Goal: Information Seeking & Learning: Learn about a topic

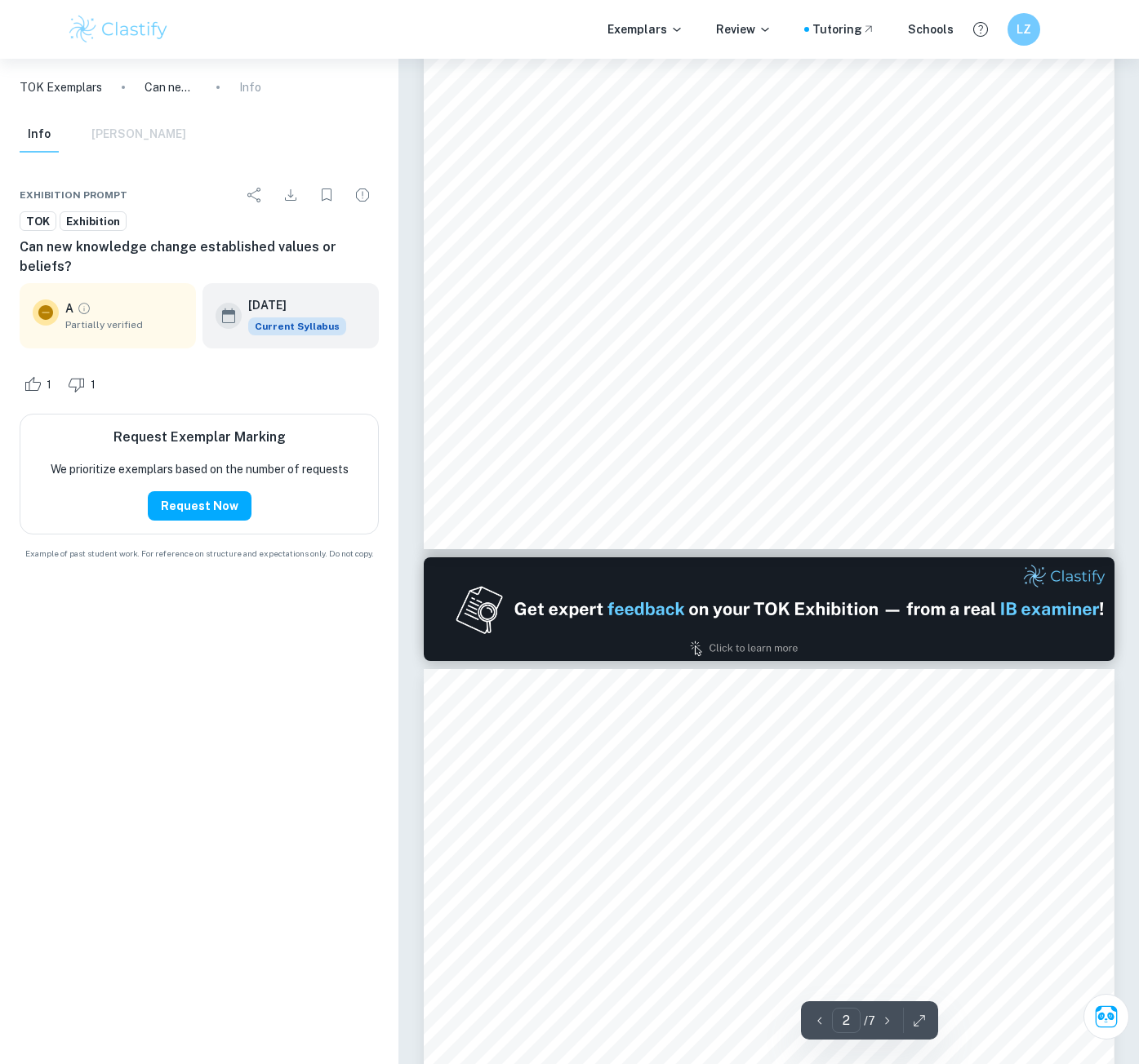
scroll to position [817, 0]
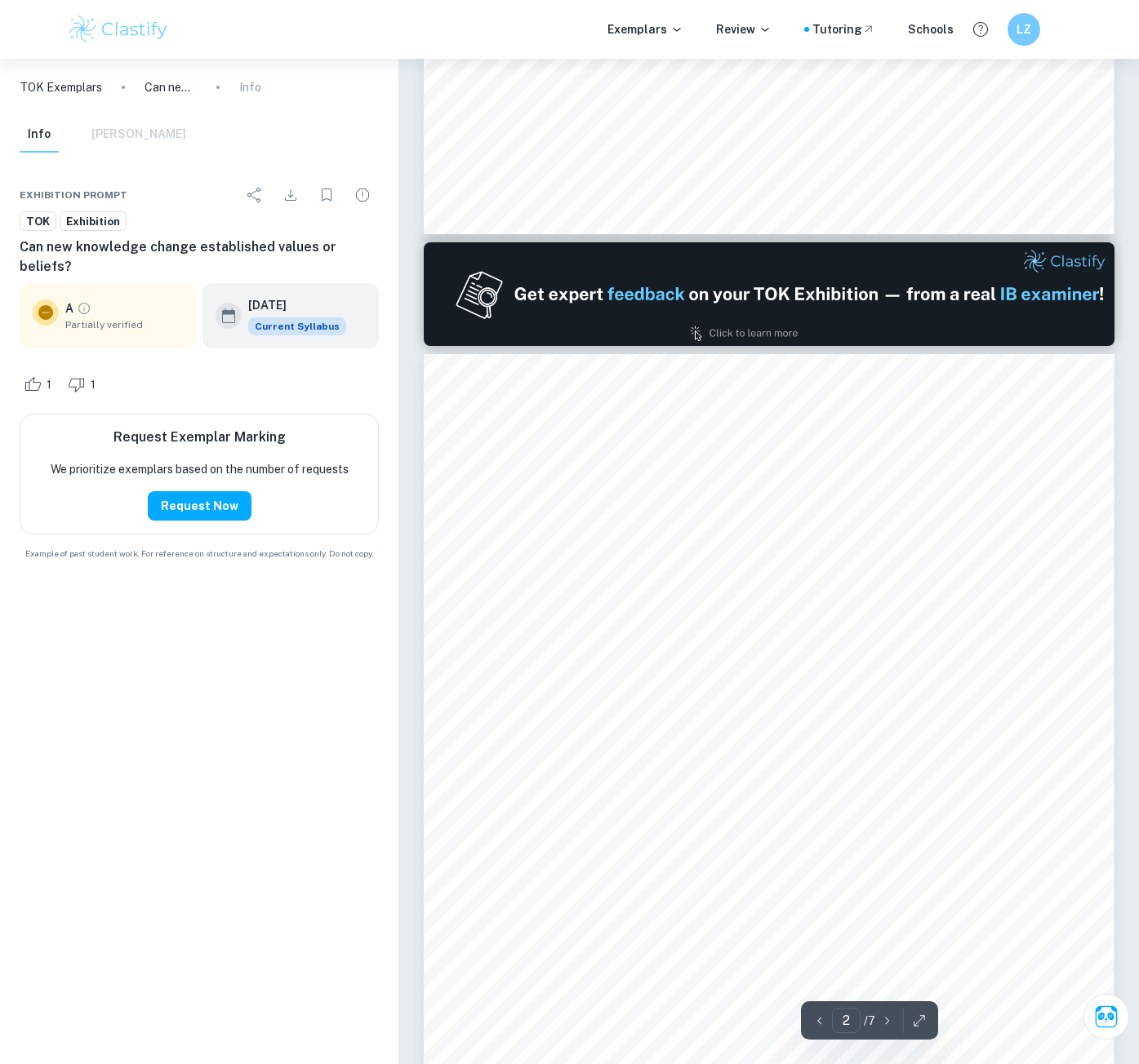
drag, startPoint x: 545, startPoint y: 712, endPoint x: 630, endPoint y: 724, distance: 85.8
click at [630, 724] on div "kfr475 2 evidence linking more guns to more deaths including the law addressing…" at bounding box center [768, 842] width 691 height 976
drag, startPoint x: 682, startPoint y: 728, endPoint x: 701, endPoint y: 765, distance: 41.6
click at [701, 765] on div "kfr475 2 evidence linking more guns to more deaths including the law addressing…" at bounding box center [768, 842] width 691 height 976
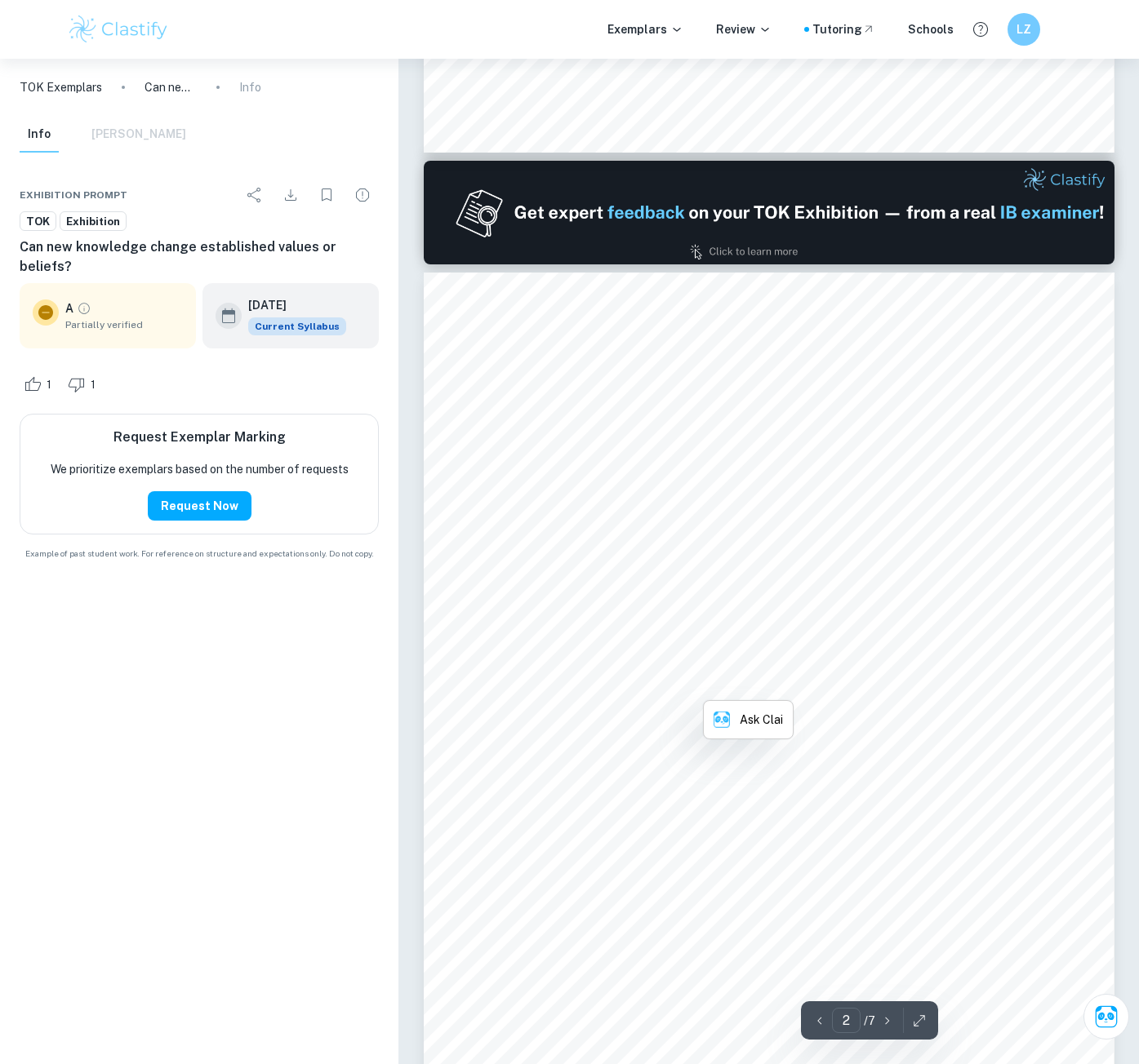
click at [675, 753] on span "ideology. Supplying pro-gun [DEMOGRAPHIC_DATA] with 8missing9 knowledge will no…" at bounding box center [793, 748] width 572 height 14
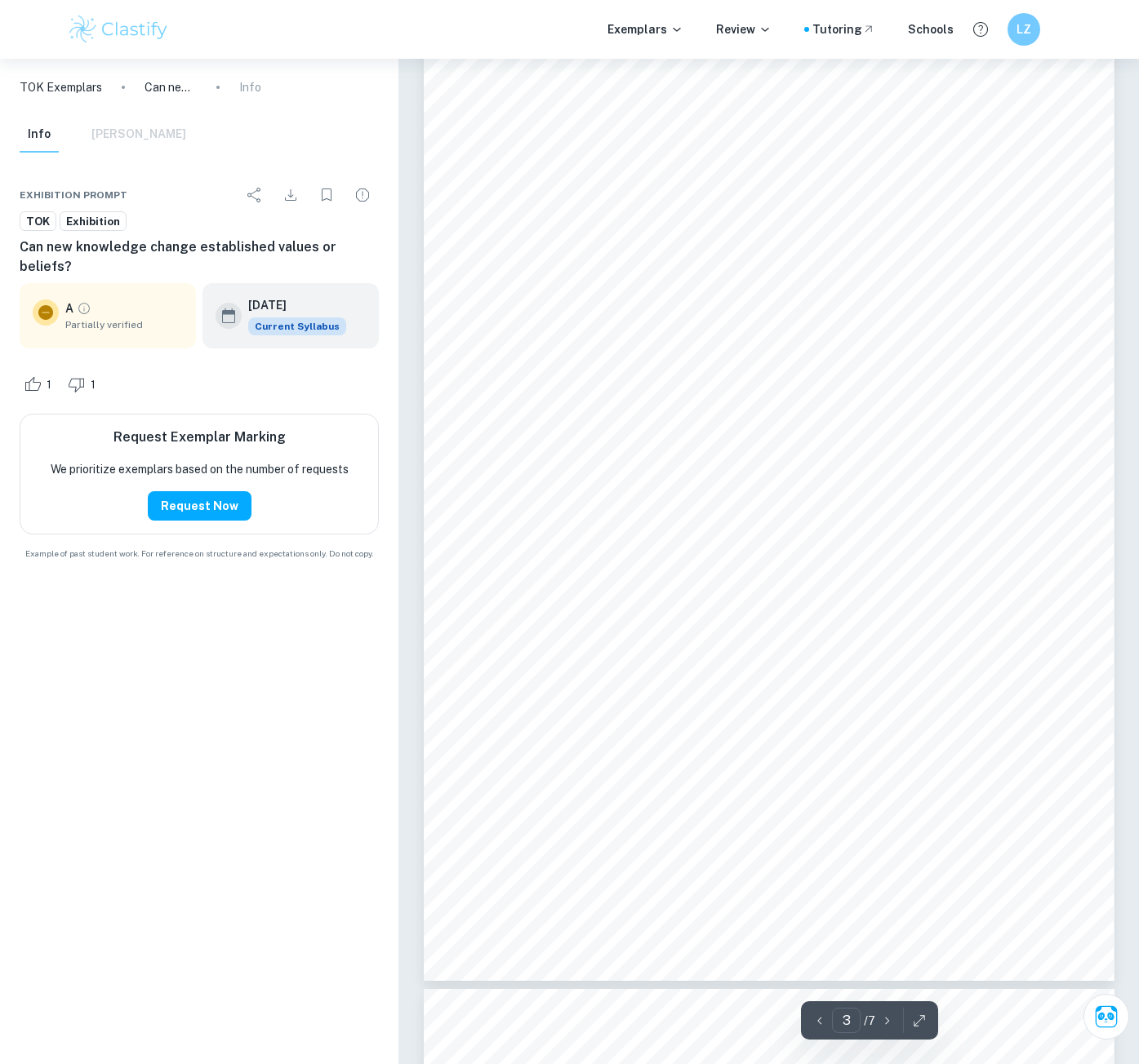
scroll to position [2204, 0]
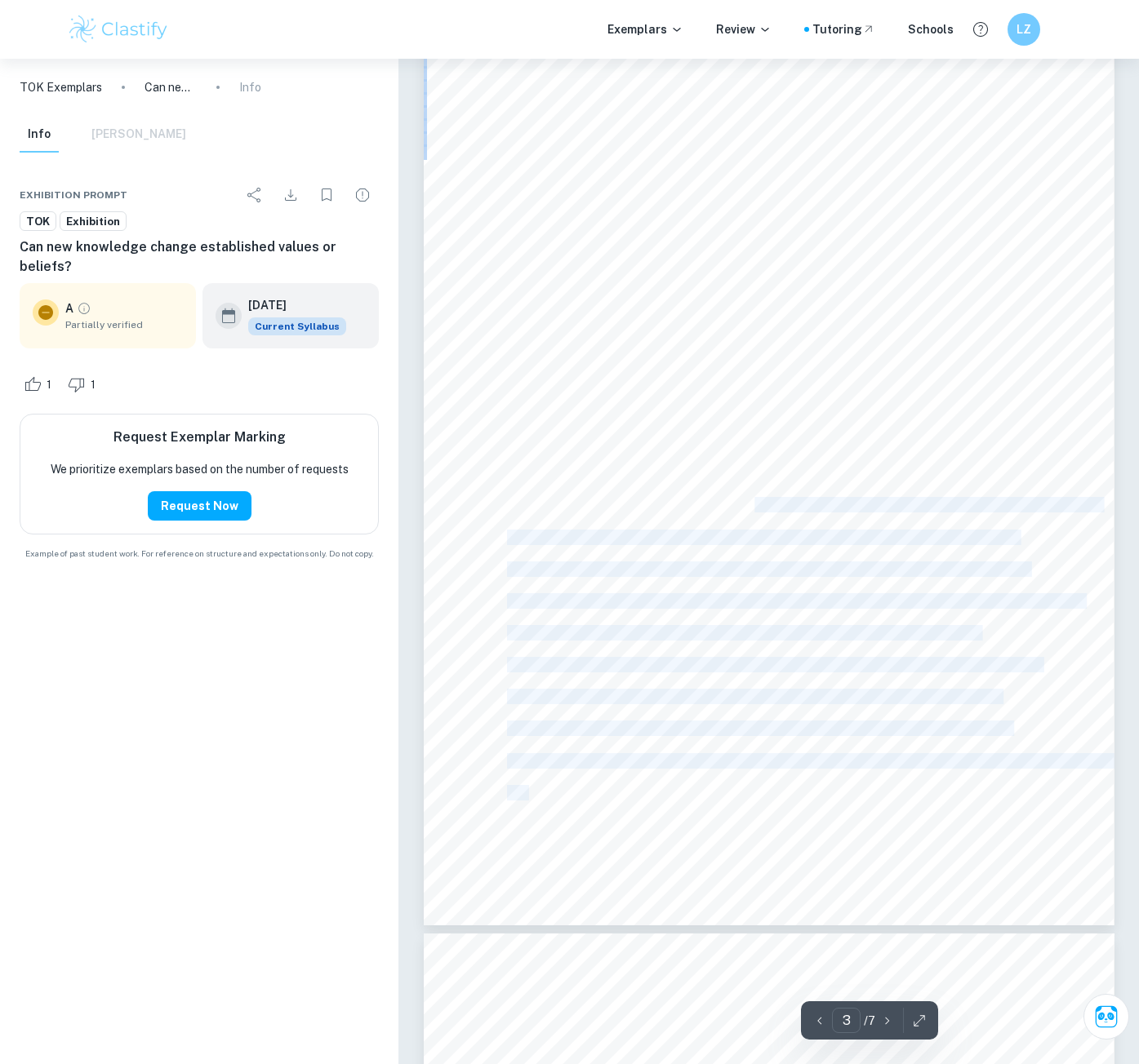
drag, startPoint x: 733, startPoint y: 506, endPoint x: 533, endPoint y: 790, distance: 347.4
click at [533, 790] on div "kfr475 3 OBJECT 2 Just as new knowledge cannot change established political val…" at bounding box center [768, 438] width 691 height 976
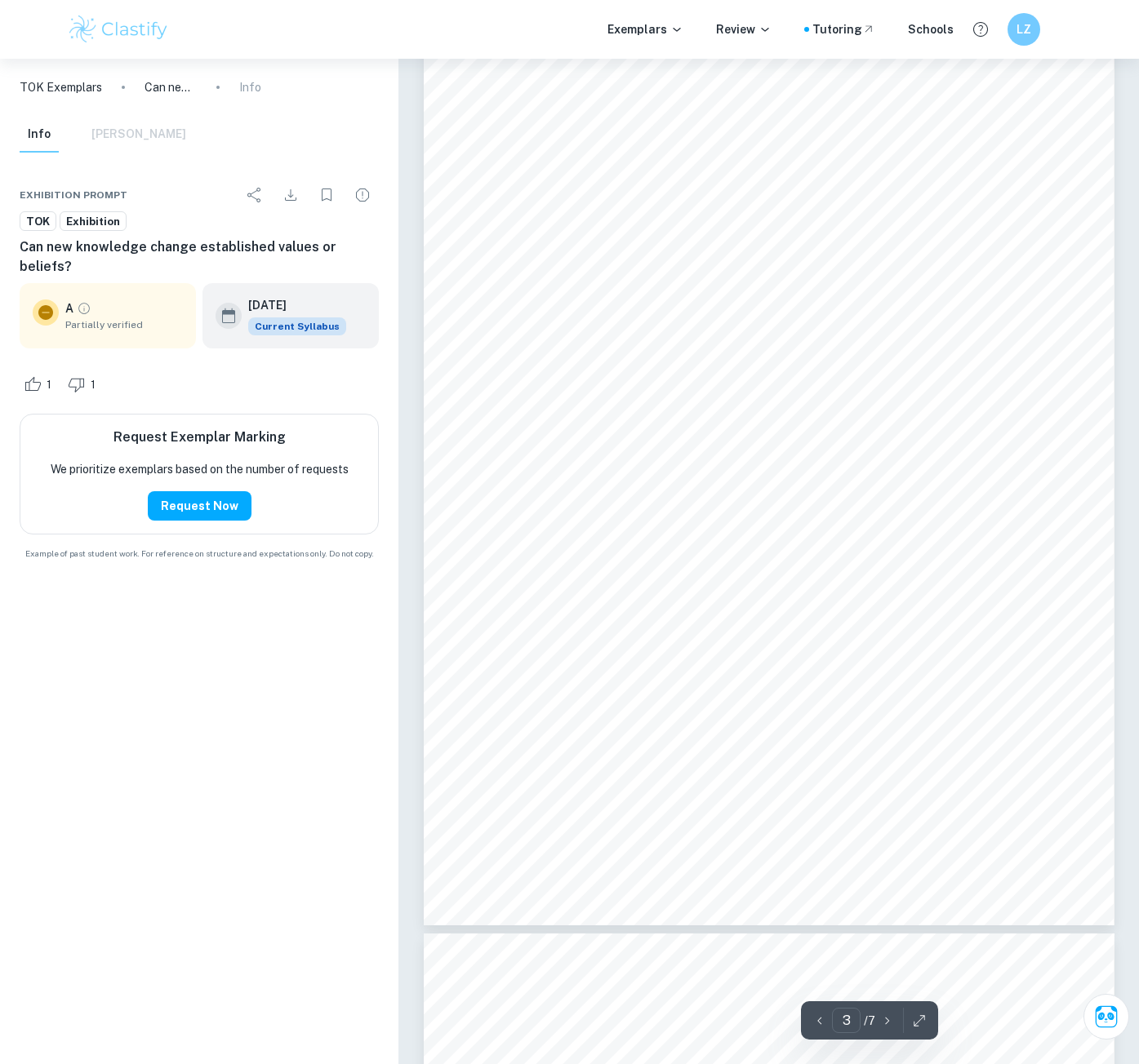
click at [559, 786] on span "the FDA4it is still on the market [DATE]." at bounding box center [624, 793] width 234 height 14
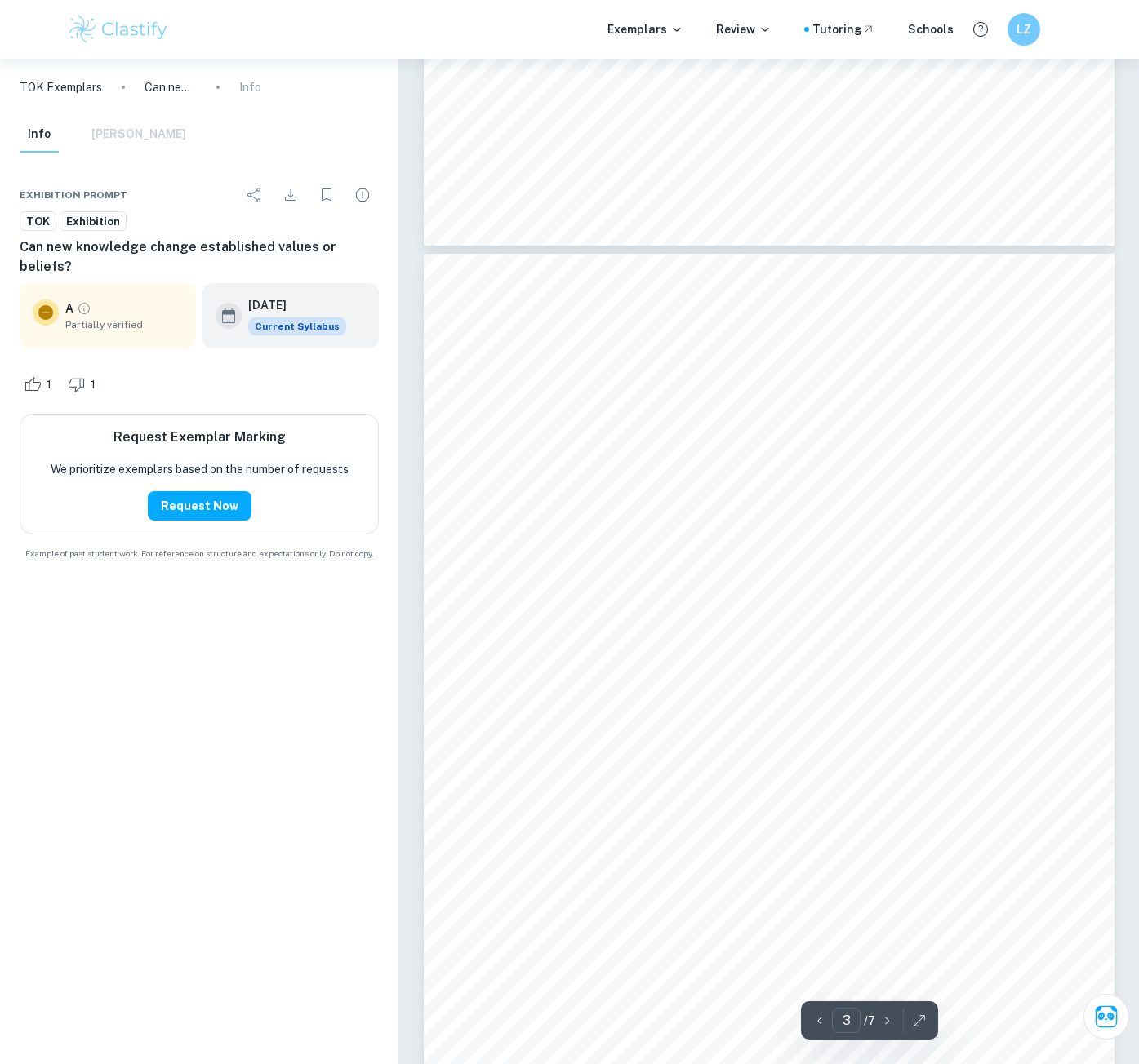
scroll to position [2938, 0]
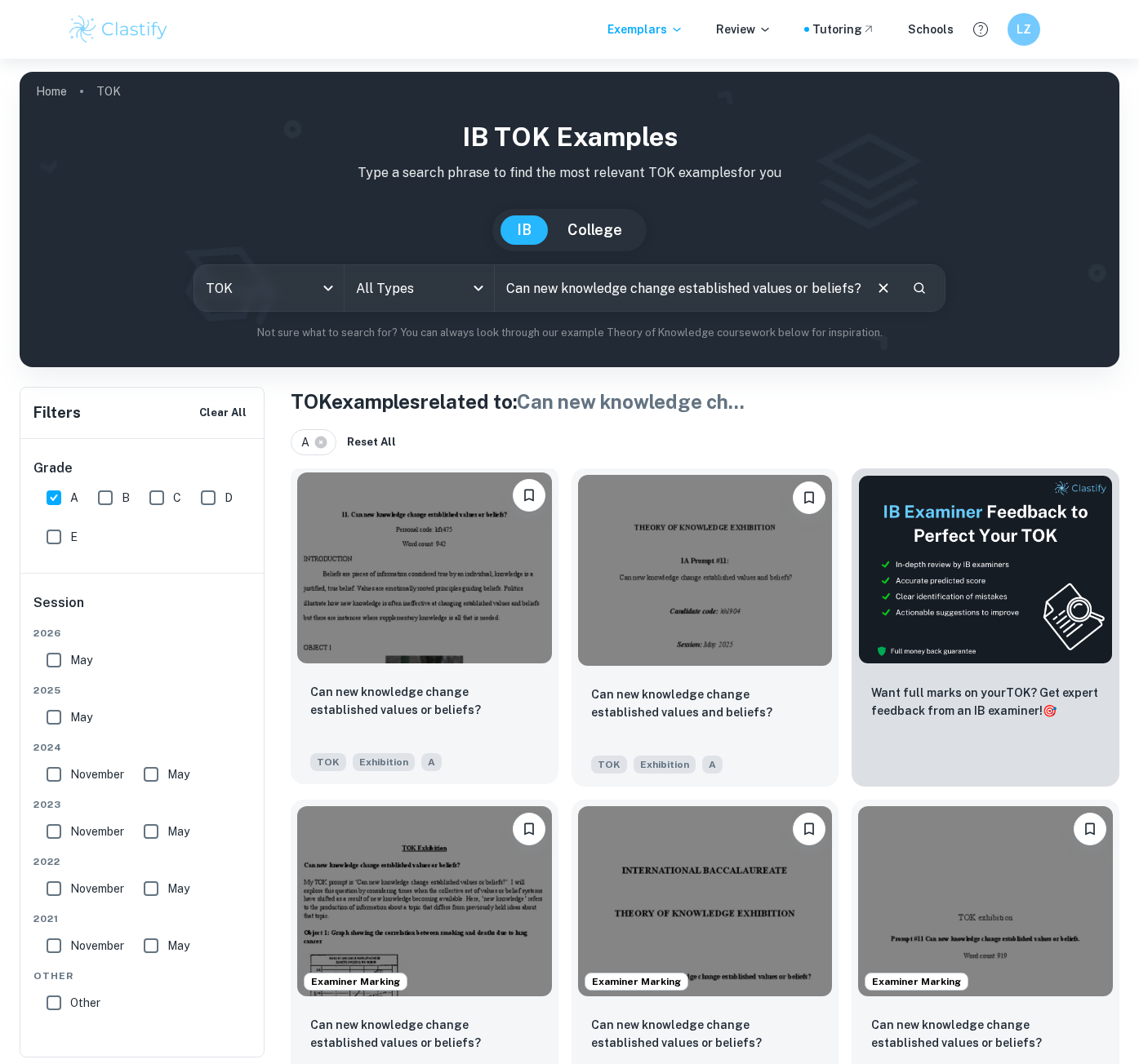
click at [498, 609] on img at bounding box center [425, 568] width 255 height 191
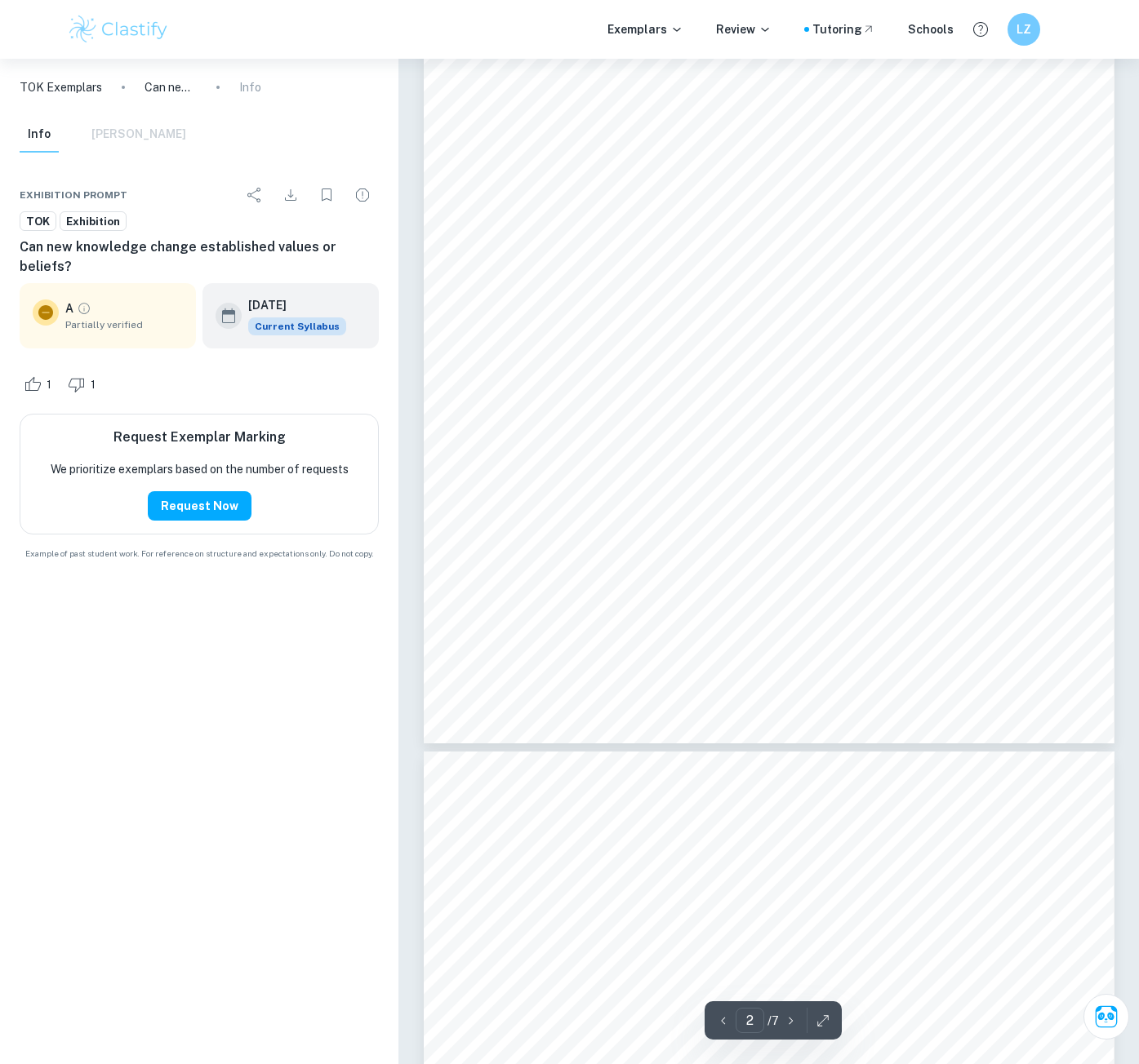
type input "3"
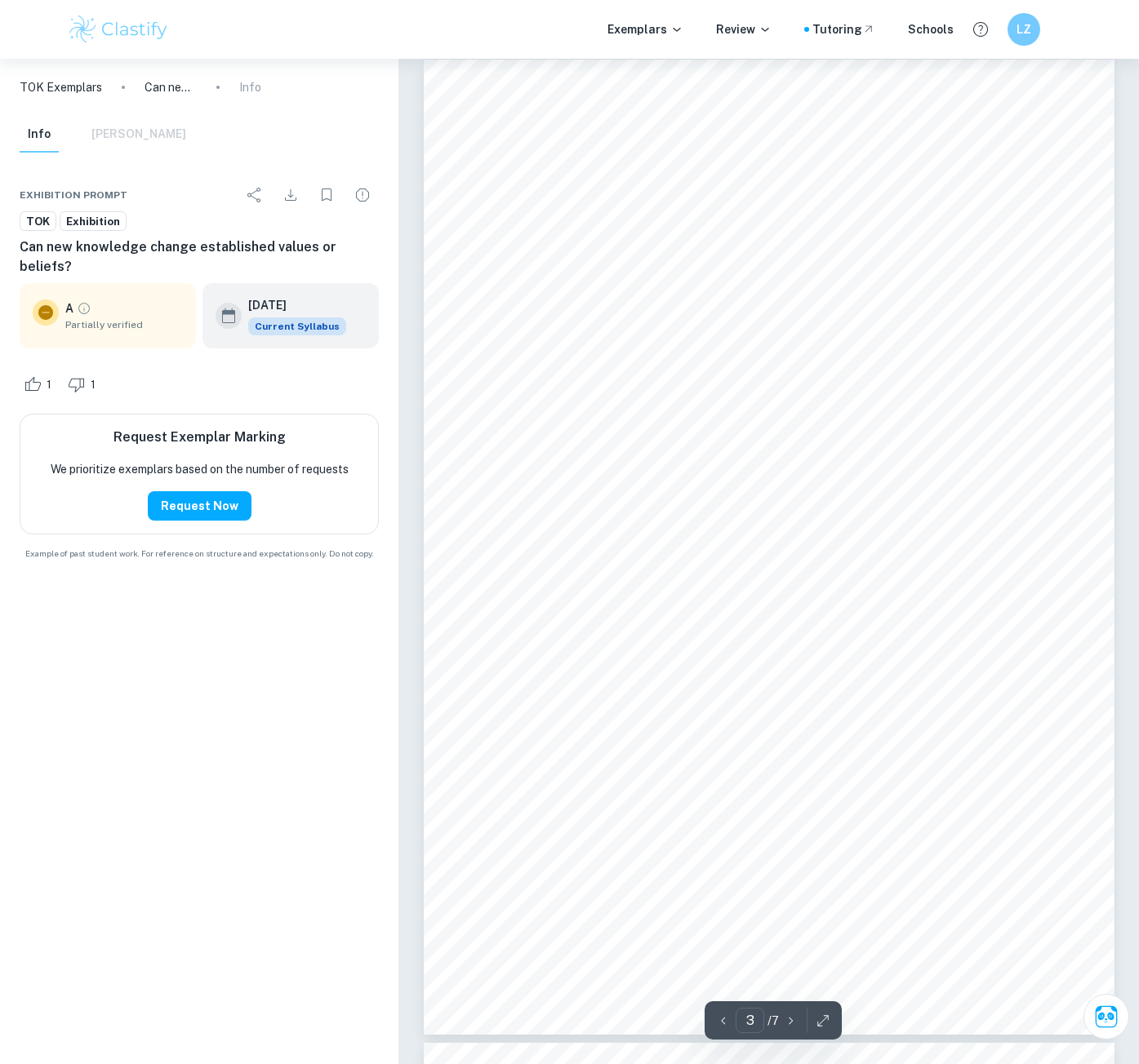
scroll to position [1795, 0]
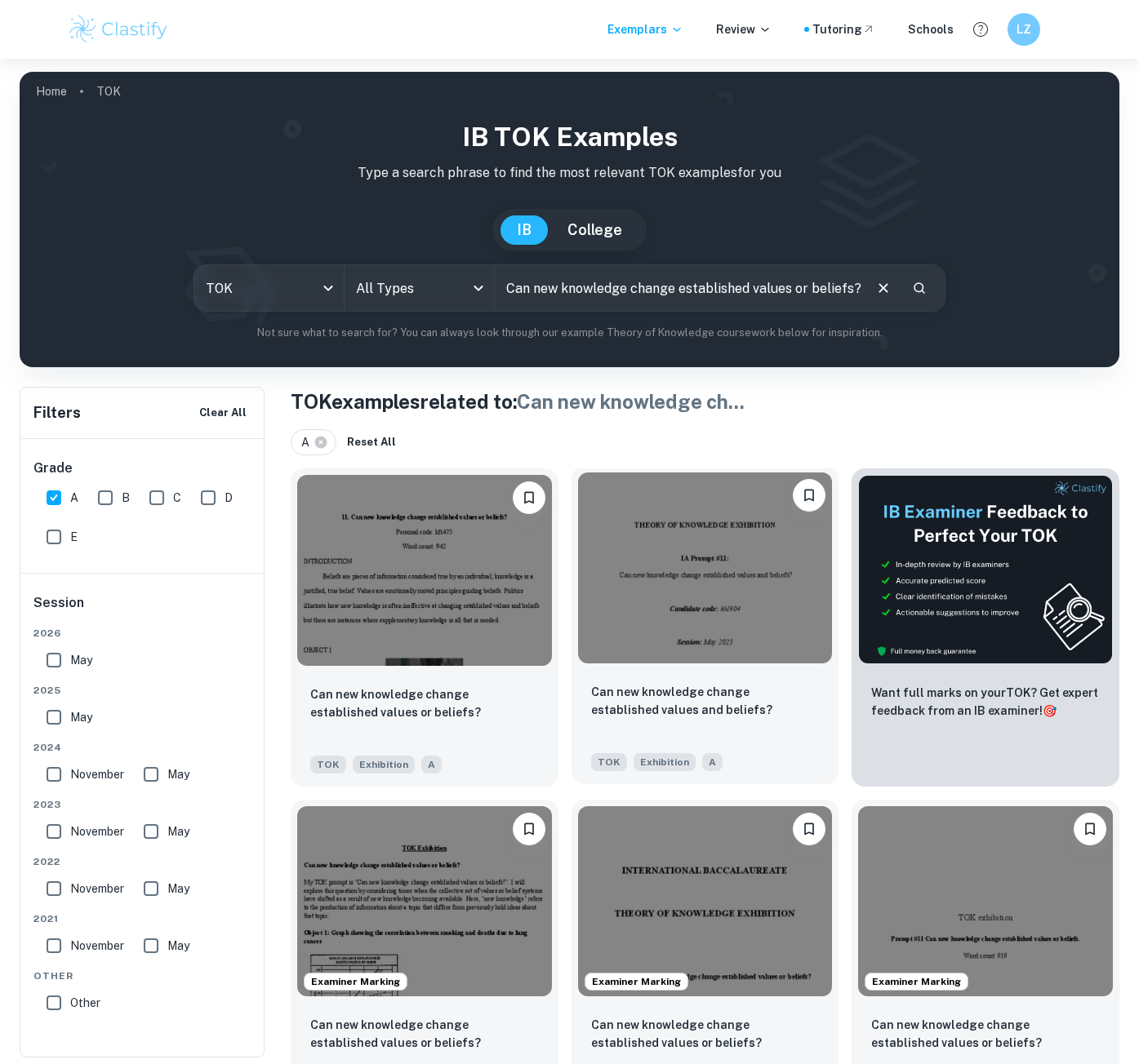
click at [770, 583] on img at bounding box center [705, 568] width 255 height 191
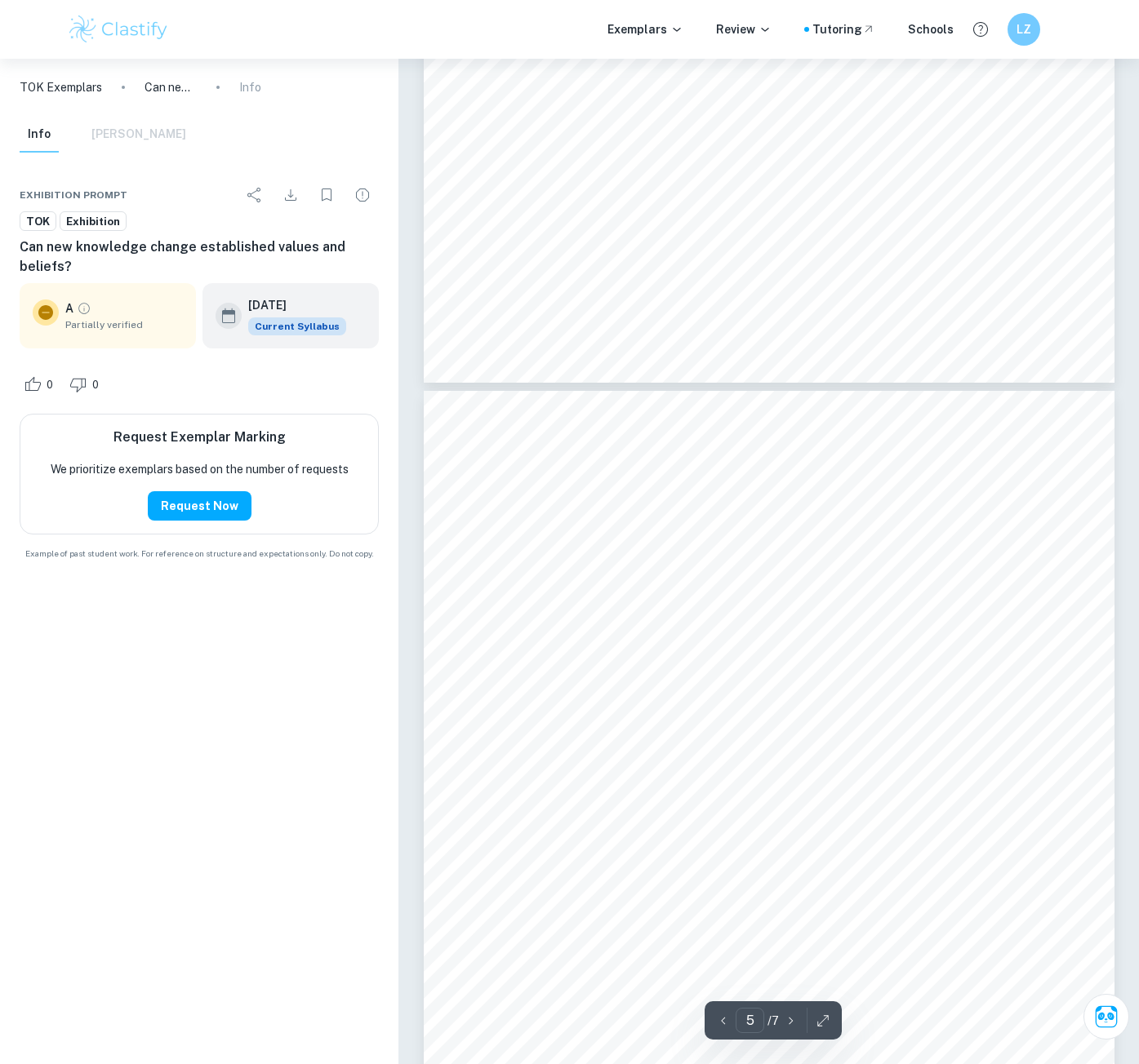
scroll to position [3265, 0]
type input "6"
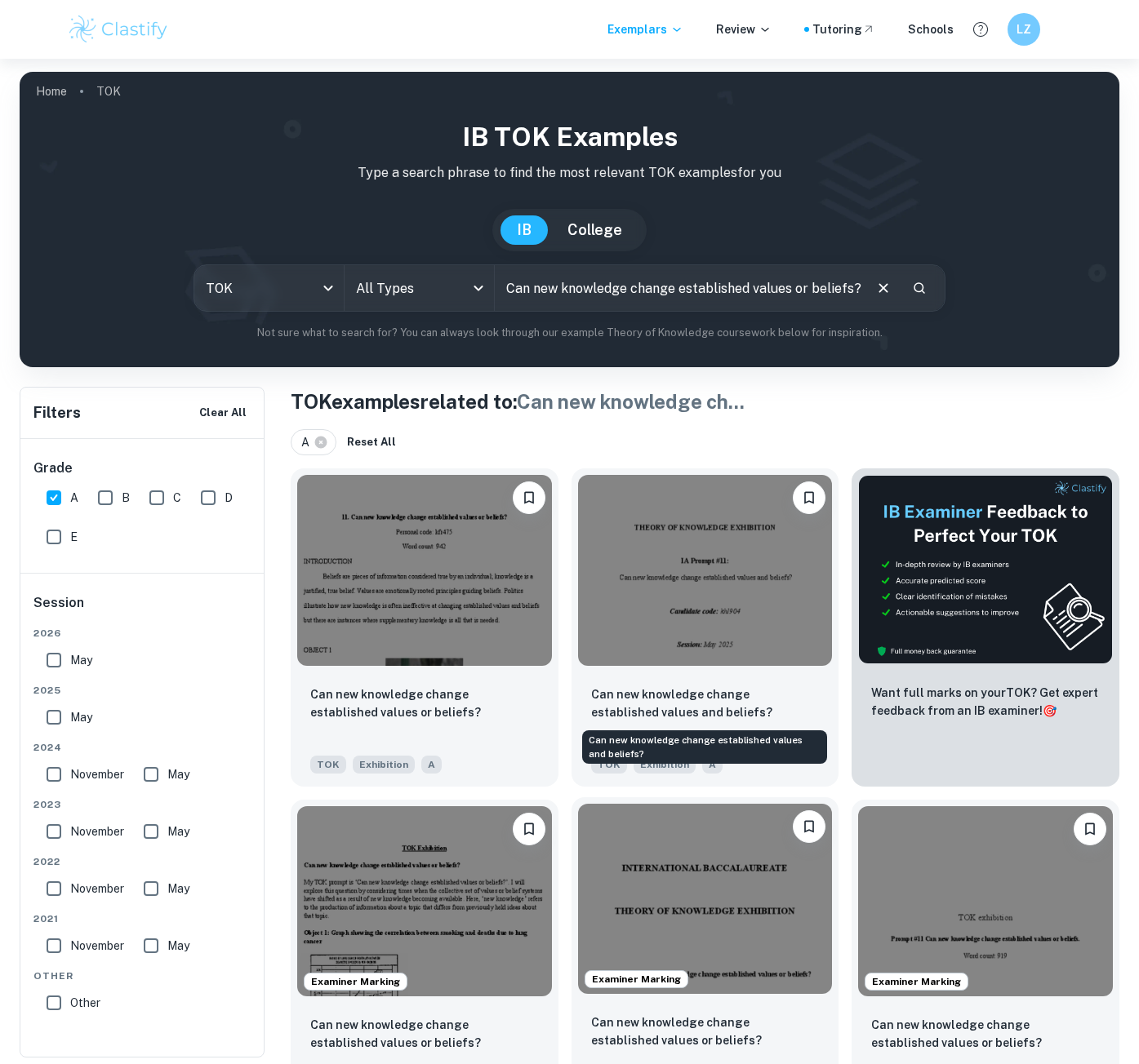
scroll to position [327, 0]
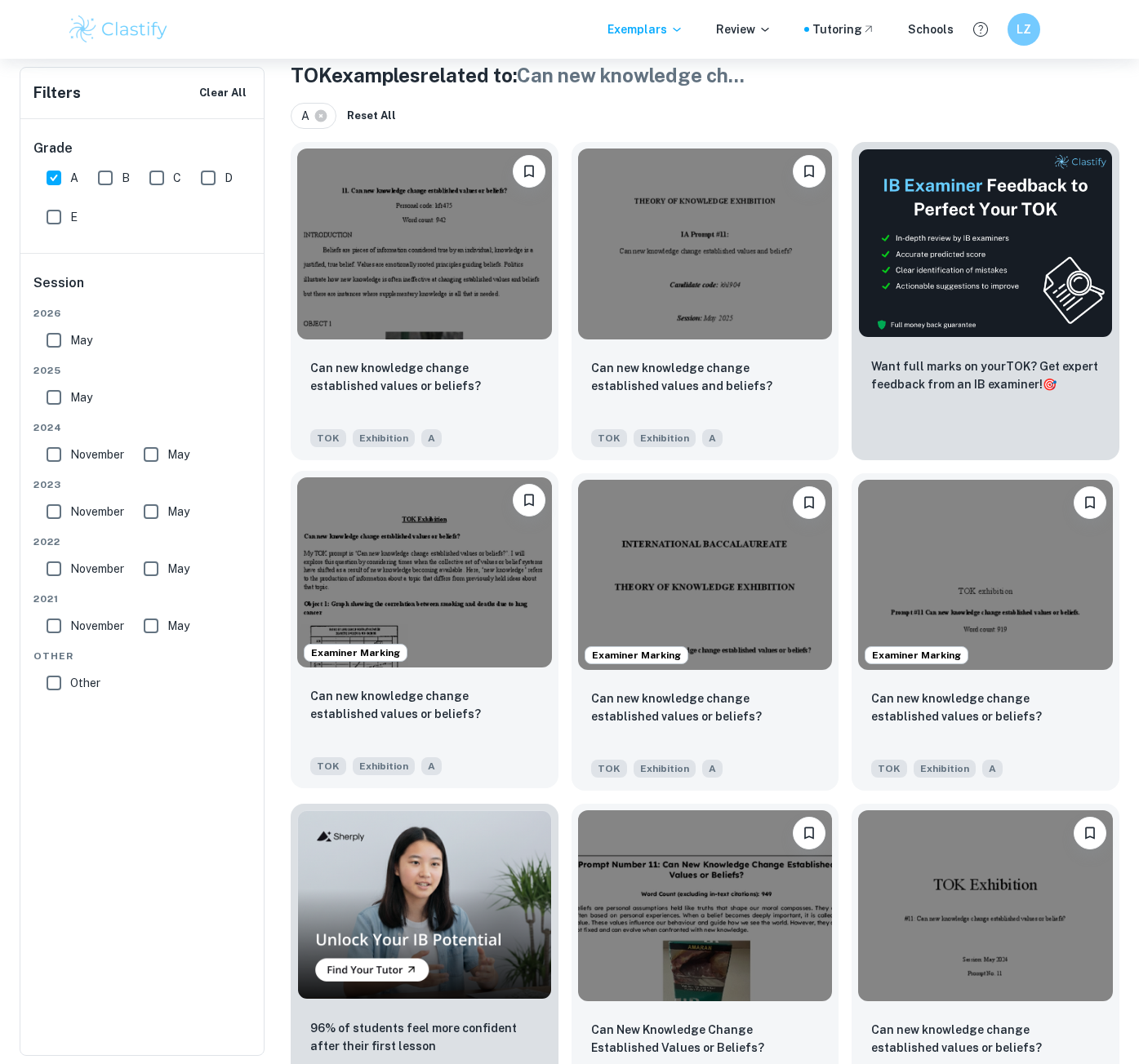
click at [439, 625] on img at bounding box center [425, 573] width 255 height 191
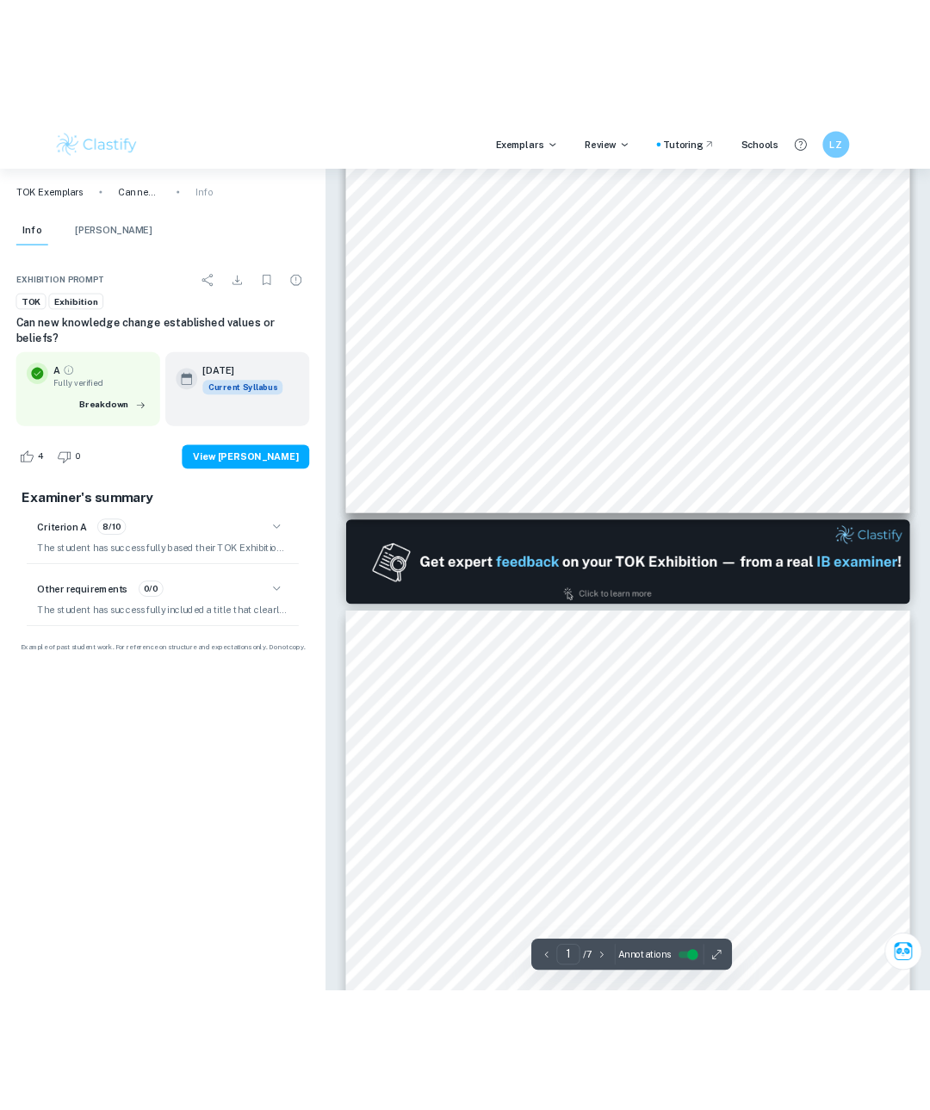
scroll to position [603, 0]
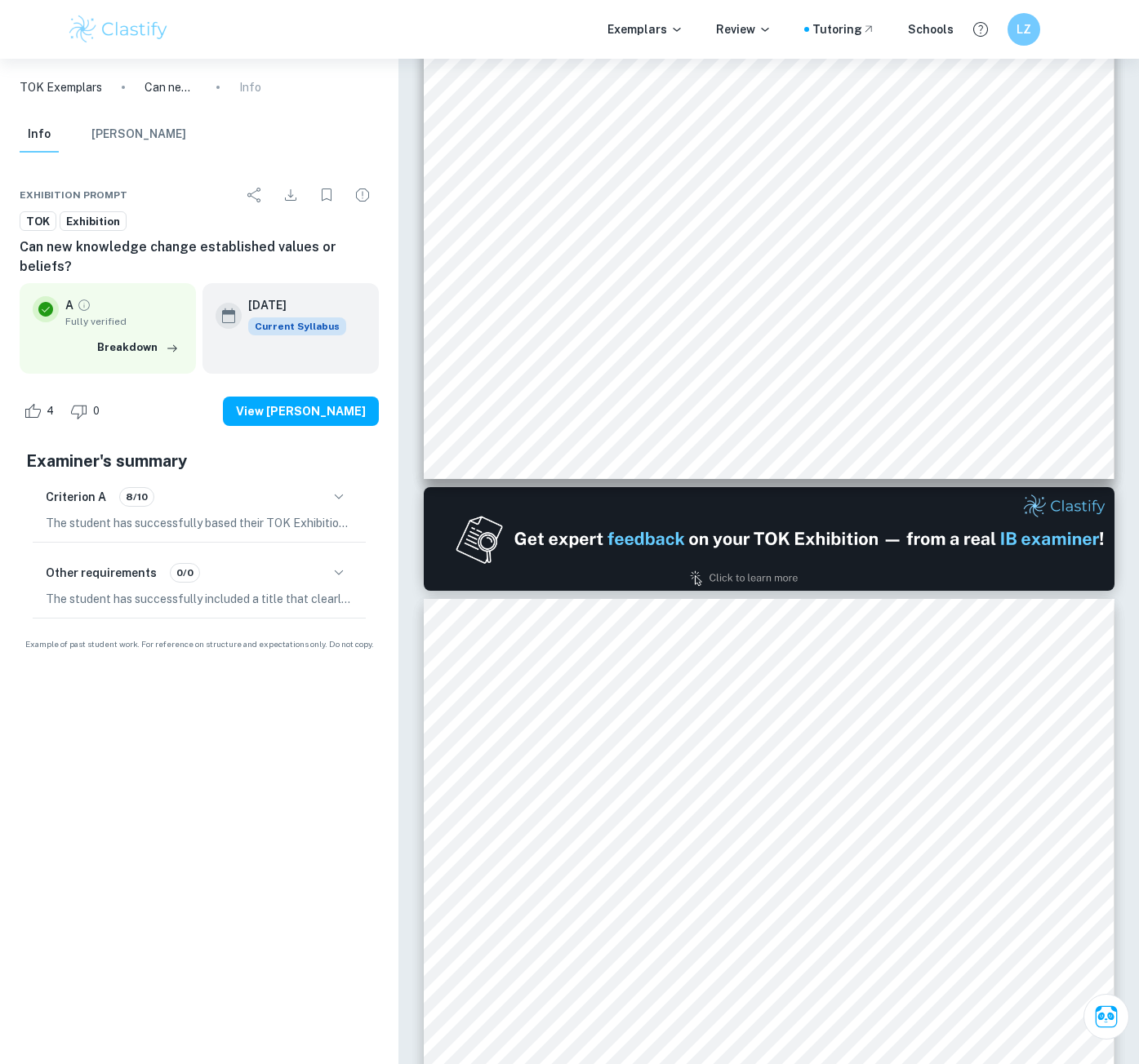
type input "2"
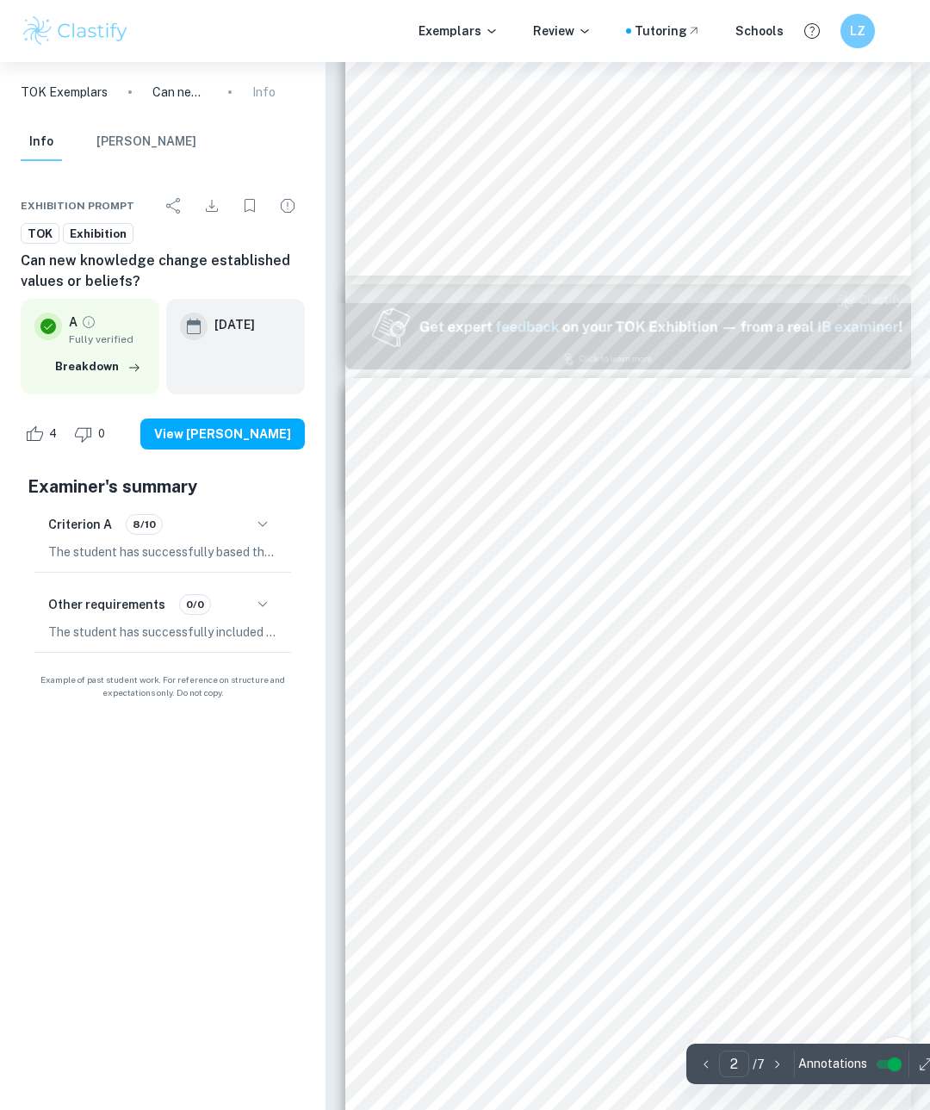
click at [145, 147] on button "[PERSON_NAME]" at bounding box center [146, 142] width 100 height 38
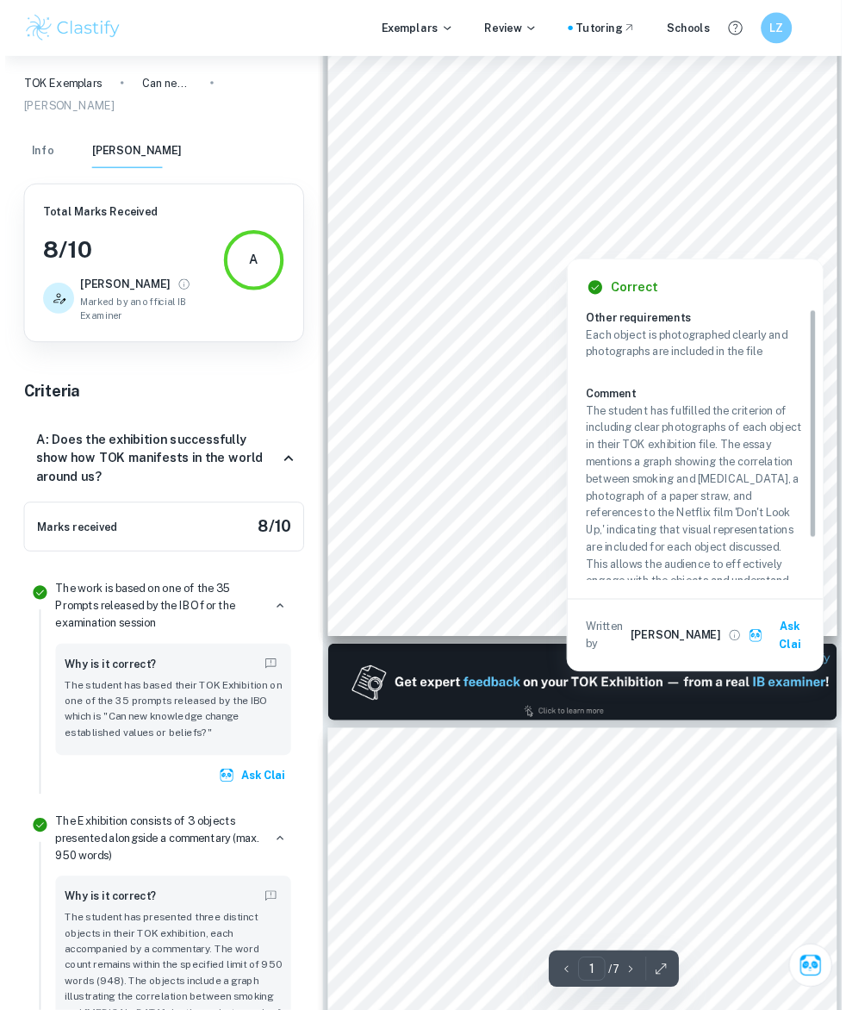
scroll to position [172, 0]
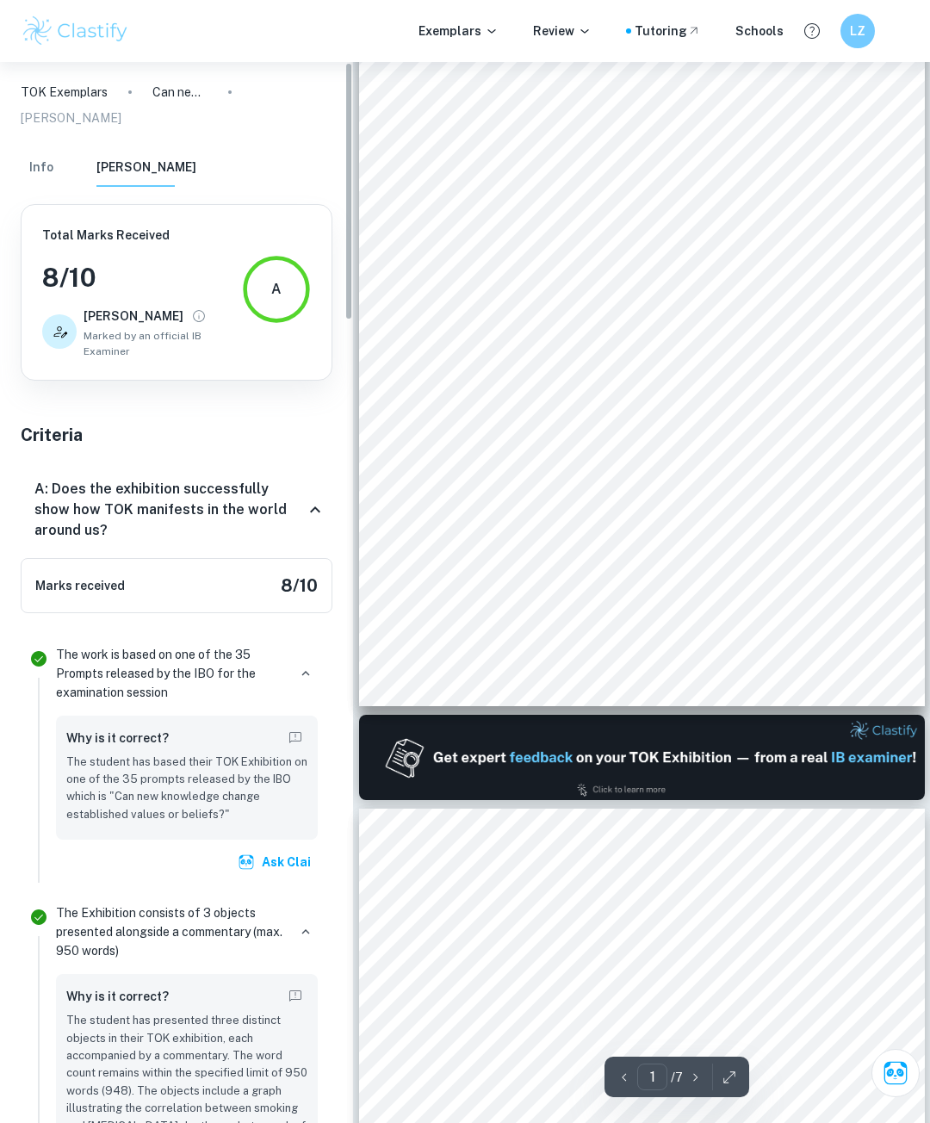
click at [361, 473] on div "TOK Exhibition Can new knowledge change established values or beliefs? My TOK p…" at bounding box center [642, 306] width 566 height 799
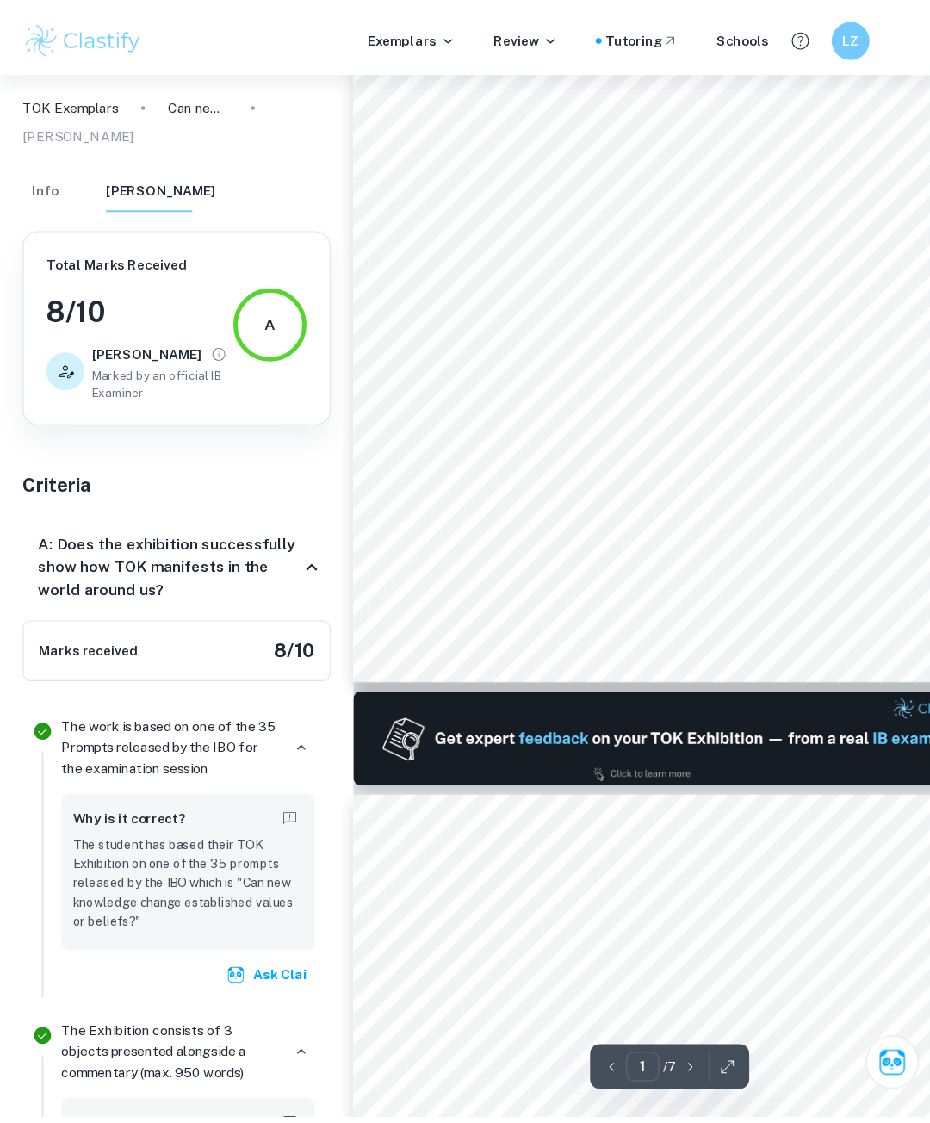
scroll to position [264, 0]
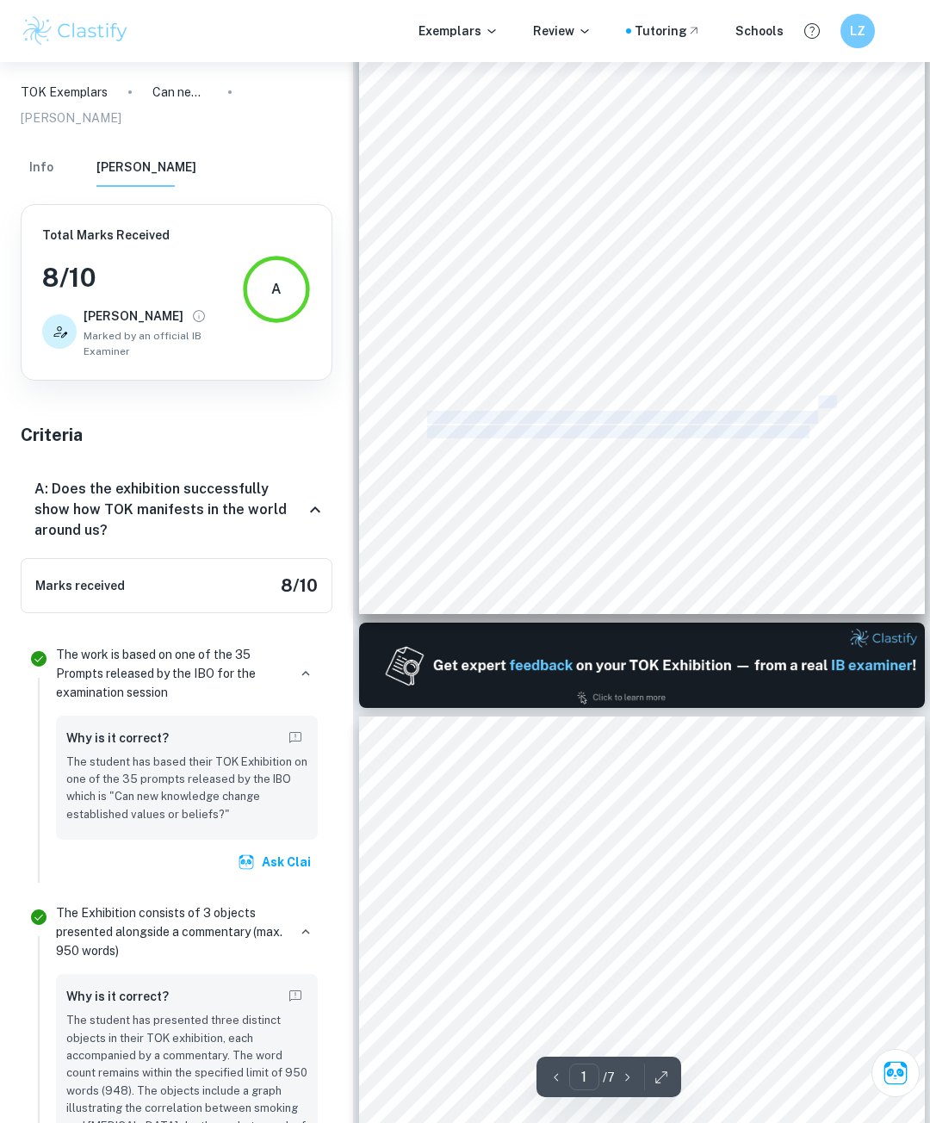
drag, startPoint x: 809, startPoint y: 438, endPoint x: 796, endPoint y: 422, distance: 20.2
click at [819, 408] on div "TOK Exhibition Can new knowledge change established values or beliefs? My TOK p…" at bounding box center [642, 214] width 566 height 799
click at [667, 438] on span "recommended for centuries as a drug with medicinal benefits such as counteracti…" at bounding box center [661, 431] width 469 height 11
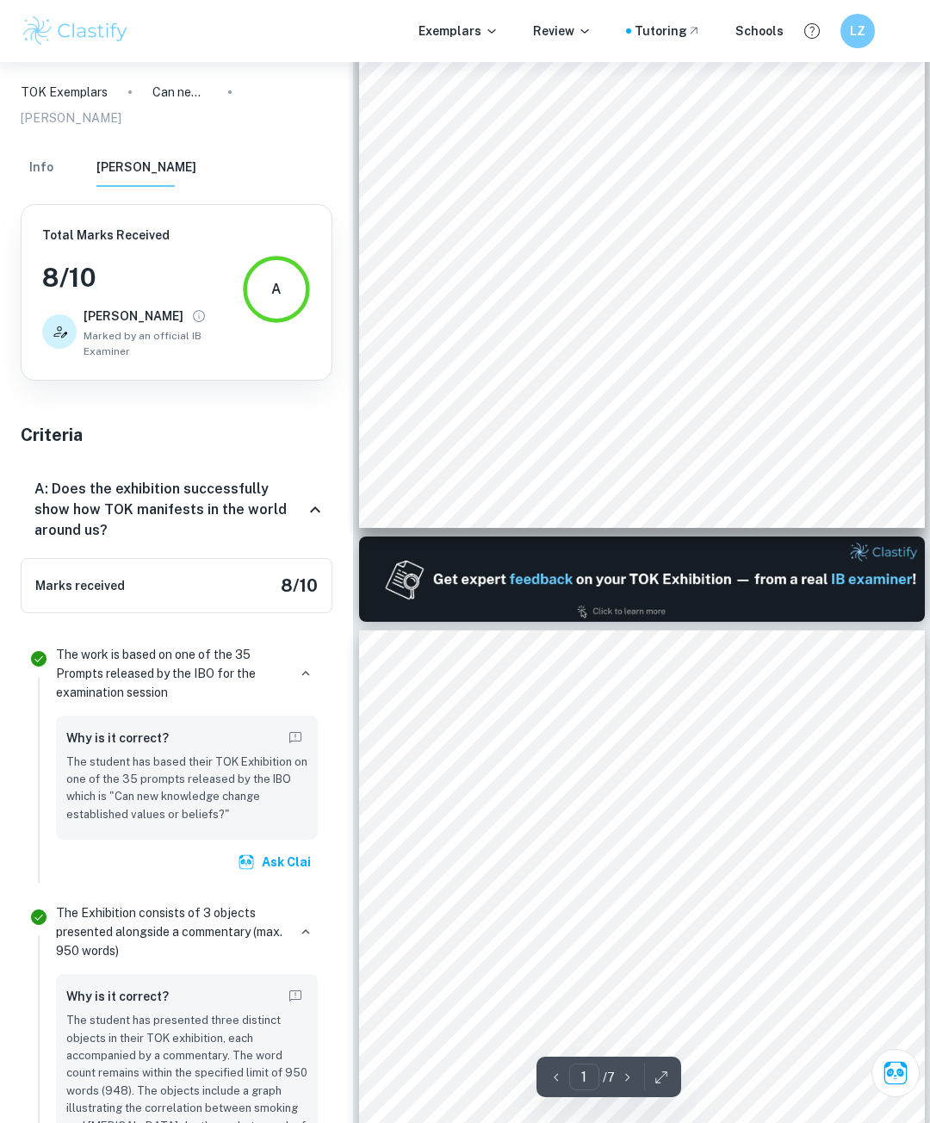
scroll to position [437, 0]
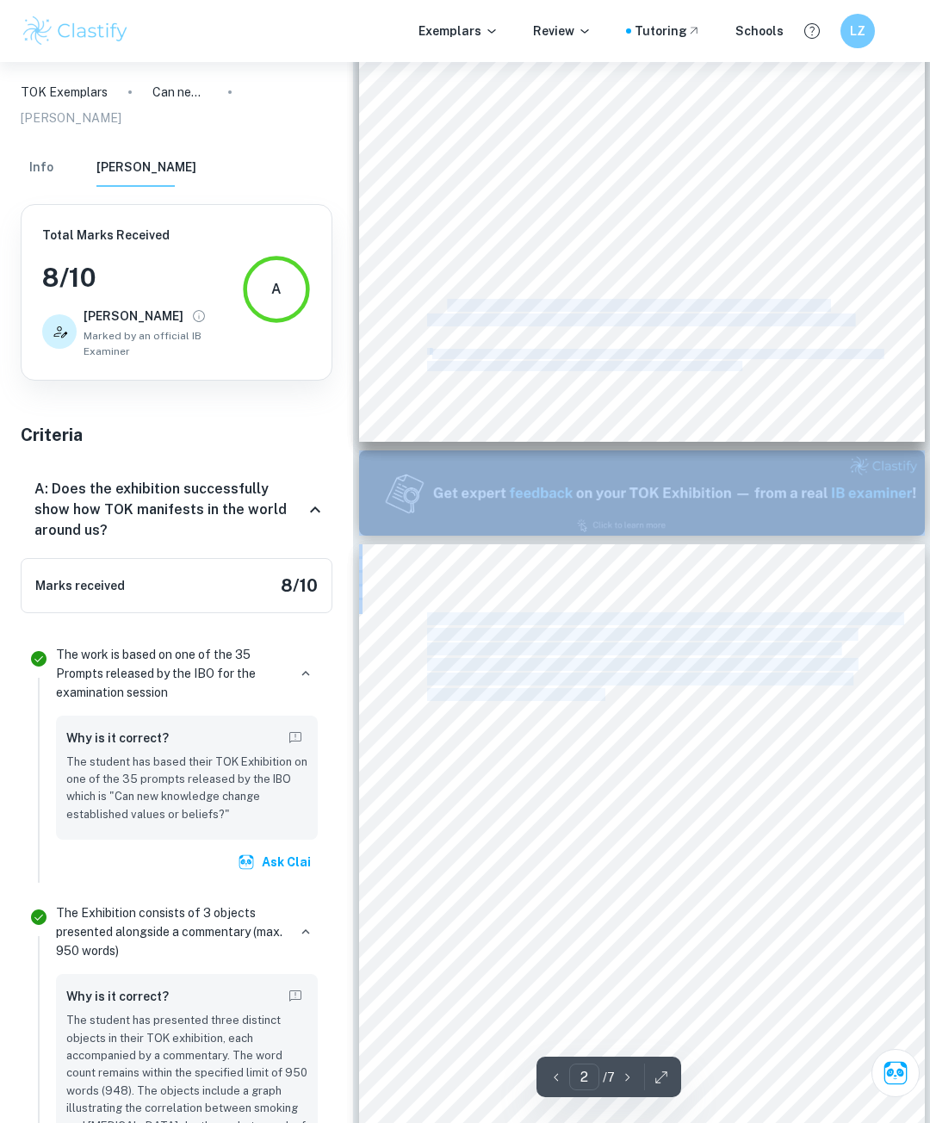
drag, startPoint x: 449, startPoint y: 307, endPoint x: 617, endPoint y: 699, distance: 426.5
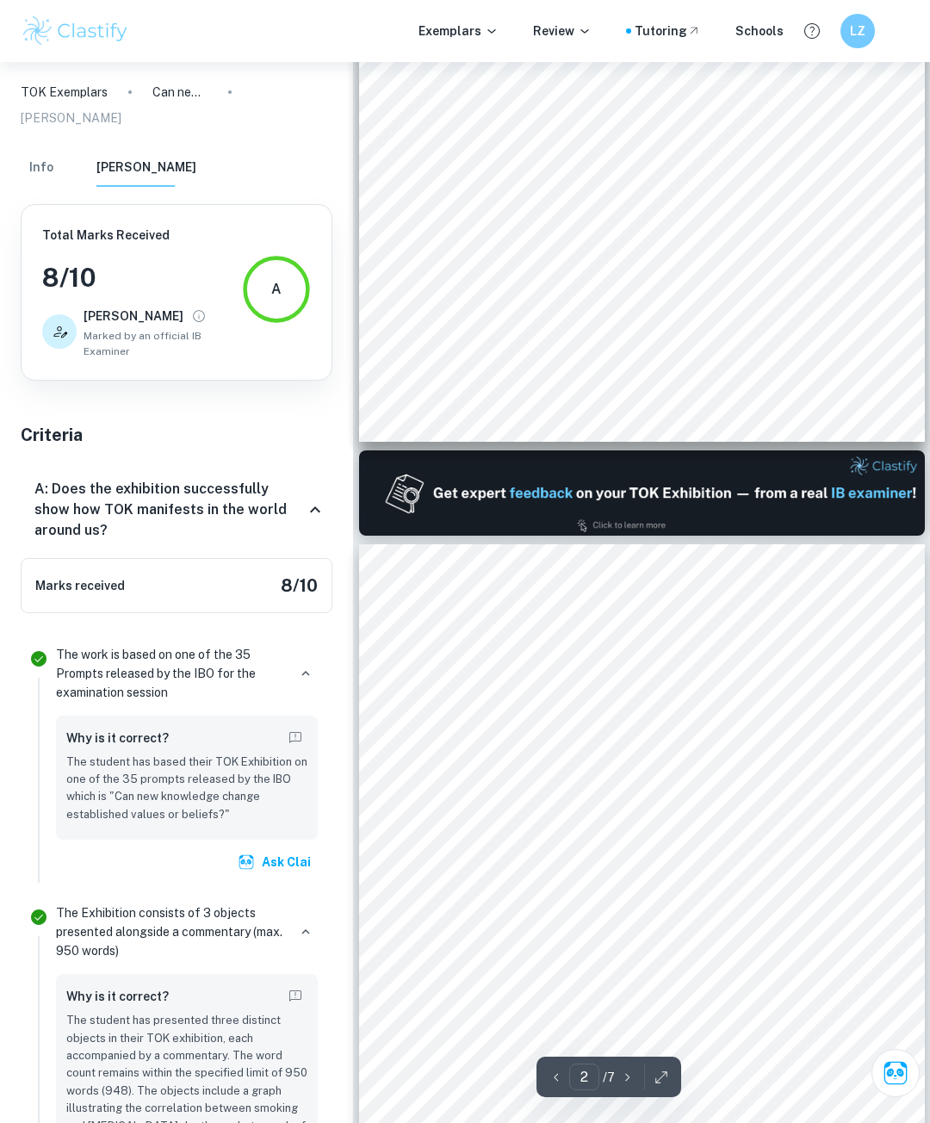
click at [666, 698] on span "in smoking. As a young person, in my experience smokers have a large social cap…" at bounding box center [638, 694] width 423 height 11
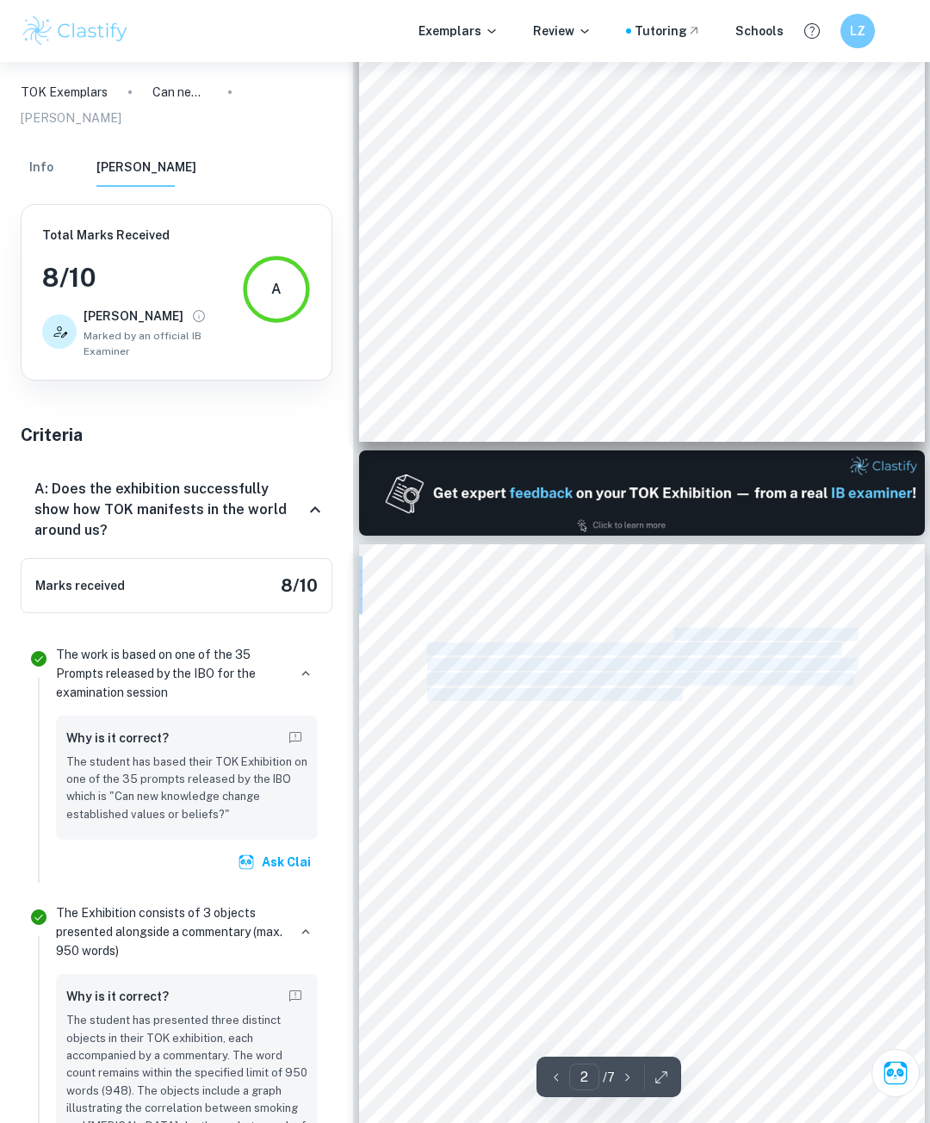
drag, startPoint x: 683, startPoint y: 700, endPoint x: 686, endPoint y: 691, distance: 9.0
click at [676, 634] on div "[MEDICAL_DATA]. In modern times, scientists have discovered that tar contained …" at bounding box center [642, 943] width 566 height 799
click at [634, 684] on span "While this paper transformed public beliefs, the knowledge did not actually cha…" at bounding box center [638, 679] width 423 height 11
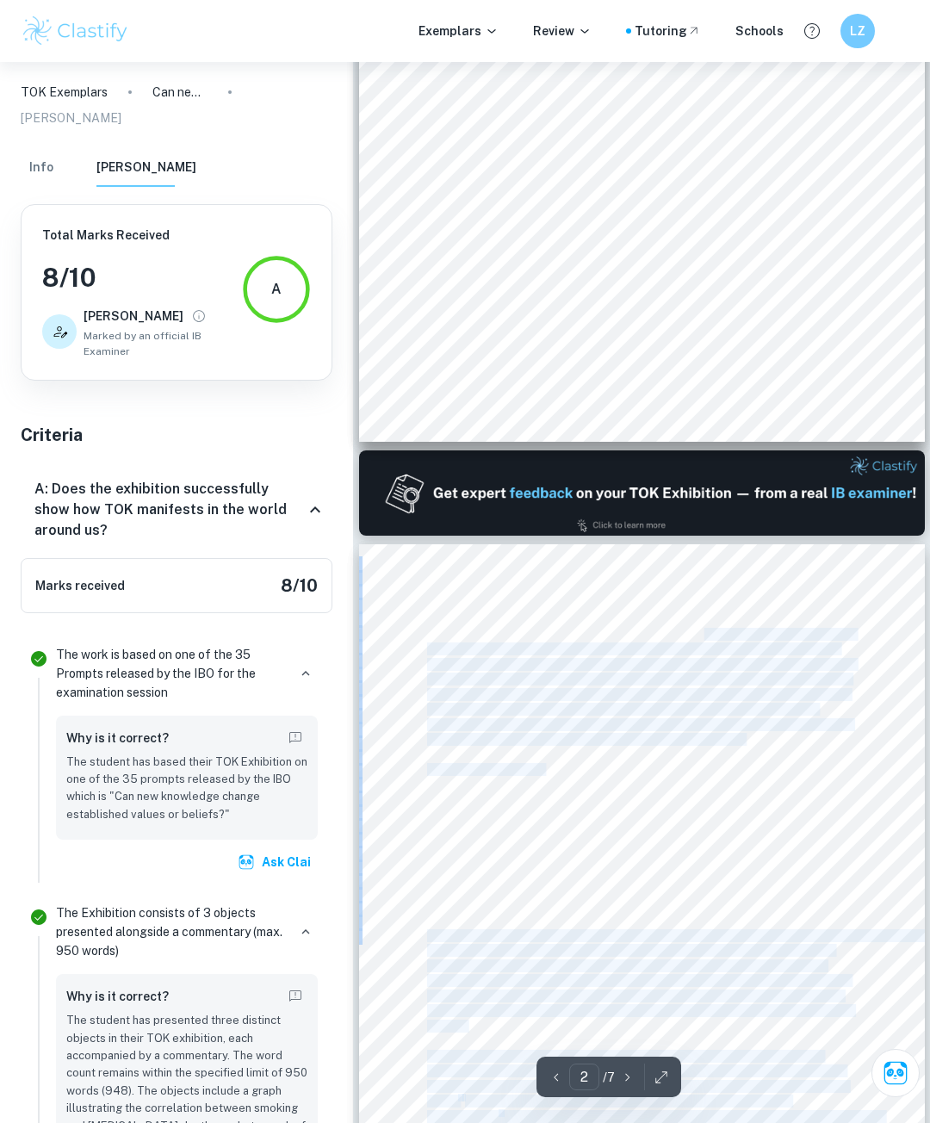
drag, startPoint x: 705, startPoint y: 701, endPoint x: 702, endPoint y: 631, distance: 69.8
click at [702, 631] on div "[MEDICAL_DATA]. In modern times, scientists have discovered that tar contained …" at bounding box center [642, 943] width 566 height 799
click at [642, 665] on span "longer socially acceptable. However, this illustrates the difference between va…" at bounding box center [641, 664] width 428 height 11
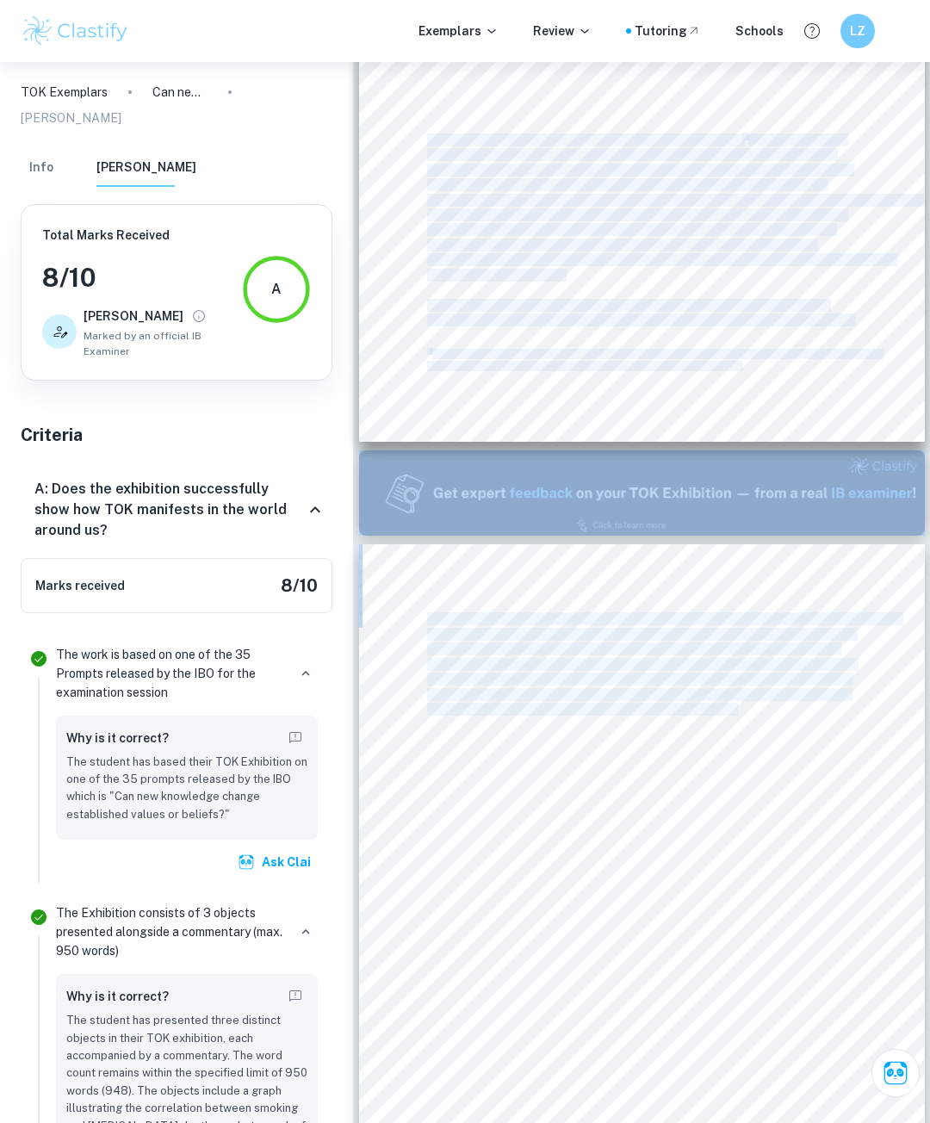
drag, startPoint x: 629, startPoint y: 627, endPoint x: 737, endPoint y: 722, distance: 143.4
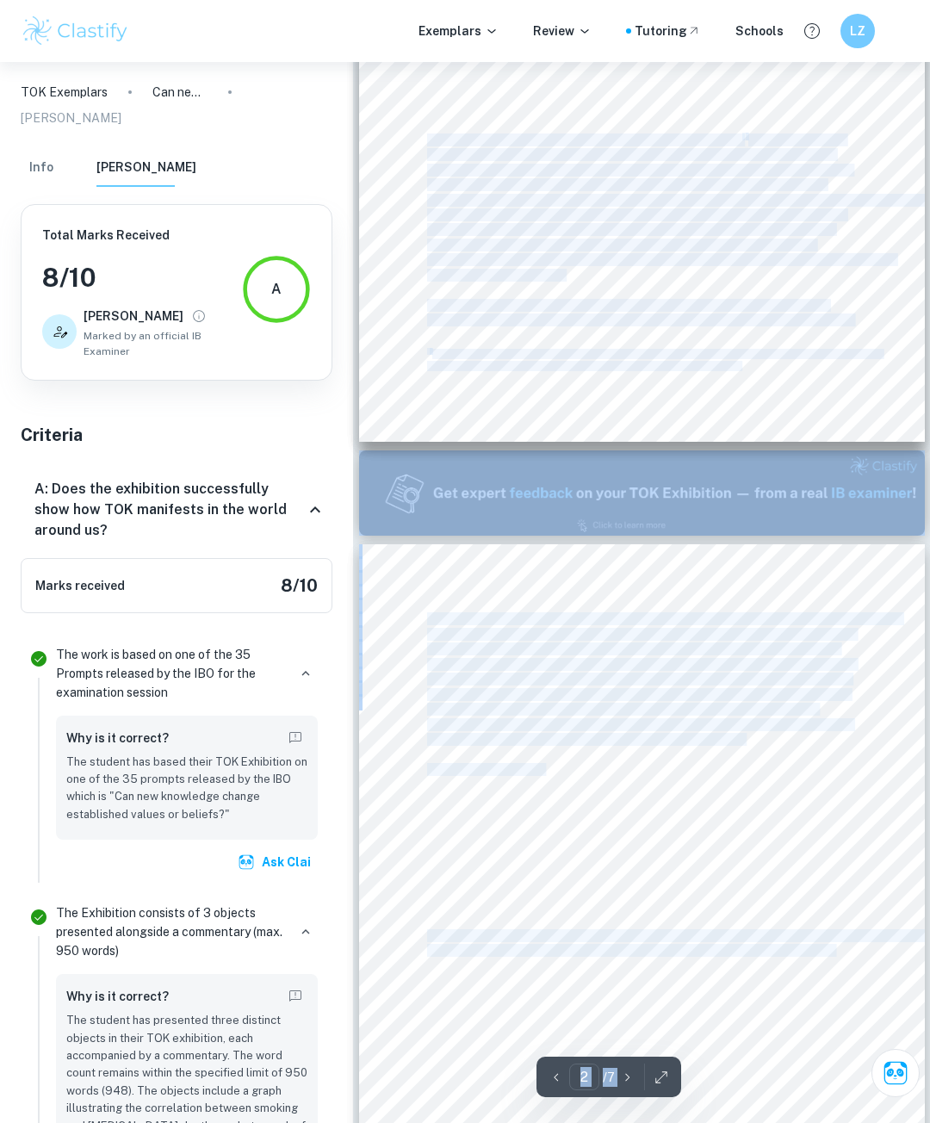
click at [670, 712] on span "still considered 8cool9 within my generation. Therefore, while the new knowledg…" at bounding box center [622, 709] width 390 height 11
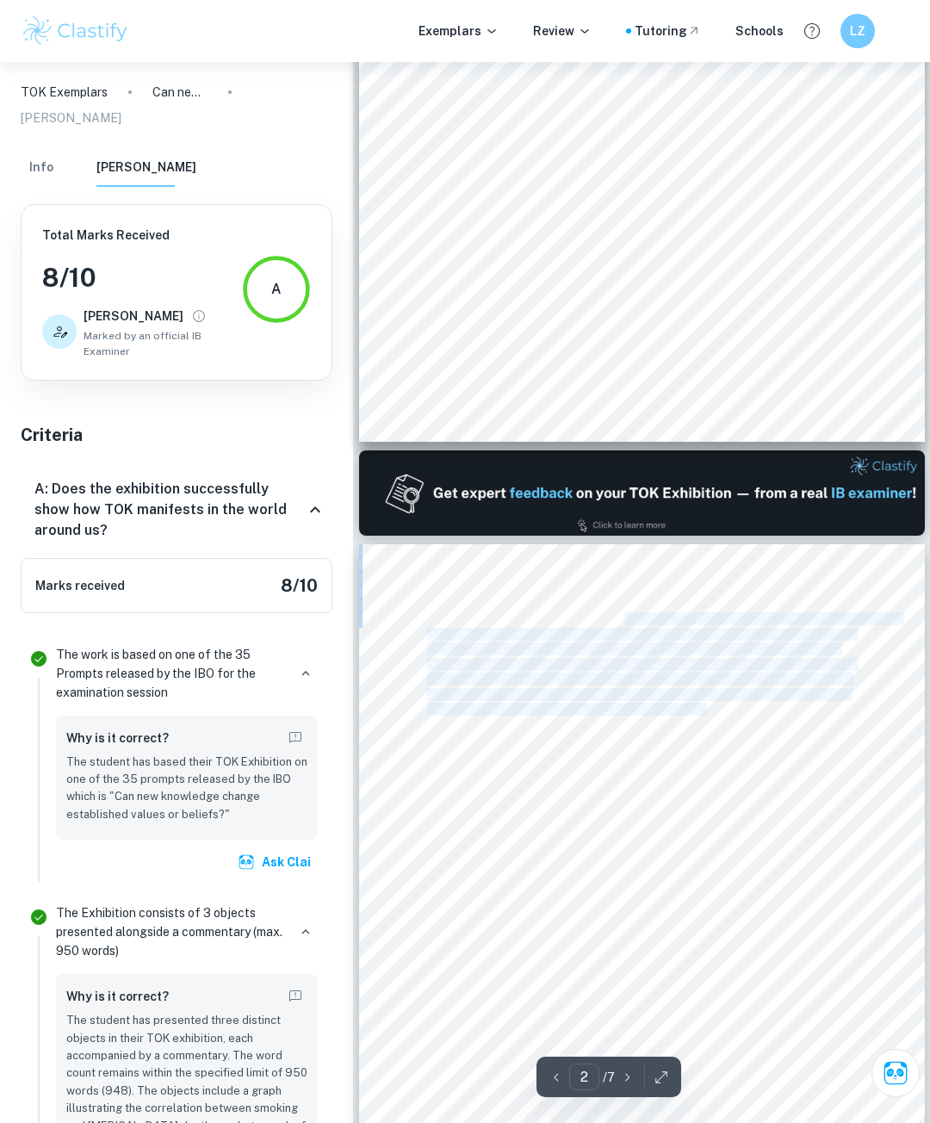
drag, startPoint x: 705, startPoint y: 712, endPoint x: 611, endPoint y: 625, distance: 128.0
click at [611, 625] on div "[MEDICAL_DATA]. In modern times, scientists have discovered that tar contained …" at bounding box center [642, 943] width 566 height 799
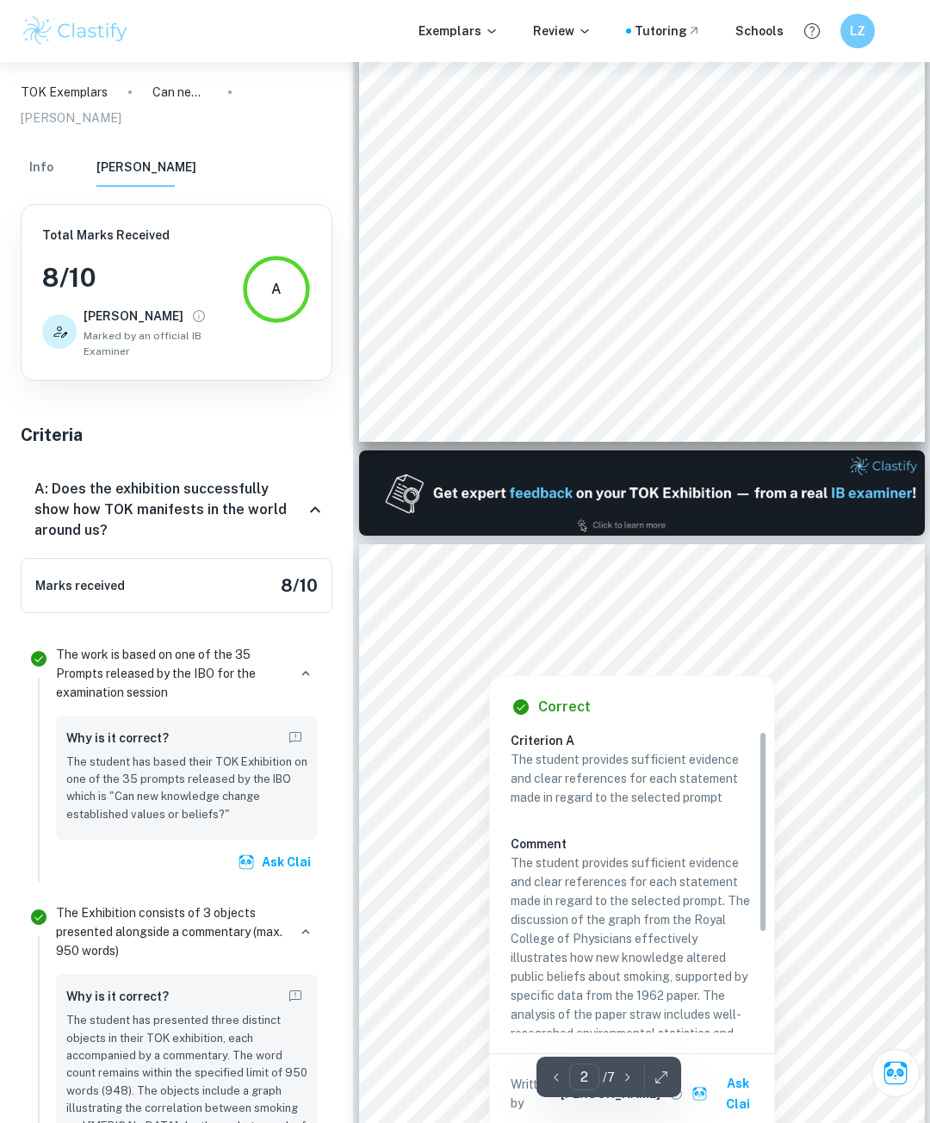
click at [611, 625] on div at bounding box center [641, 621] width 419 height 16
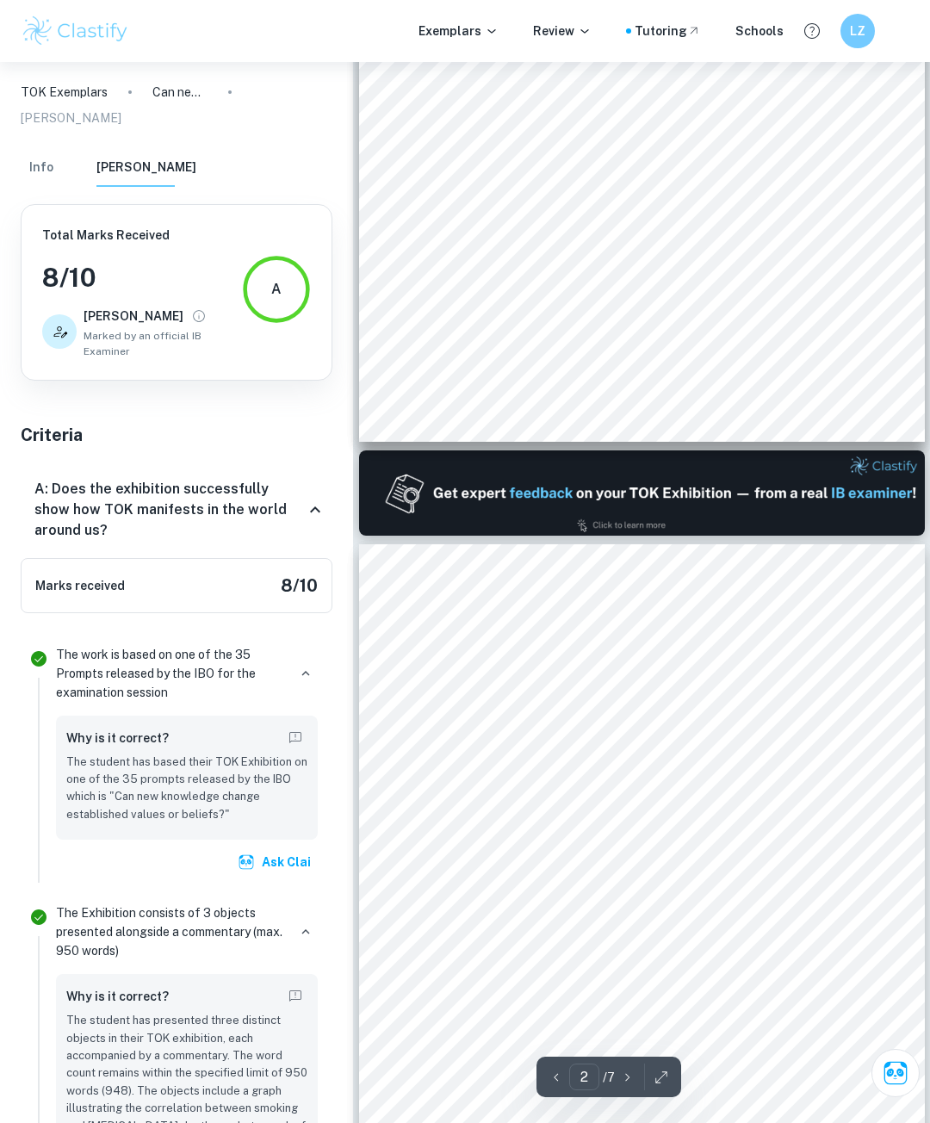
scroll to position [2788, 0]
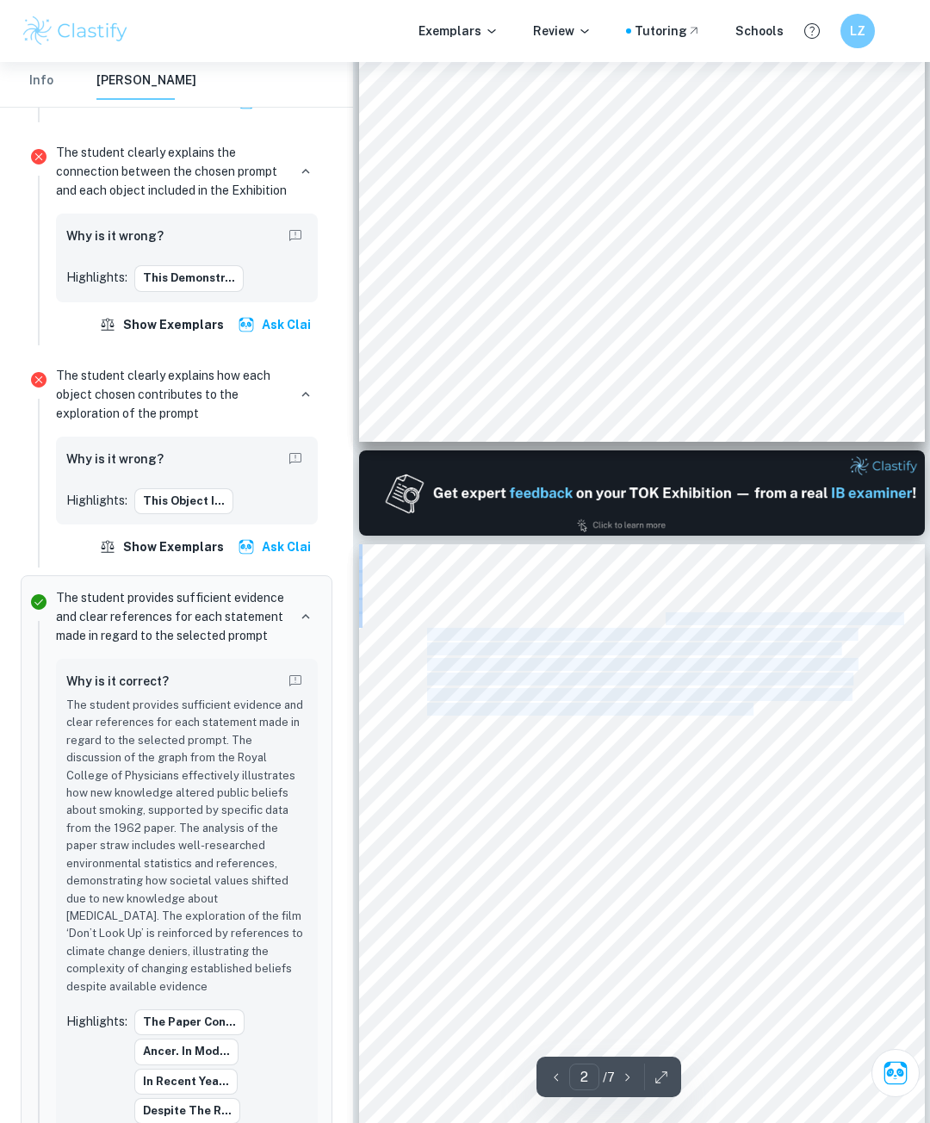
drag, startPoint x: 756, startPoint y: 715, endPoint x: 654, endPoint y: 622, distance: 138.4
click at [654, 622] on div "[MEDICAL_DATA]. In modern times, scientists have discovered that tar contained …" at bounding box center [642, 943] width 566 height 799
click at [728, 698] on span "in smoking. As a young person, in my experience smokers have a large social cap…" at bounding box center [638, 694] width 423 height 11
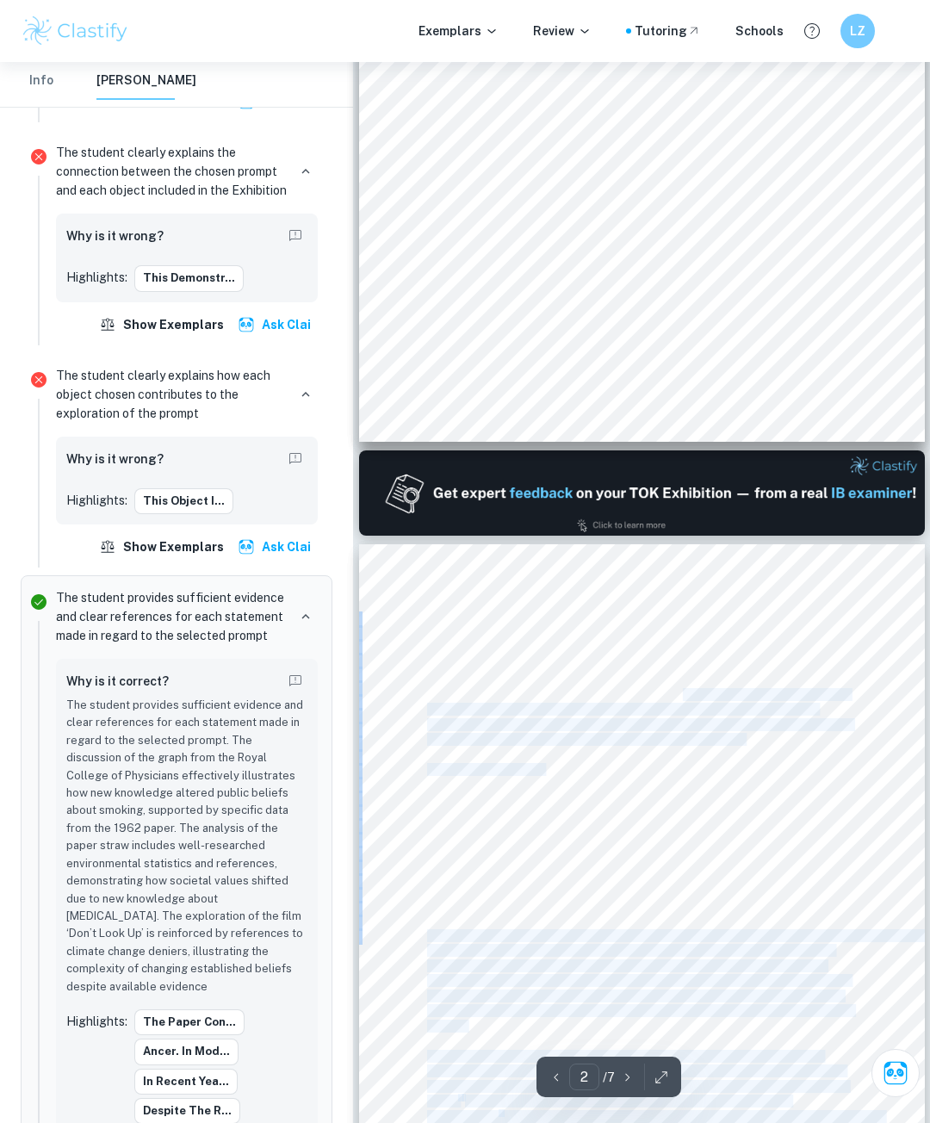
drag, startPoint x: 574, startPoint y: 607, endPoint x: 682, endPoint y: 691, distance: 137.0
click at [682, 691] on div "[MEDICAL_DATA]. In modern times, scientists have discovered that tar contained …" at bounding box center [642, 943] width 566 height 799
click at [682, 691] on span "in smoking. As a young person, in my experience smokers have a large social cap…" at bounding box center [638, 694] width 423 height 11
drag, startPoint x: 573, startPoint y: 599, endPoint x: 651, endPoint y: 663, distance: 101.0
click at [651, 663] on div "[MEDICAL_DATA]. In modern times, scientists have discovered that tar contained …" at bounding box center [642, 943] width 566 height 799
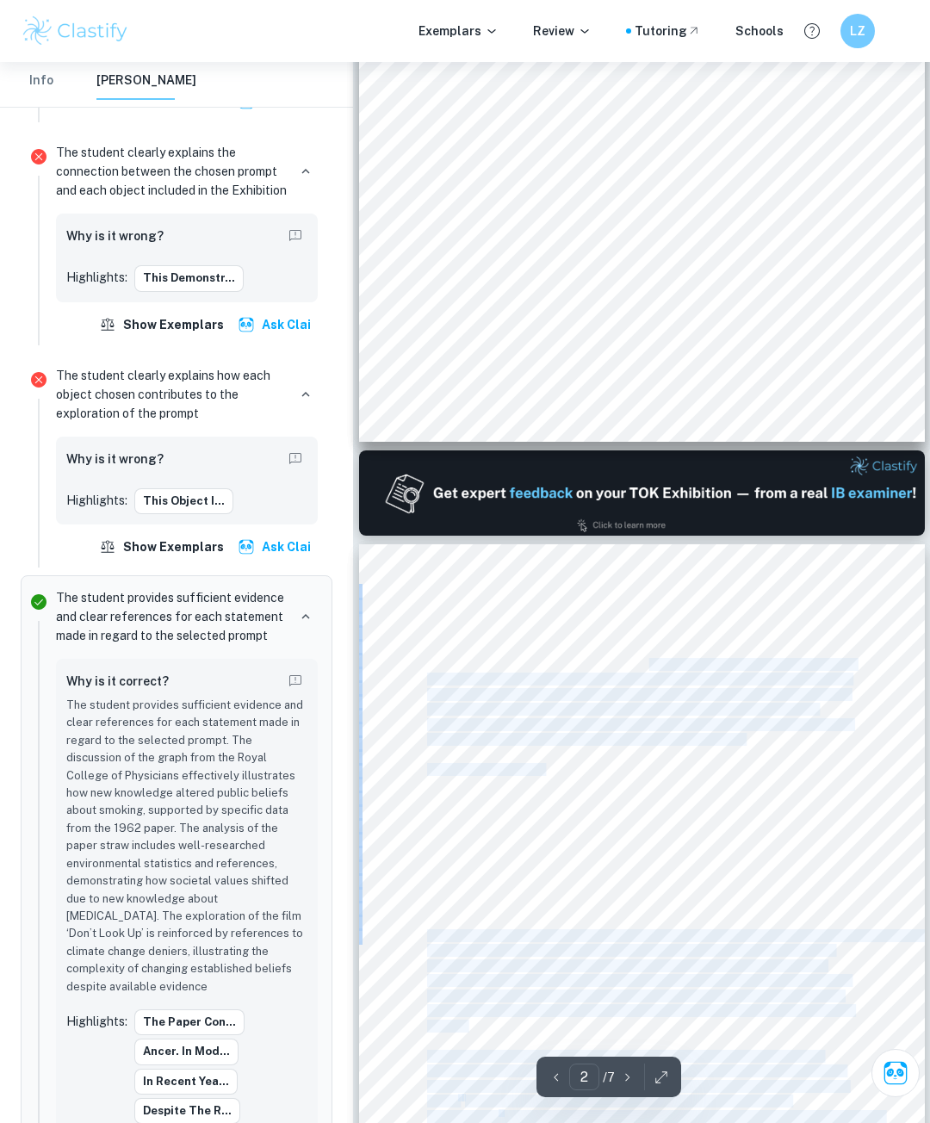
click at [654, 667] on span "longer socially acceptable. However, this illustrates the difference between va…" at bounding box center [641, 664] width 428 height 11
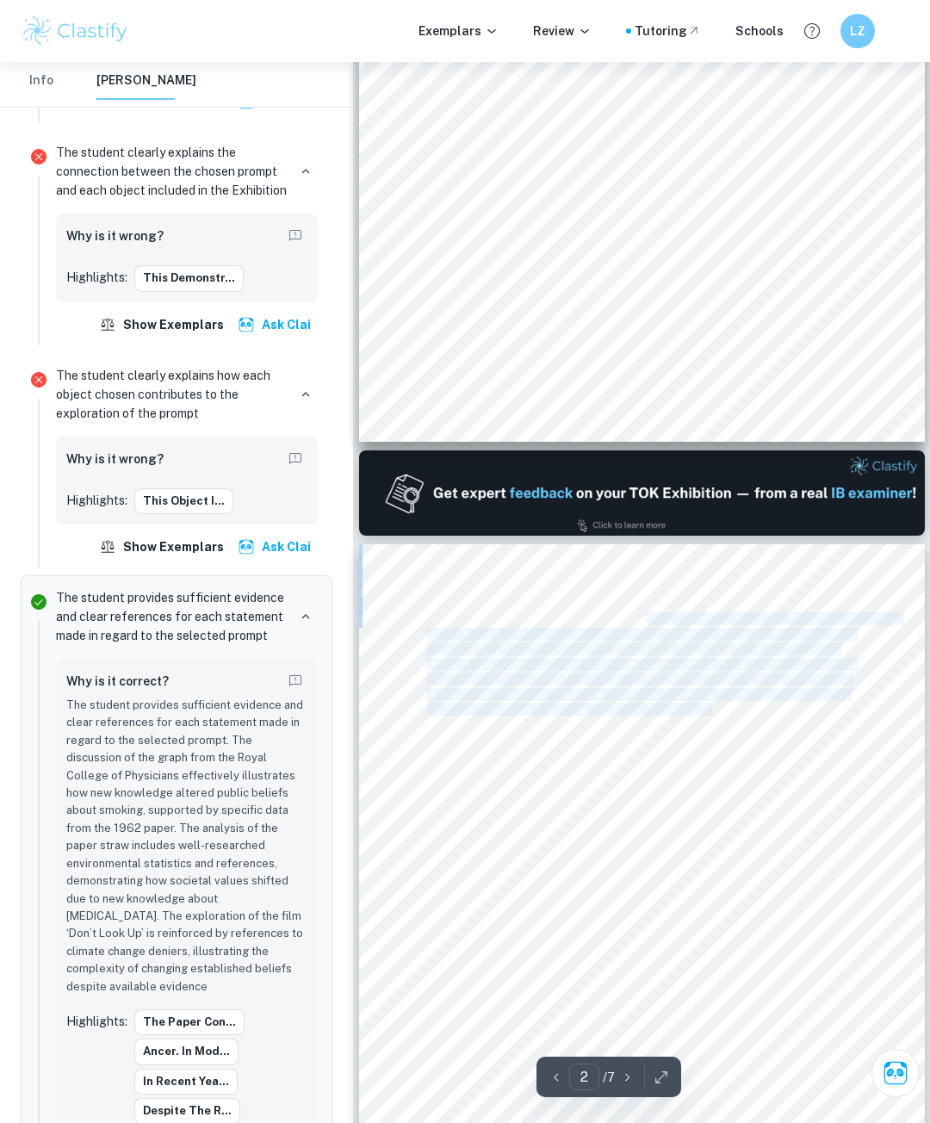
drag, startPoint x: 712, startPoint y: 704, endPoint x: 631, endPoint y: 616, distance: 118.9
click at [631, 616] on div "[MEDICAL_DATA]. In modern times, scientists have discovered that tar contained …" at bounding box center [642, 943] width 566 height 799
click at [640, 694] on span "in smoking. As a young person, in my experience smokers have a large social cap…" at bounding box center [638, 694] width 423 height 11
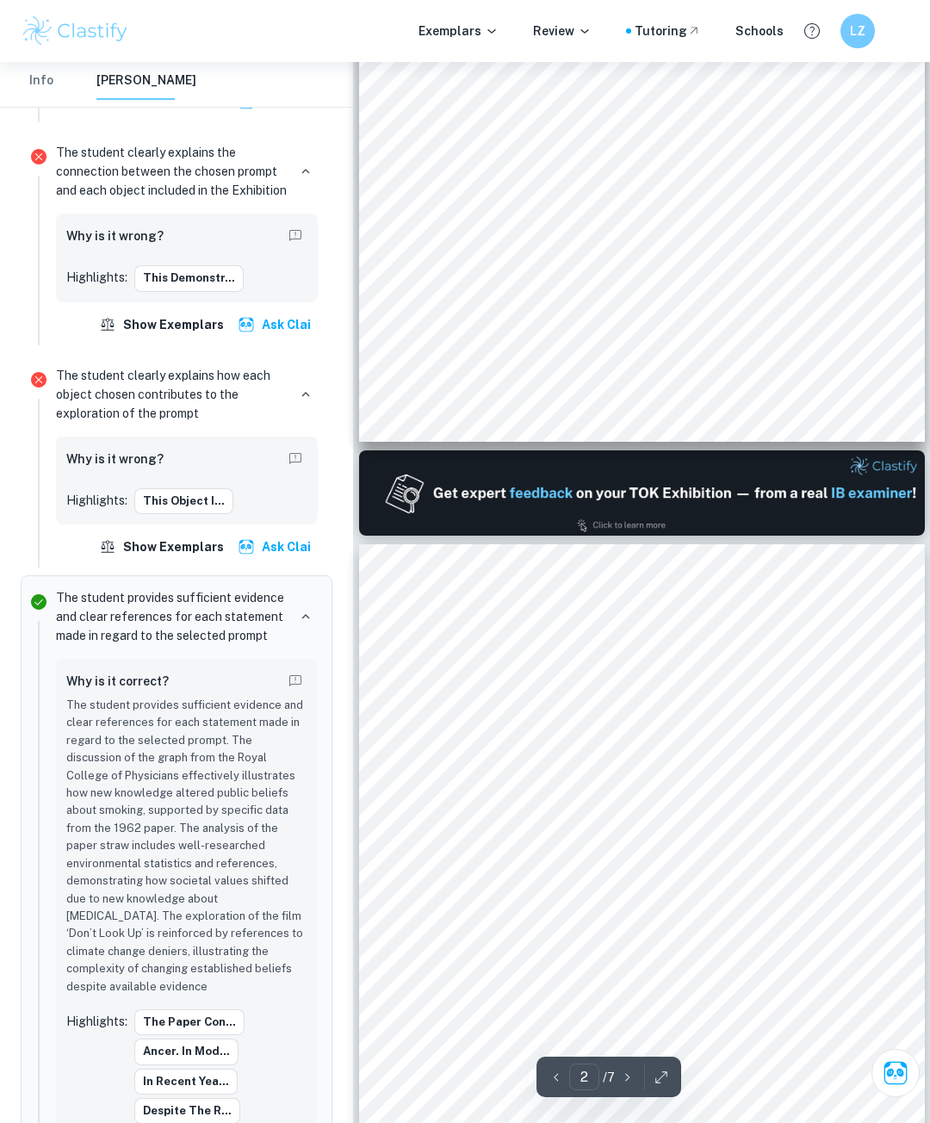
click at [686, 698] on span "in smoking. As a young person, in my experience smokers have a large social cap…" at bounding box center [638, 694] width 423 height 11
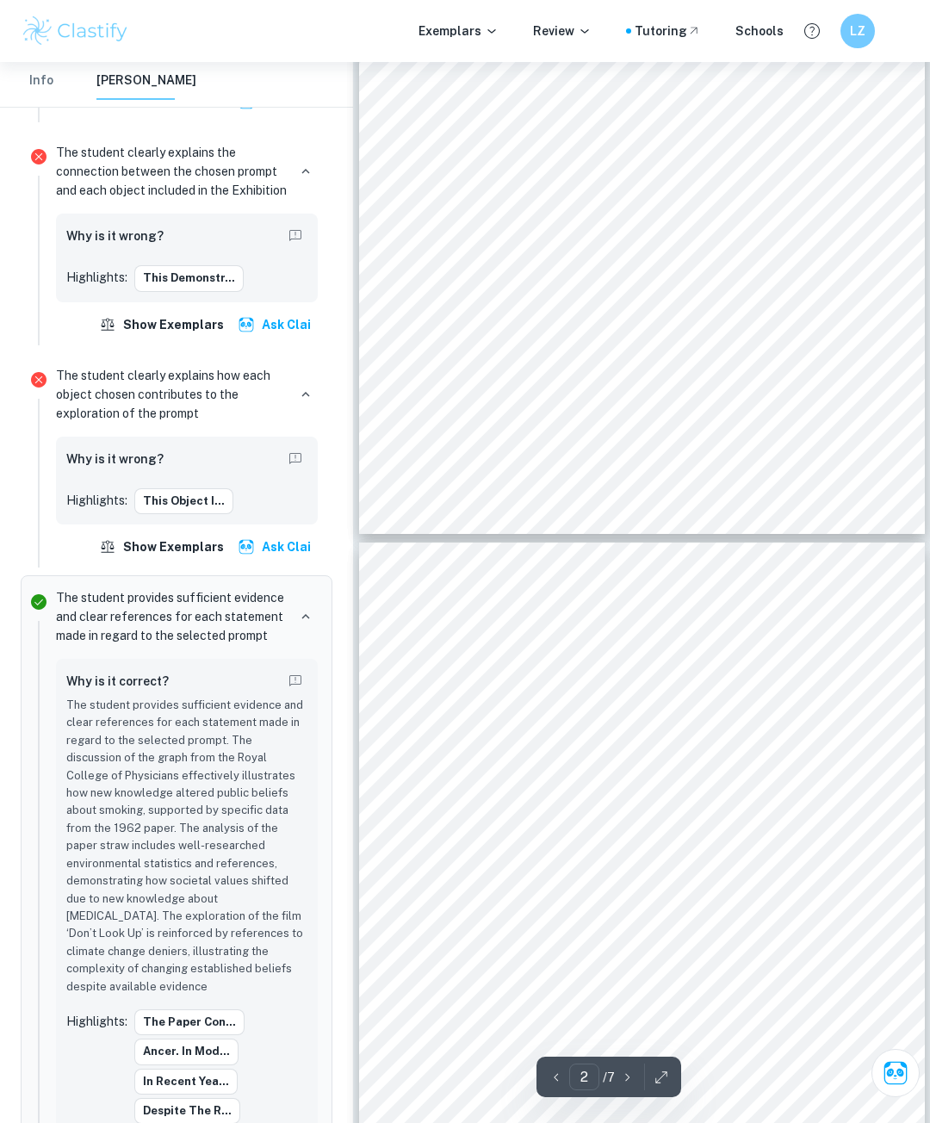
type input "3"
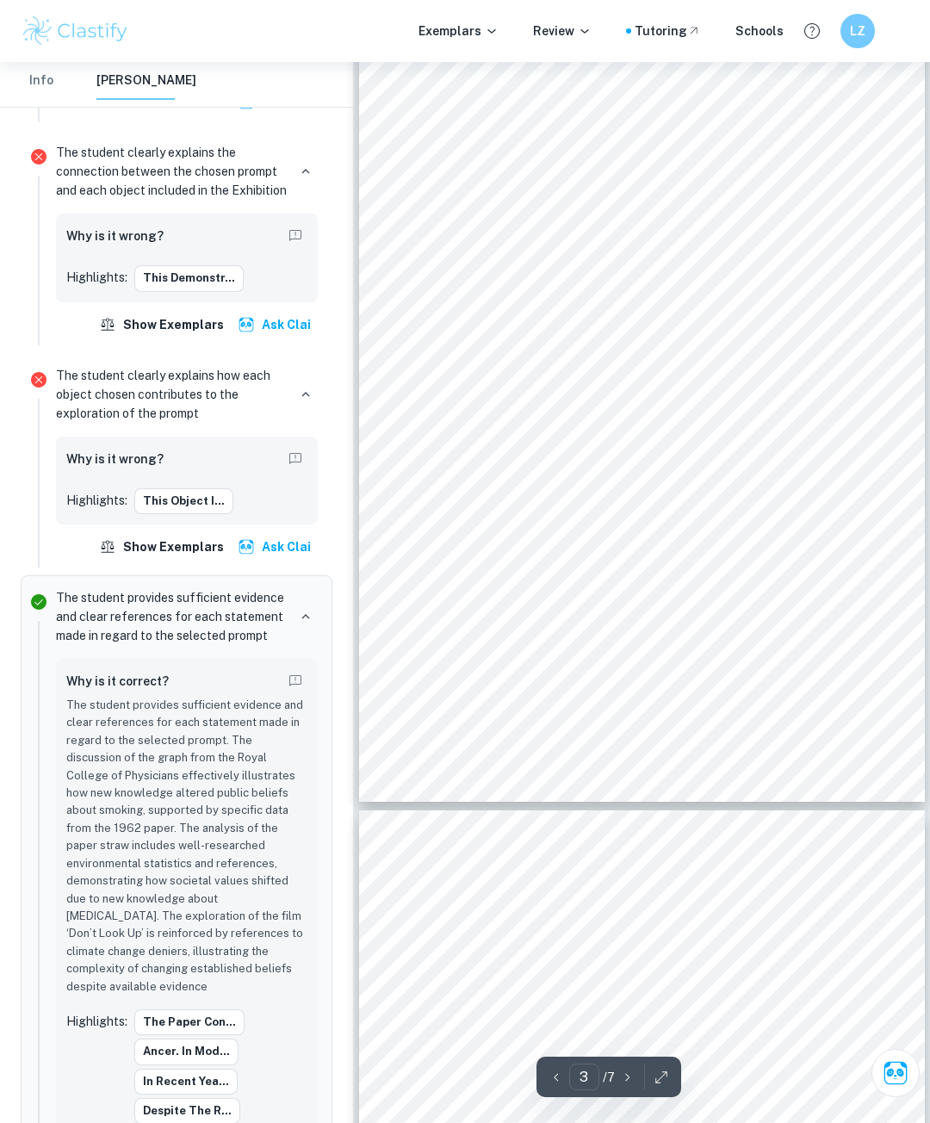
scroll to position [1815, 0]
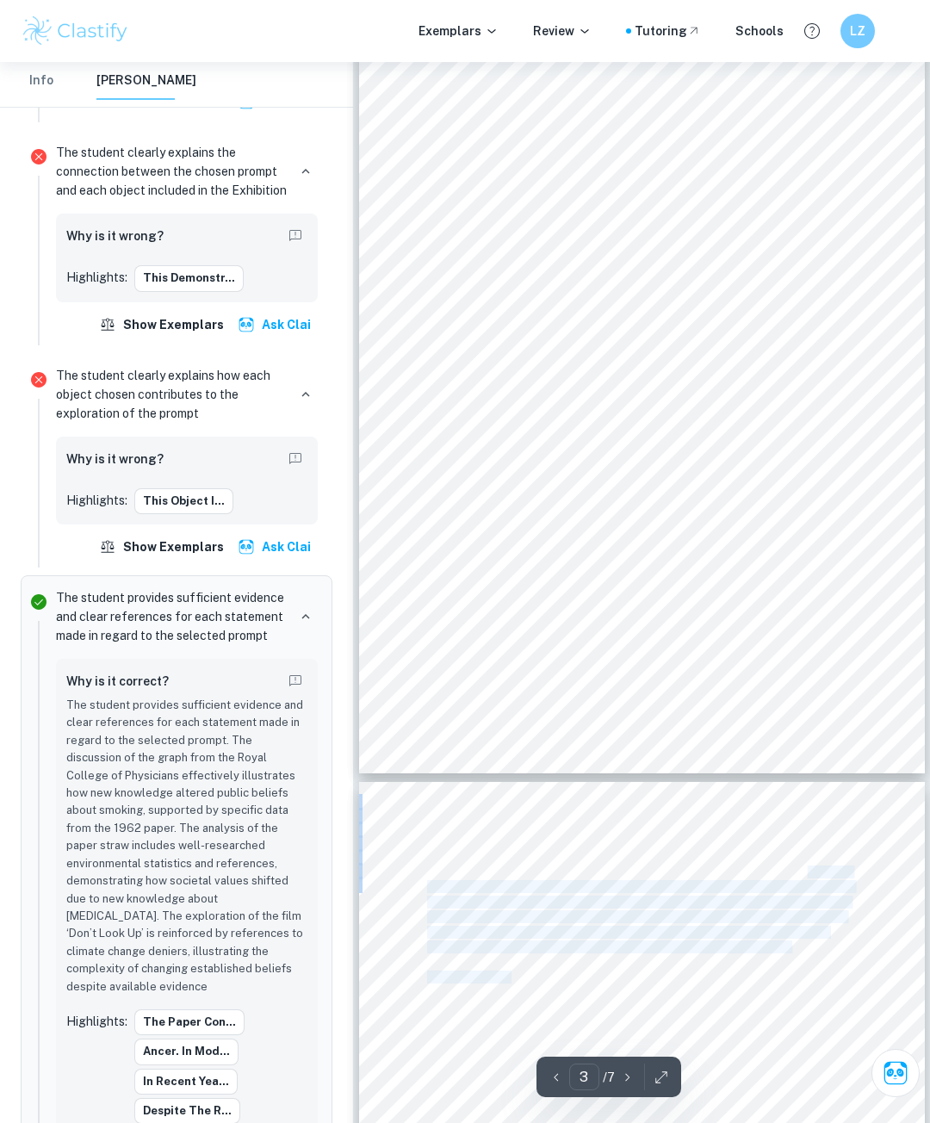
drag, startPoint x: 820, startPoint y: 950, endPoint x: 809, endPoint y: 878, distance: 73.2
click at [809, 878] on span "our current situation, the movie addresses the arbitrary motivations people hav…" at bounding box center [639, 872] width 425 height 11
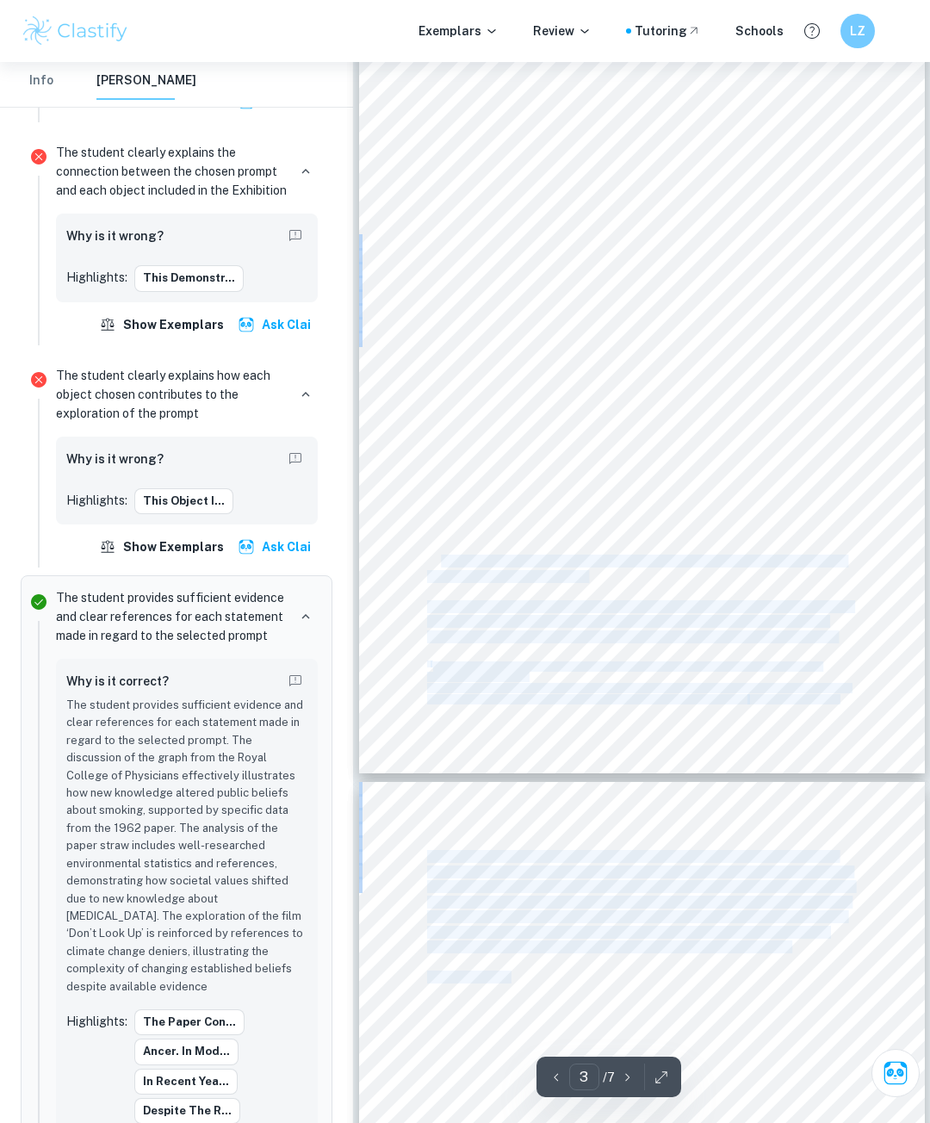
drag, startPoint x: 826, startPoint y: 949, endPoint x: 444, endPoint y: 567, distance: 540.3
click at [444, 567] on div "Ask Clai 3 ​ / 7 TOK Exhibition Can new knowledge change established values or …" at bounding box center [642, 1135] width 566 height 5776
click at [656, 631] on span "disregarding the interests of future generations. When reports threaten a belie…" at bounding box center [632, 636] width 410 height 11
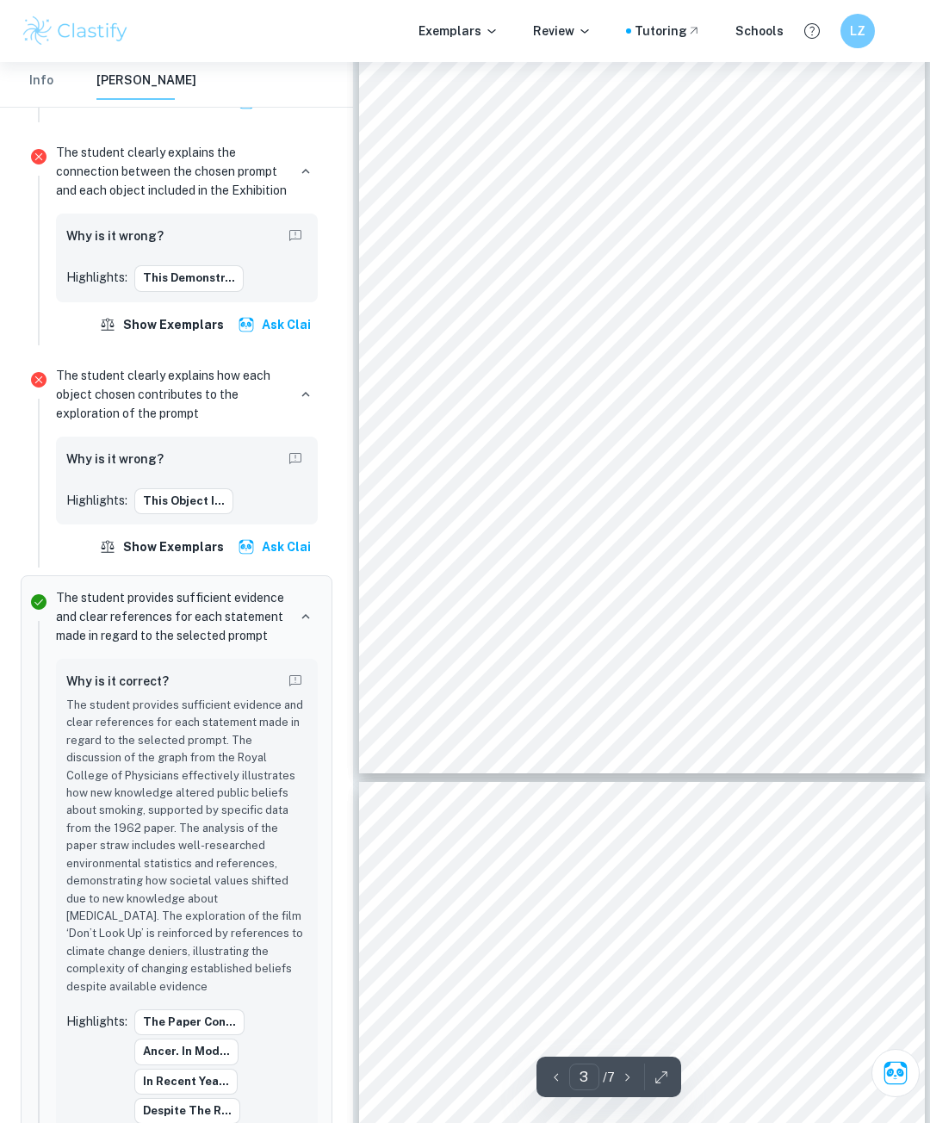
drag, startPoint x: 849, startPoint y: 637, endPoint x: 377, endPoint y: 362, distance: 546.3
click at [378, 362] on div "This object illustrates the conflict between opposing values. While we want to …" at bounding box center [642, 373] width 566 height 799
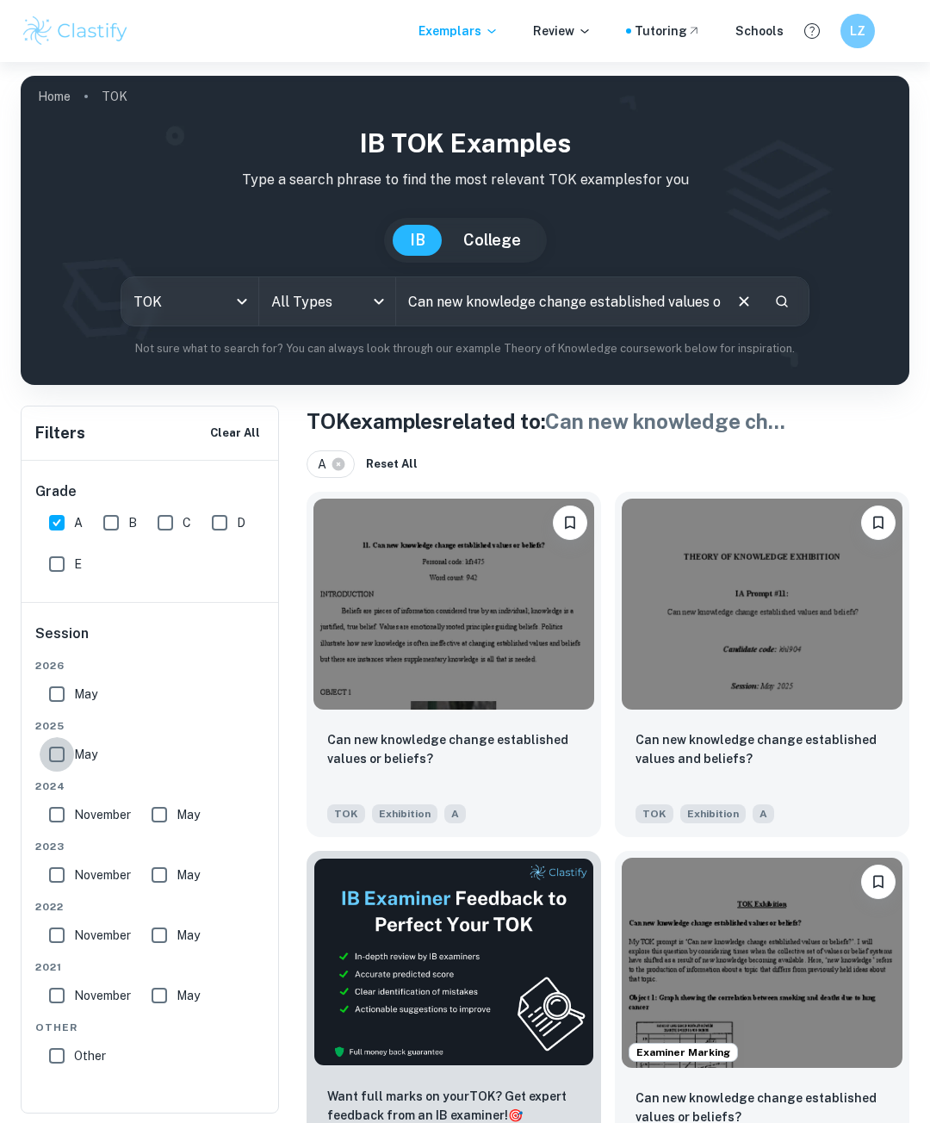
click at [47, 748] on input "May" at bounding box center [57, 754] width 34 height 34
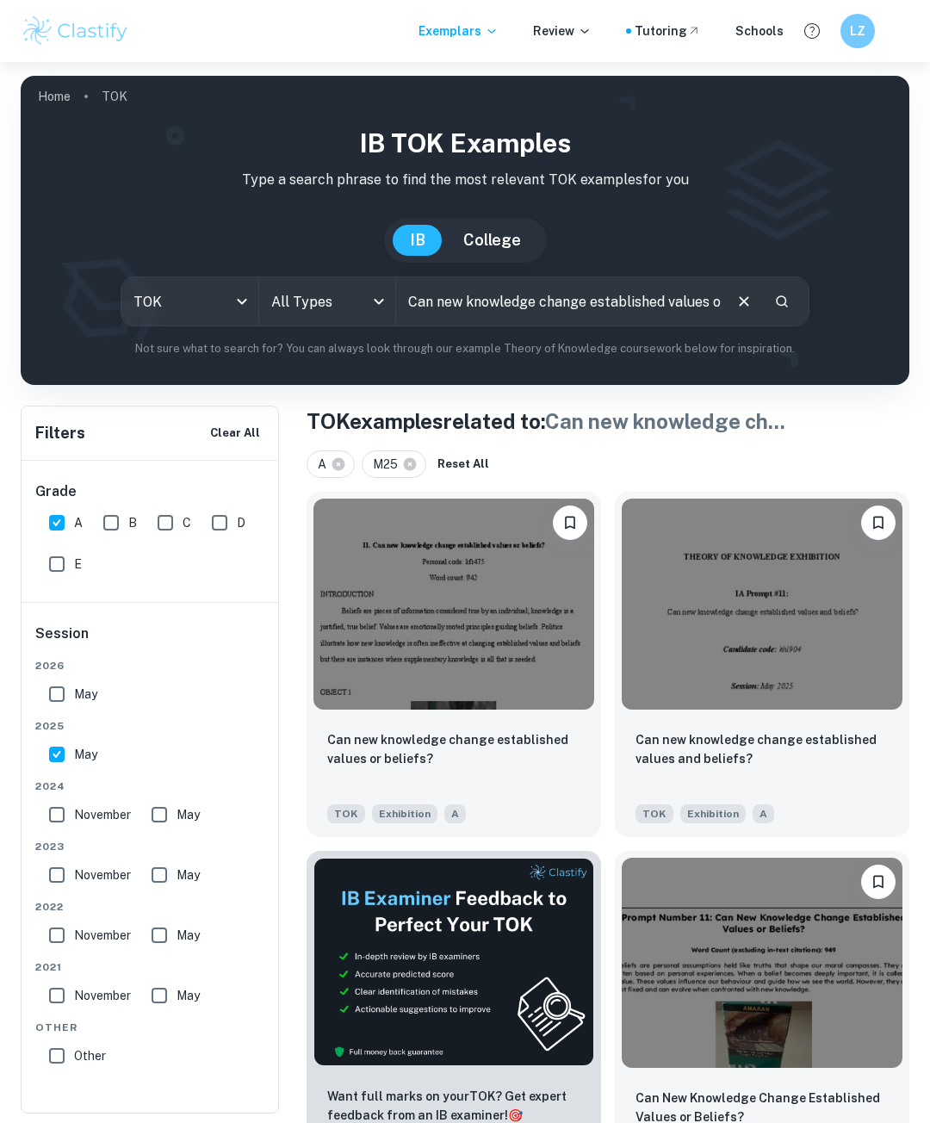
click at [40, 737] on input "May" at bounding box center [57, 754] width 34 height 34
checkbox input "false"
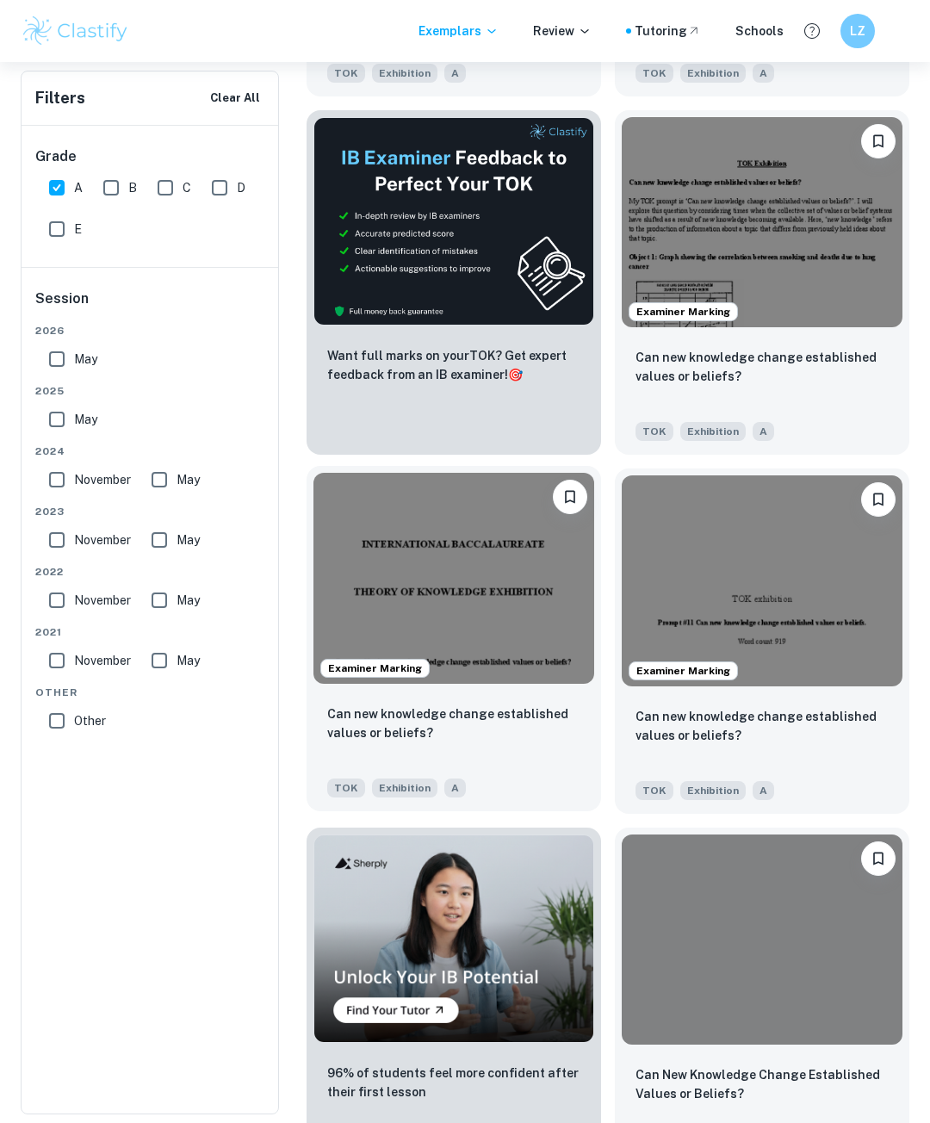
scroll to position [775, 0]
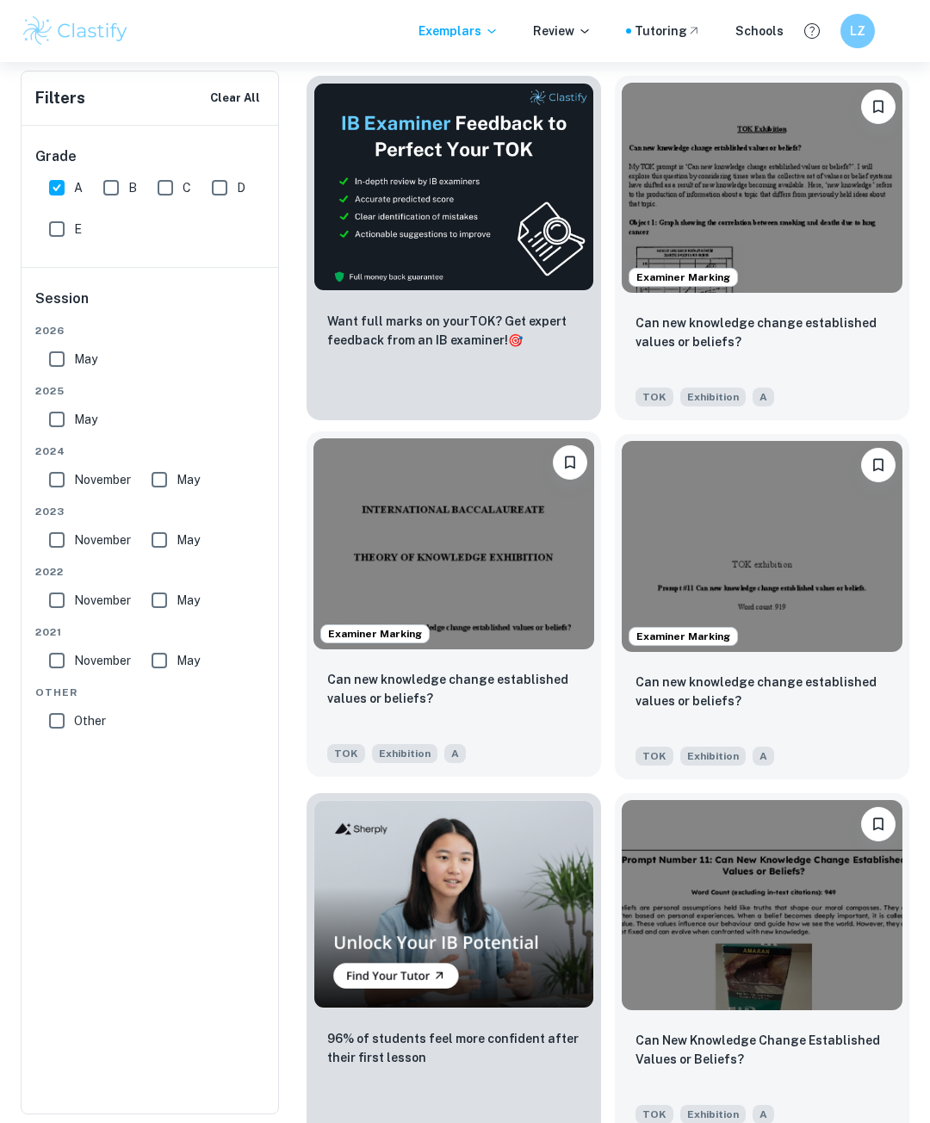
click at [458, 621] on img at bounding box center [454, 544] width 281 height 211
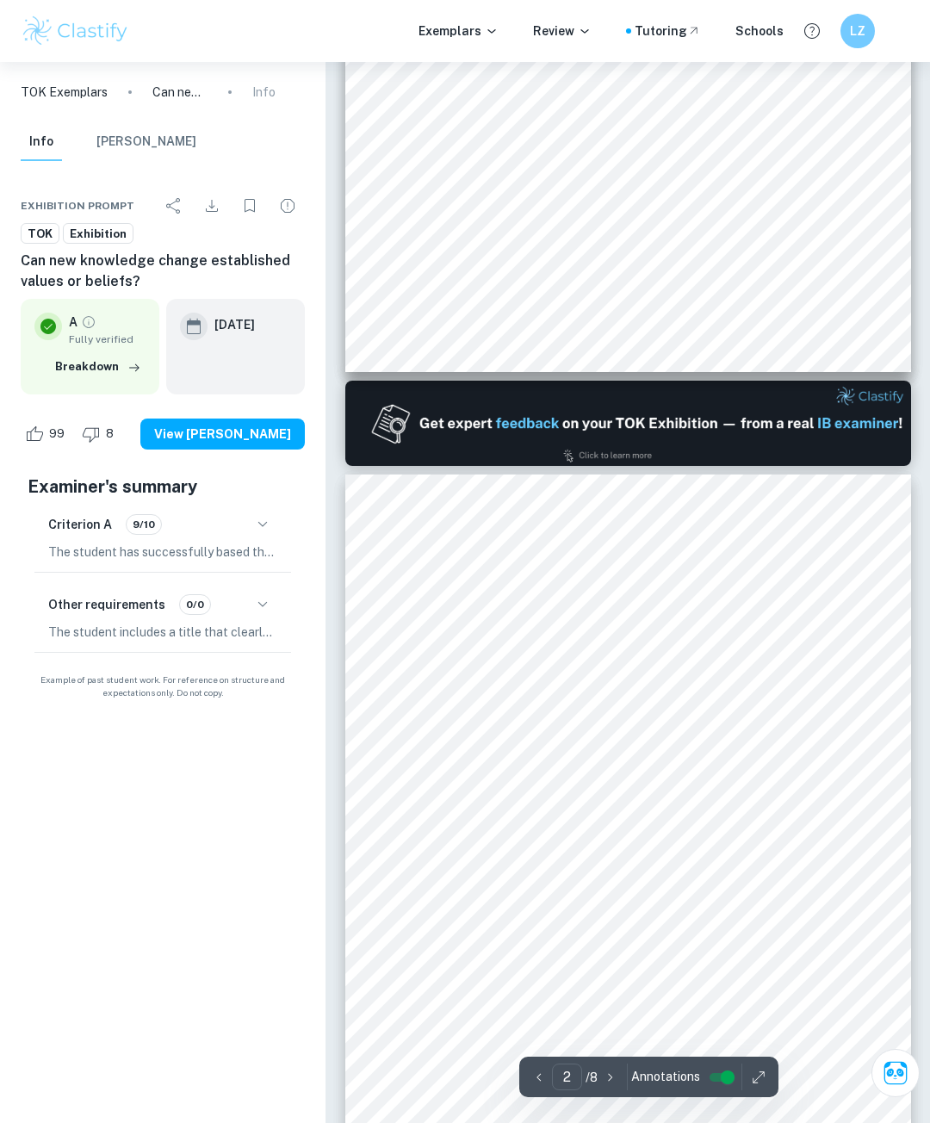
scroll to position [775, 0]
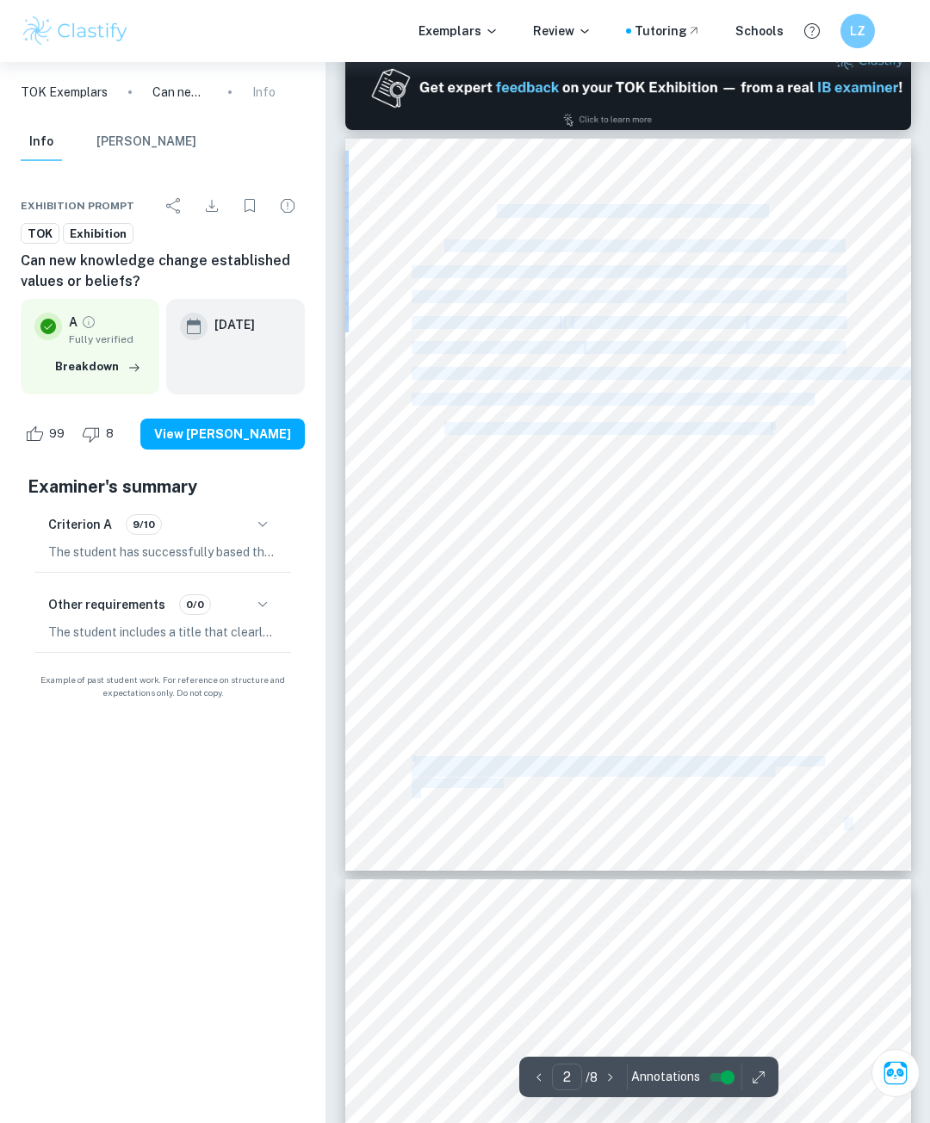
drag, startPoint x: 497, startPoint y: 207, endPoint x: 779, endPoint y: 426, distance: 356.7
click at [779, 426] on div "TOK Exhibition [DATE] TOK Exhibition: The role of acceptance of knowledge New k…" at bounding box center [628, 505] width 566 height 732
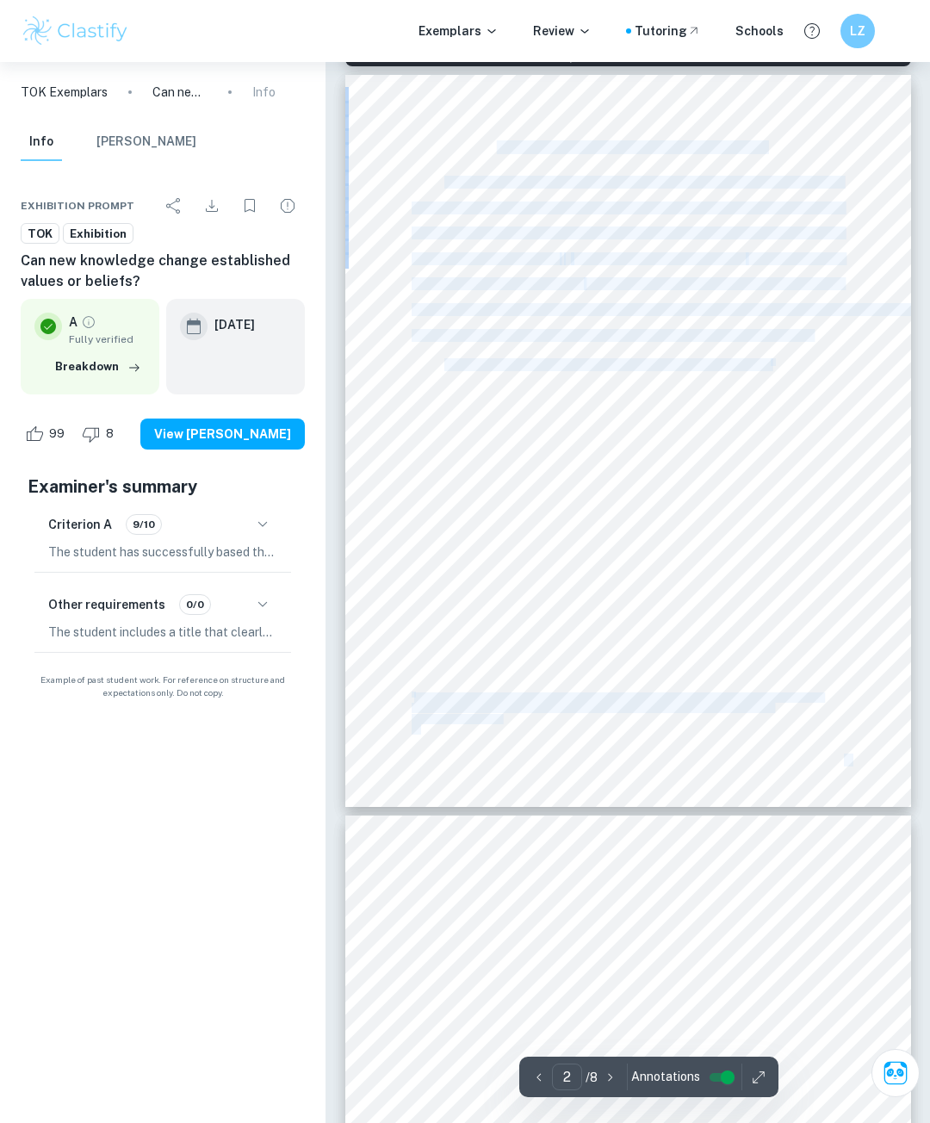
type input "3"
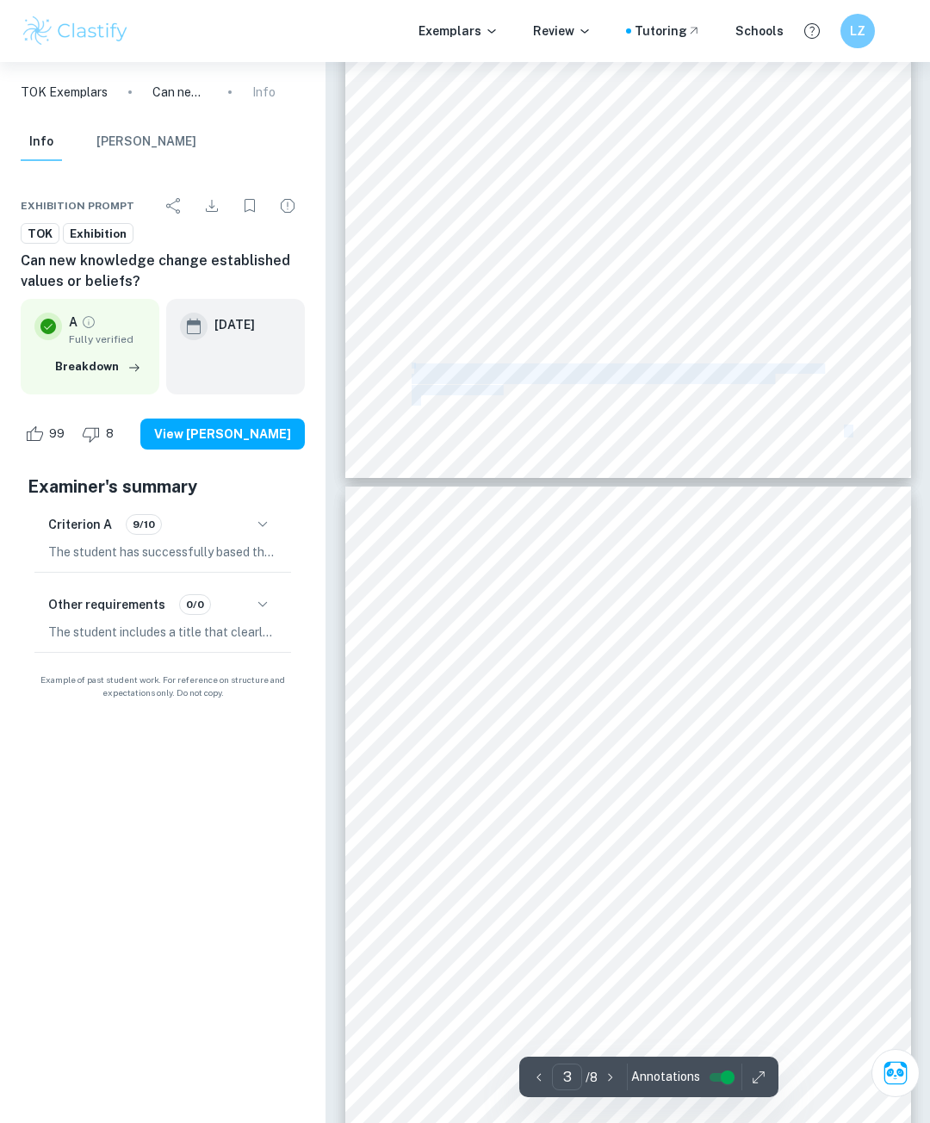
scroll to position [1206, 0]
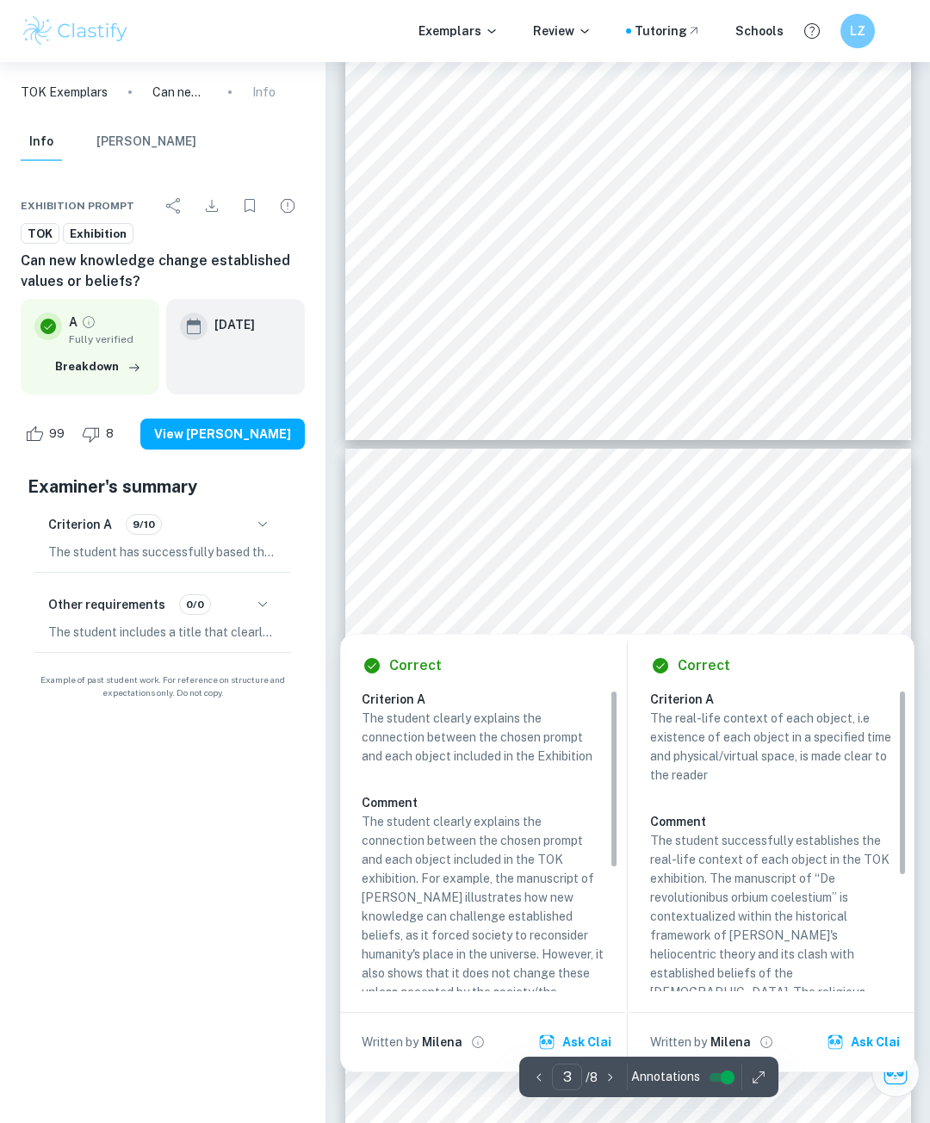
click at [719, 572] on div at bounding box center [757, 579] width 176 height 27
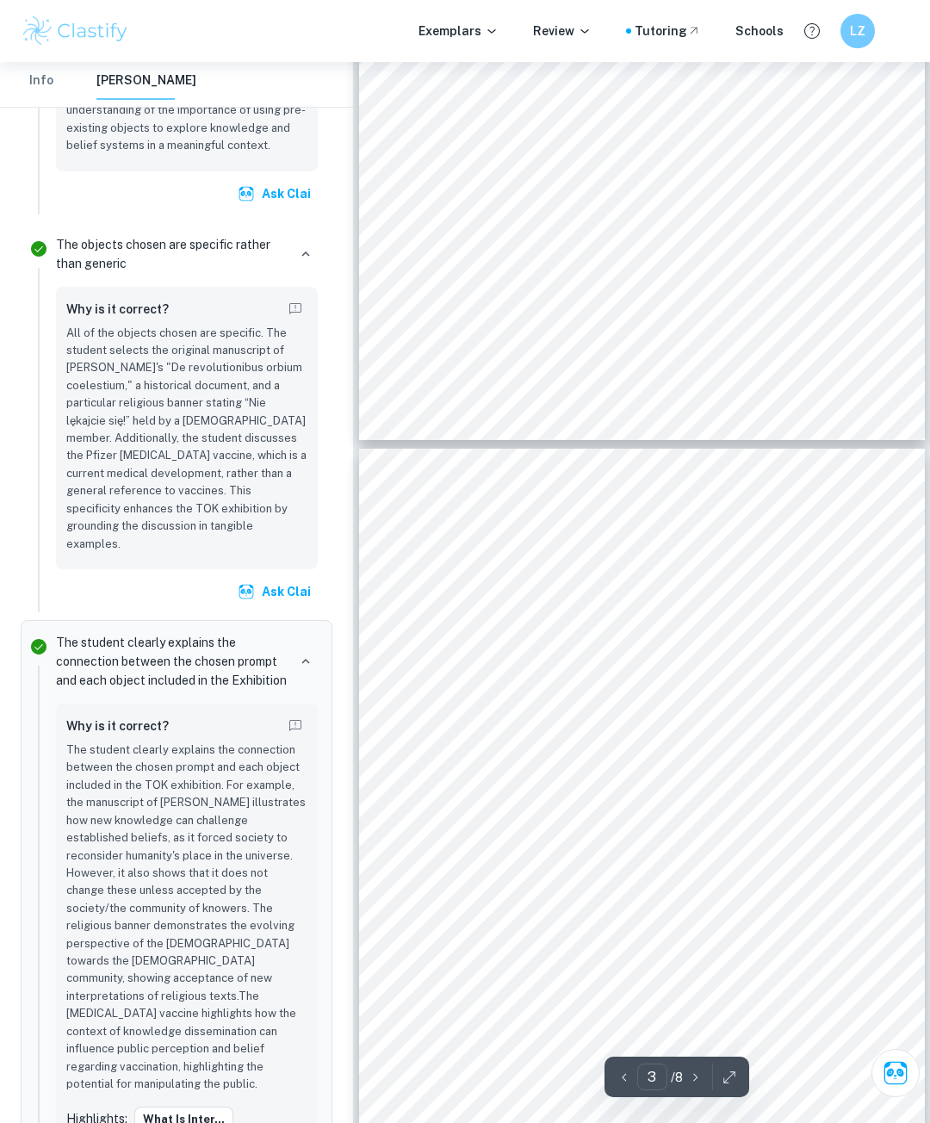
click at [793, 693] on div "TOK Exhibition [DATE] The first object of my exhibition is the original of ‘De …" at bounding box center [642, 815] width 566 height 732
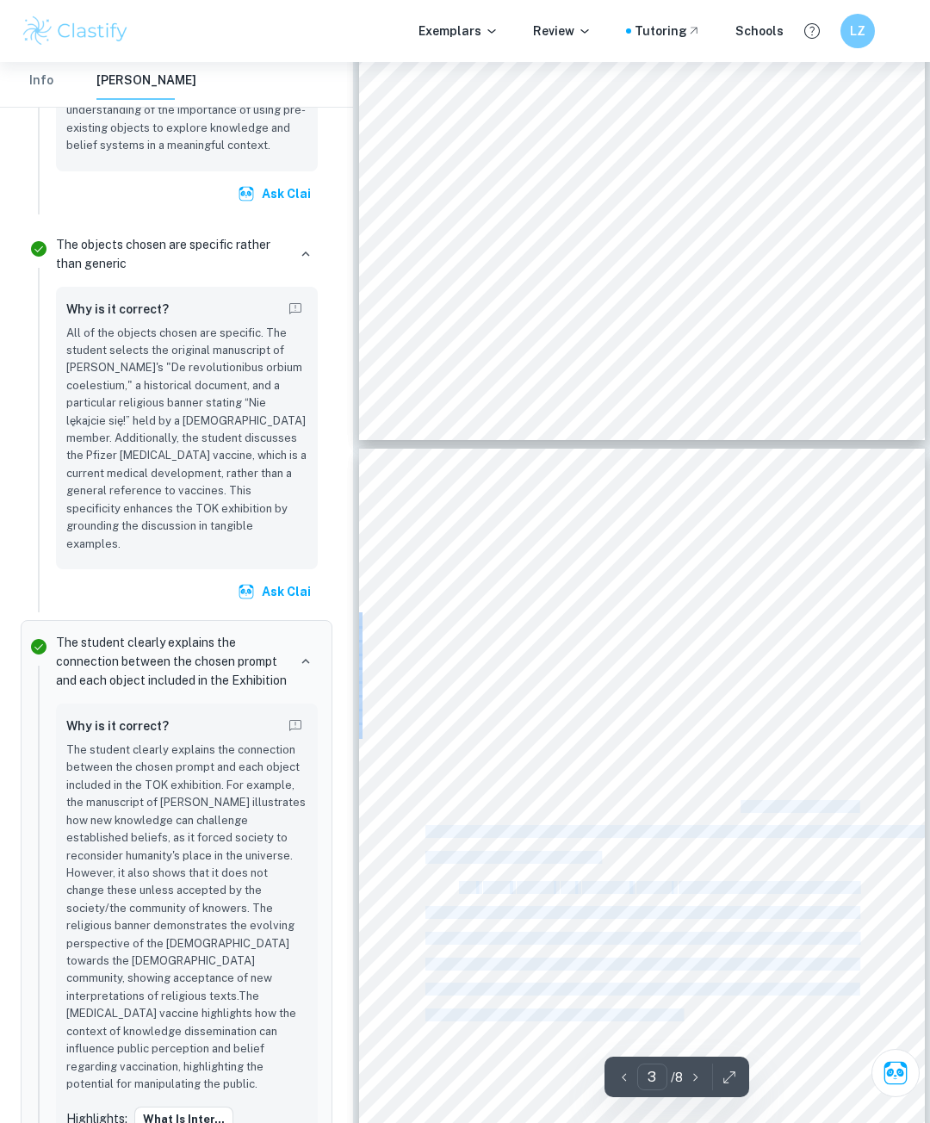
drag, startPoint x: 769, startPoint y: 671, endPoint x: 730, endPoint y: 810, distance: 144.3
click at [743, 810] on div "TOK Exhibition [DATE] The first object of my exhibition is the original of ‘De …" at bounding box center [642, 815] width 566 height 732
click at [608, 766] on div "TOK Exhibition [DATE] The first object of my exhibition is the original of ‘De …" at bounding box center [642, 815] width 566 height 732
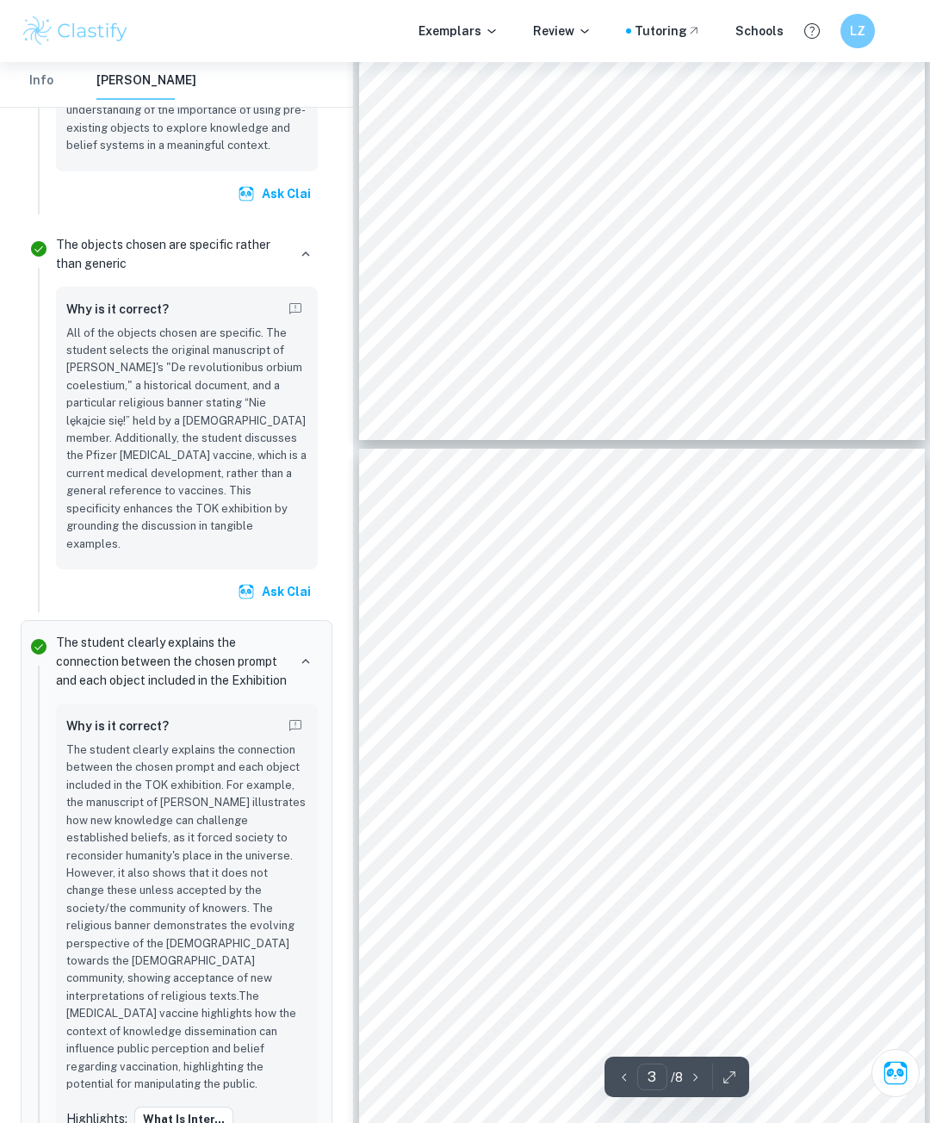
drag, startPoint x: 492, startPoint y: 737, endPoint x: 624, endPoint y: 788, distance: 141.3
click at [624, 788] on div "TOK Exhibition [DATE] The first object of my exhibition is the original of ‘De …" at bounding box center [642, 815] width 566 height 732
click at [632, 783] on span "knowledge, they had the power over introducing new knowledge. People did not ac…" at bounding box center [642, 781] width 432 height 11
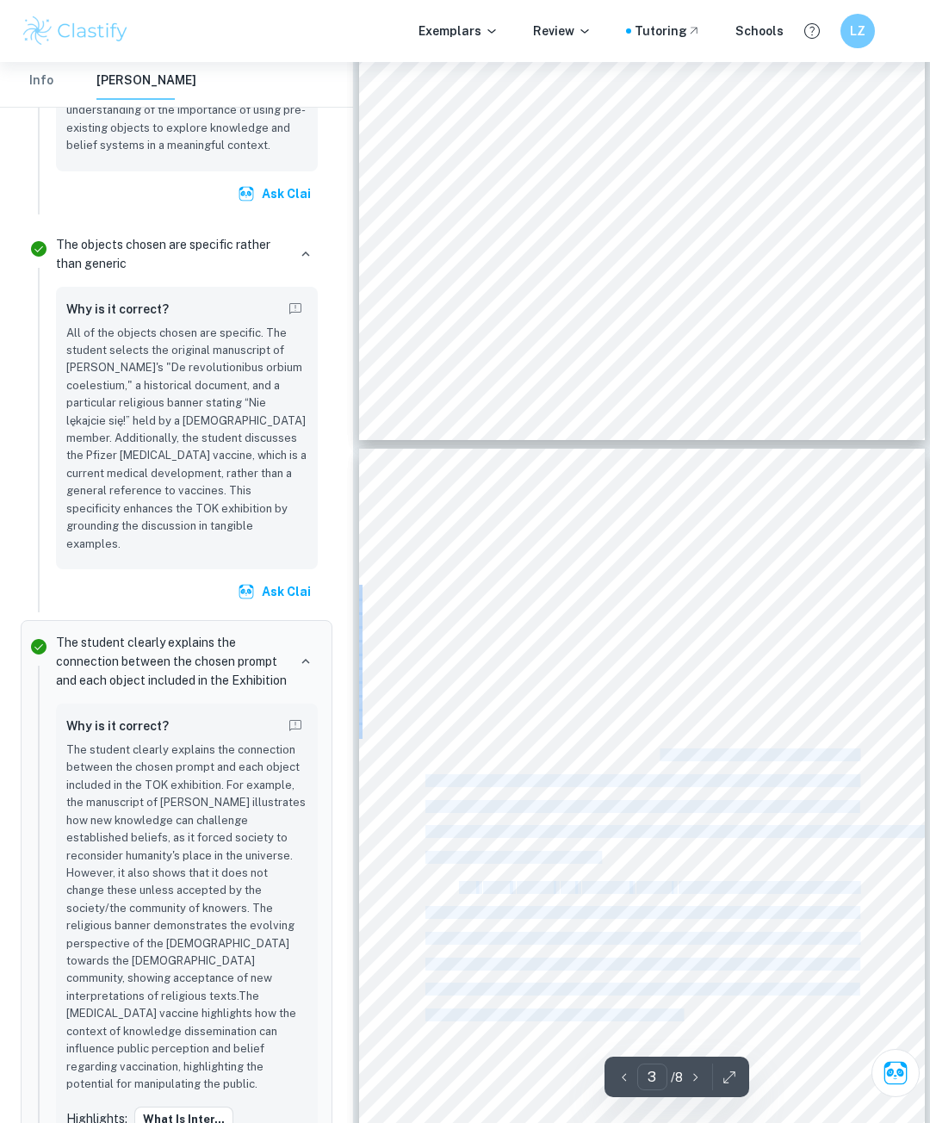
drag, startPoint x: 663, startPoint y: 792, endPoint x: 658, endPoint y: 756, distance: 36.4
click at [658, 756] on div "TOK Exhibition [DATE] The first object of my exhibition is the original of ‘De …" at bounding box center [642, 815] width 566 height 732
click at [656, 763] on div "TOK Exhibition [DATE] The first object of my exhibition is the original of ‘De …" at bounding box center [642, 815] width 566 height 732
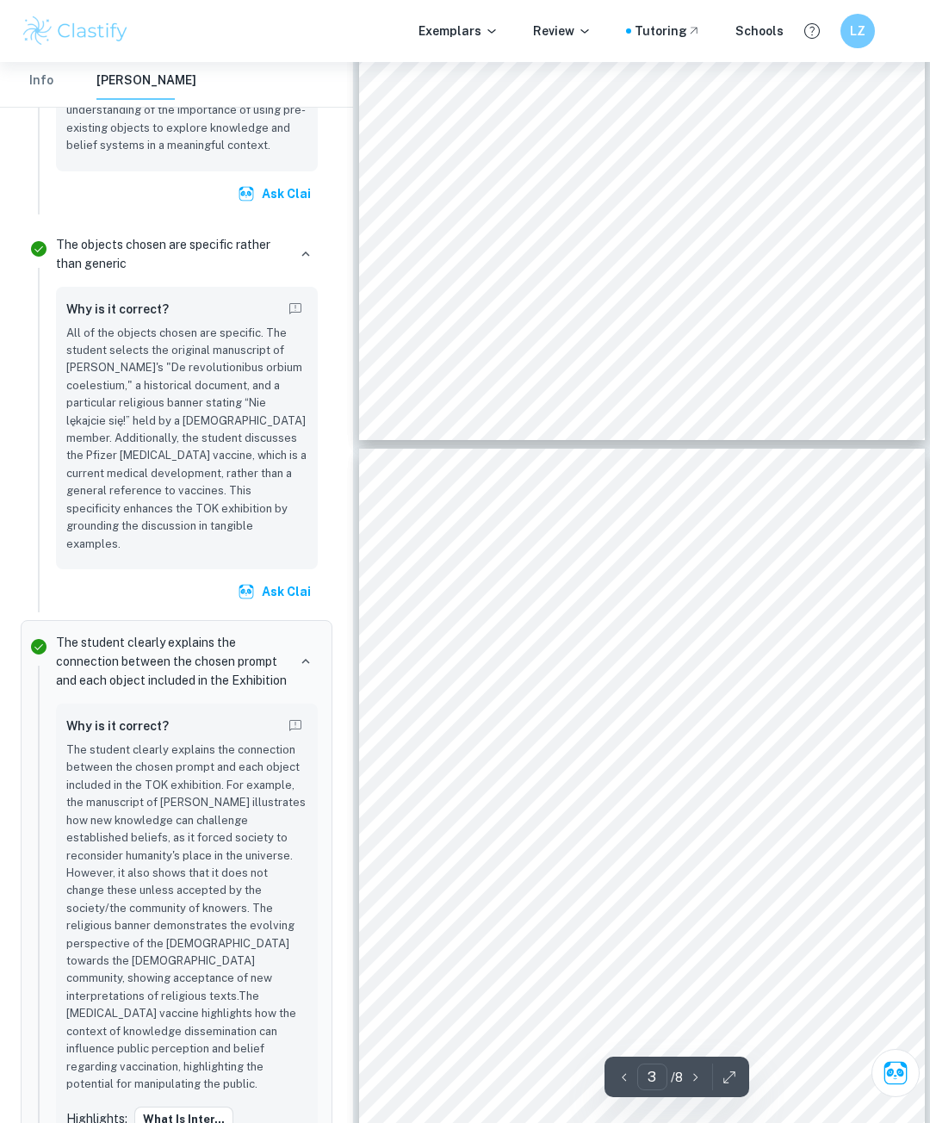
drag, startPoint x: 641, startPoint y: 746, endPoint x: 661, endPoint y: 792, distance: 49.8
click at [661, 792] on div "TOK Exhibition [DATE] The first object of my exhibition is the original of ‘De …" at bounding box center [642, 815] width 566 height 732
click at [644, 762] on span "had authority in guiding people’s perception of the world and confirming the re…" at bounding box center [642, 755] width 432 height 11
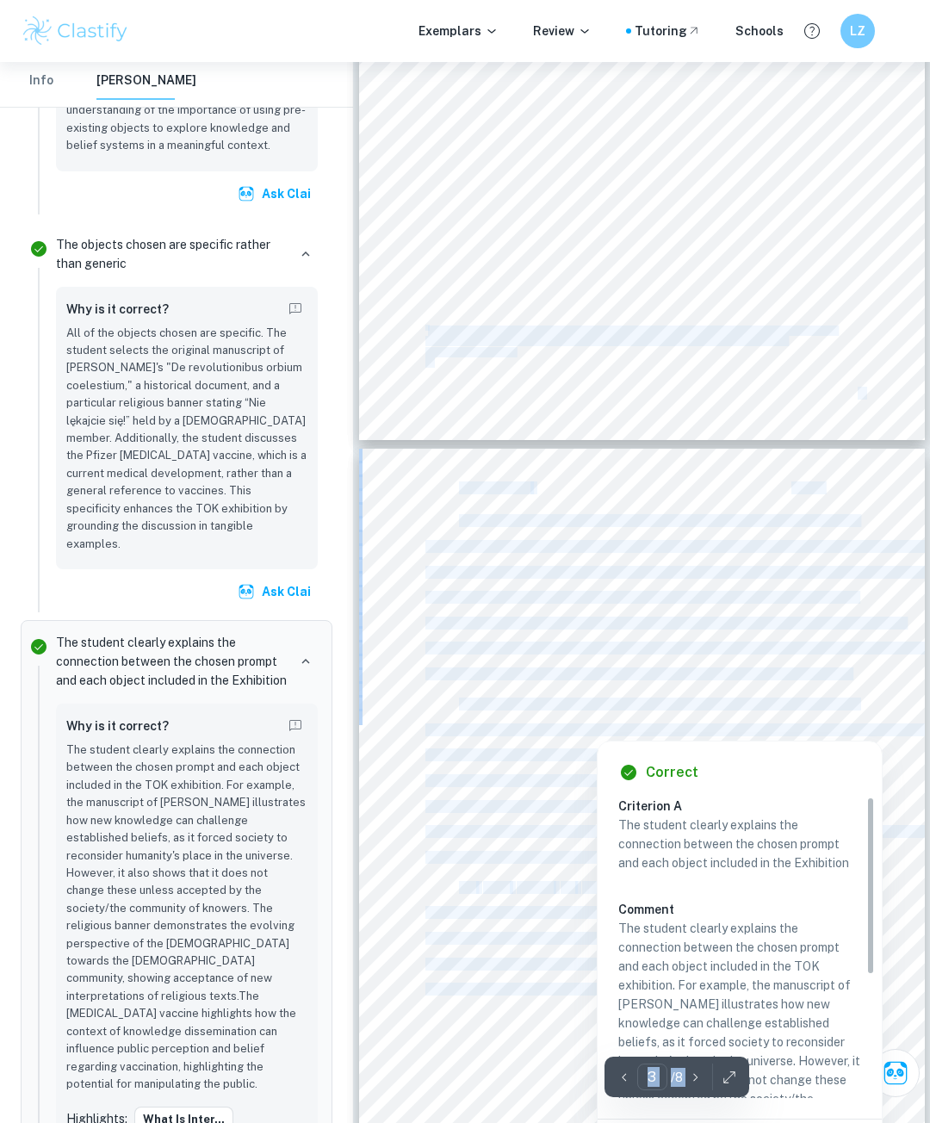
drag, startPoint x: 614, startPoint y: 723, endPoint x: 573, endPoint y: 787, distance: 76.0
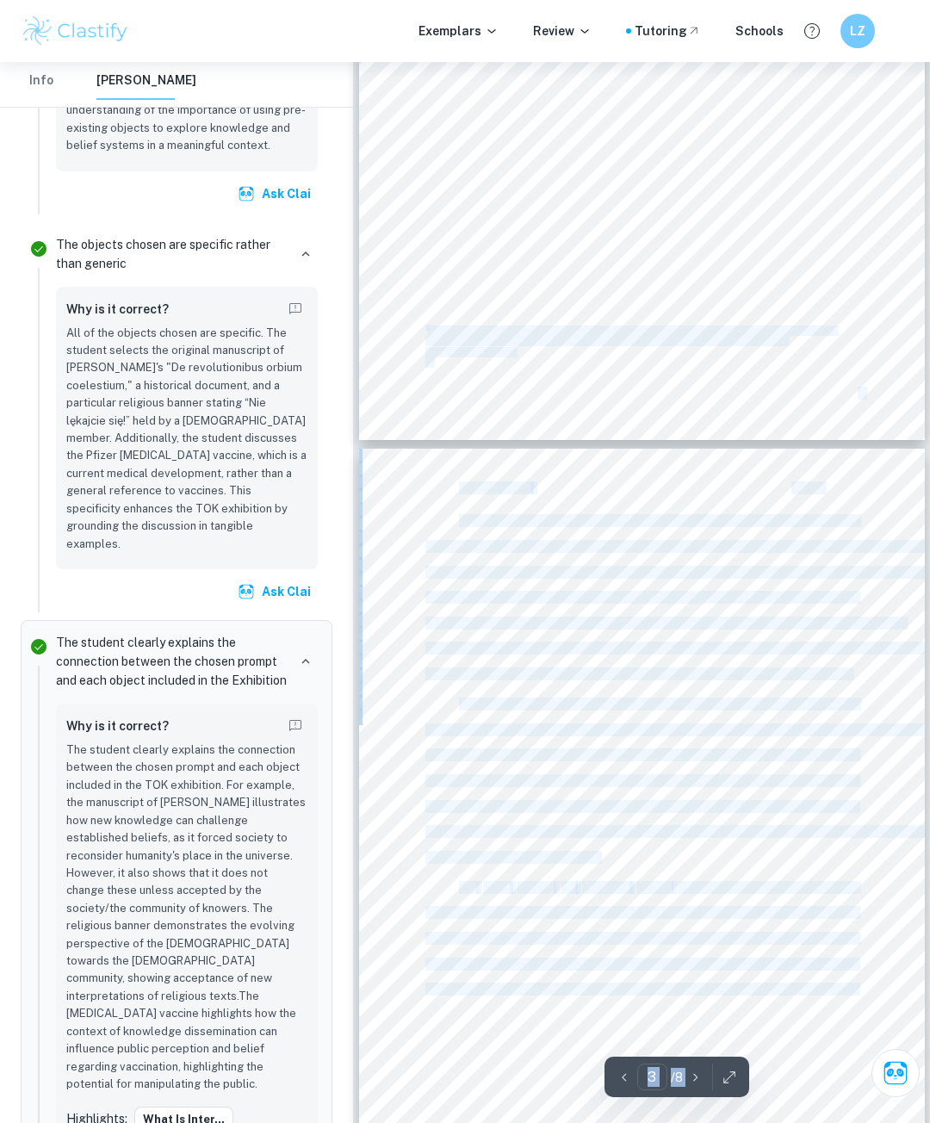
click at [568, 779] on span "knowledge, they had the power over introducing new knowledge. People did not ac…" at bounding box center [642, 781] width 432 height 11
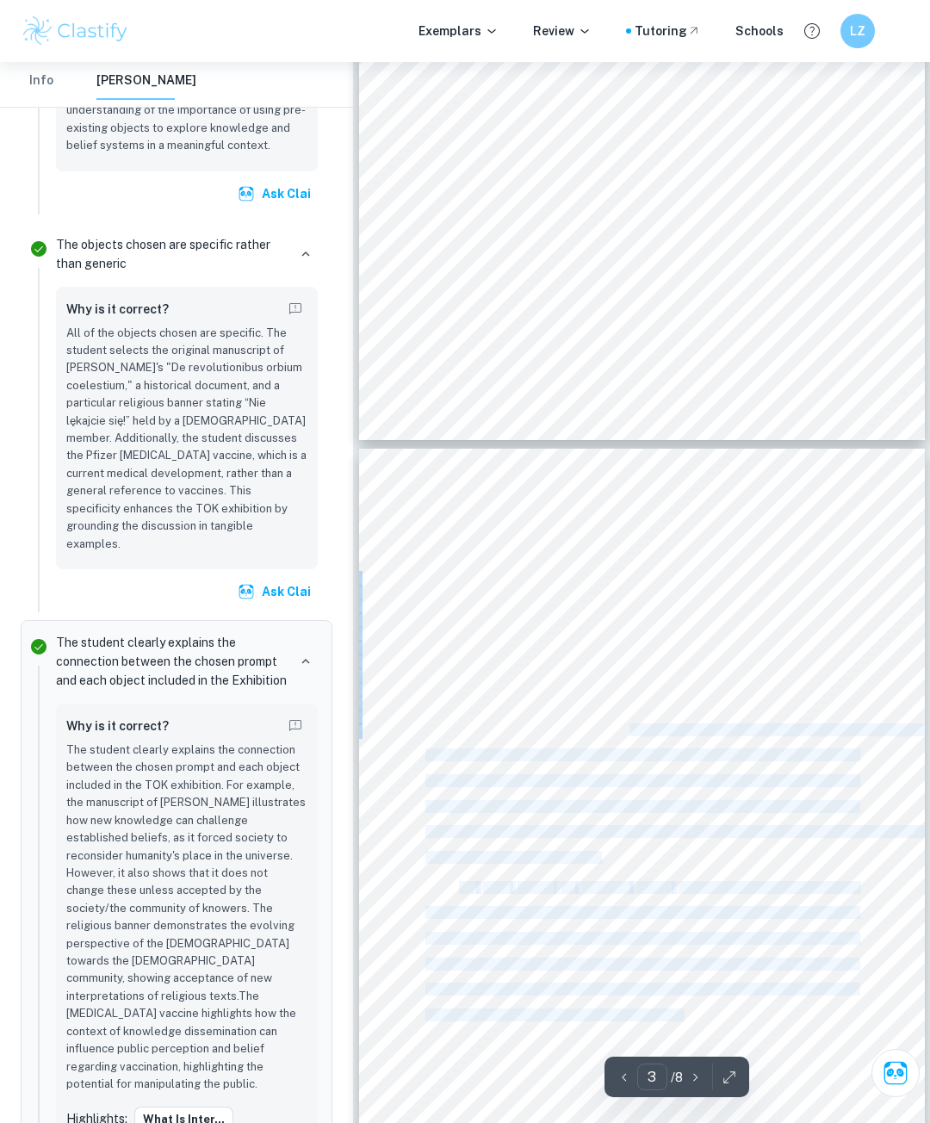
drag, startPoint x: 624, startPoint y: 796, endPoint x: 628, endPoint y: 731, distance: 65.6
click at [628, 731] on div "TOK Exhibition [DATE] The first object of my exhibition is the original of ‘De …" at bounding box center [642, 815] width 566 height 732
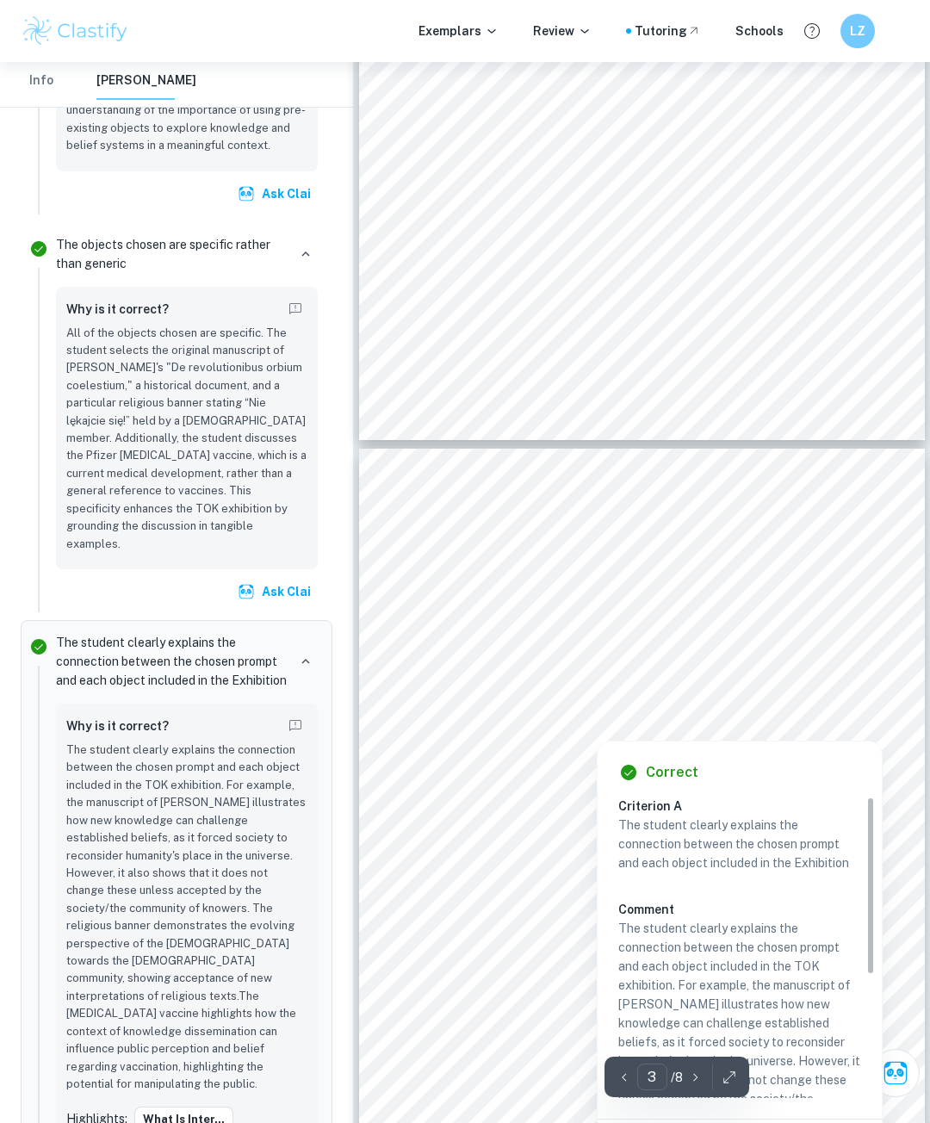
click at [628, 731] on div at bounding box center [597, 724] width 343 height 26
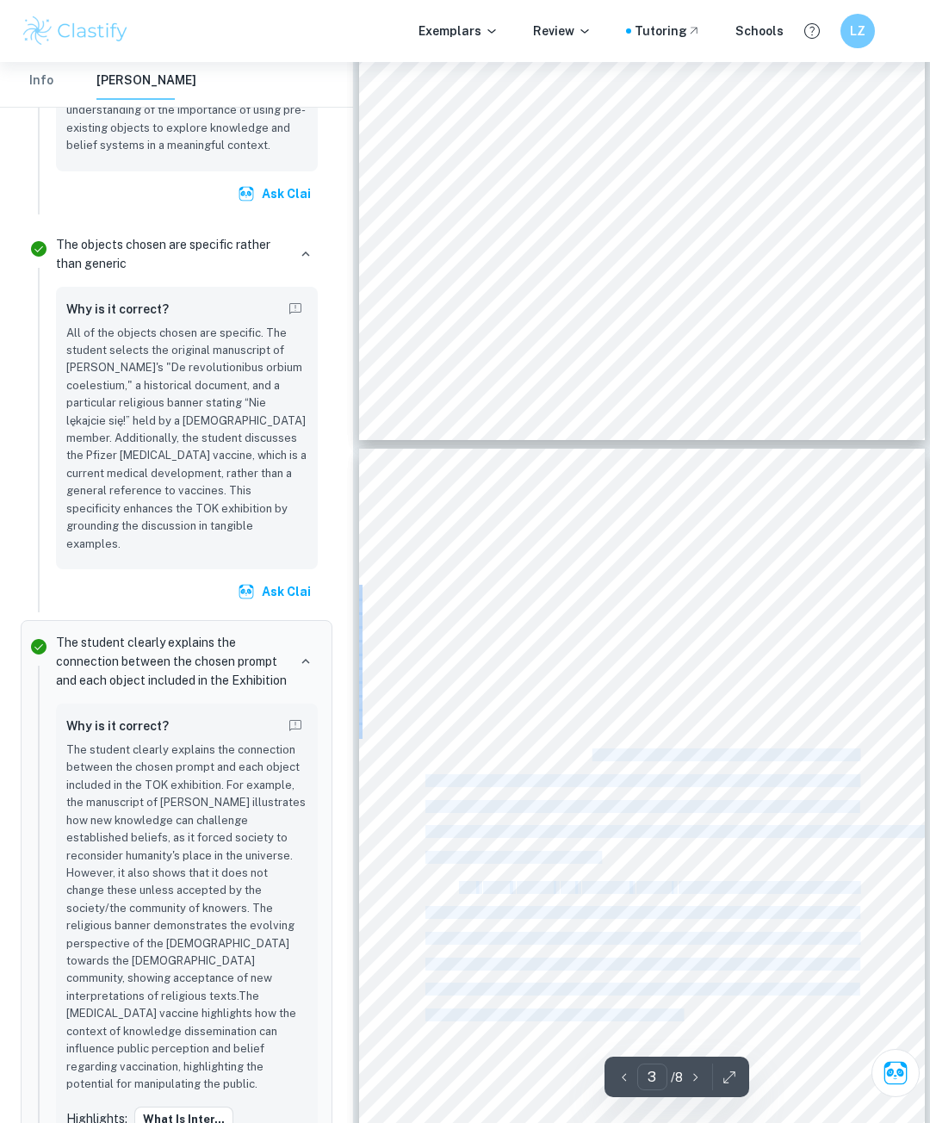
drag, startPoint x: 579, startPoint y: 763, endPoint x: 591, endPoint y: 752, distance: 16.5
click at [591, 752] on div "TOK Exhibition [DATE] The first object of my exhibition is the original of ‘De …" at bounding box center [642, 815] width 566 height 732
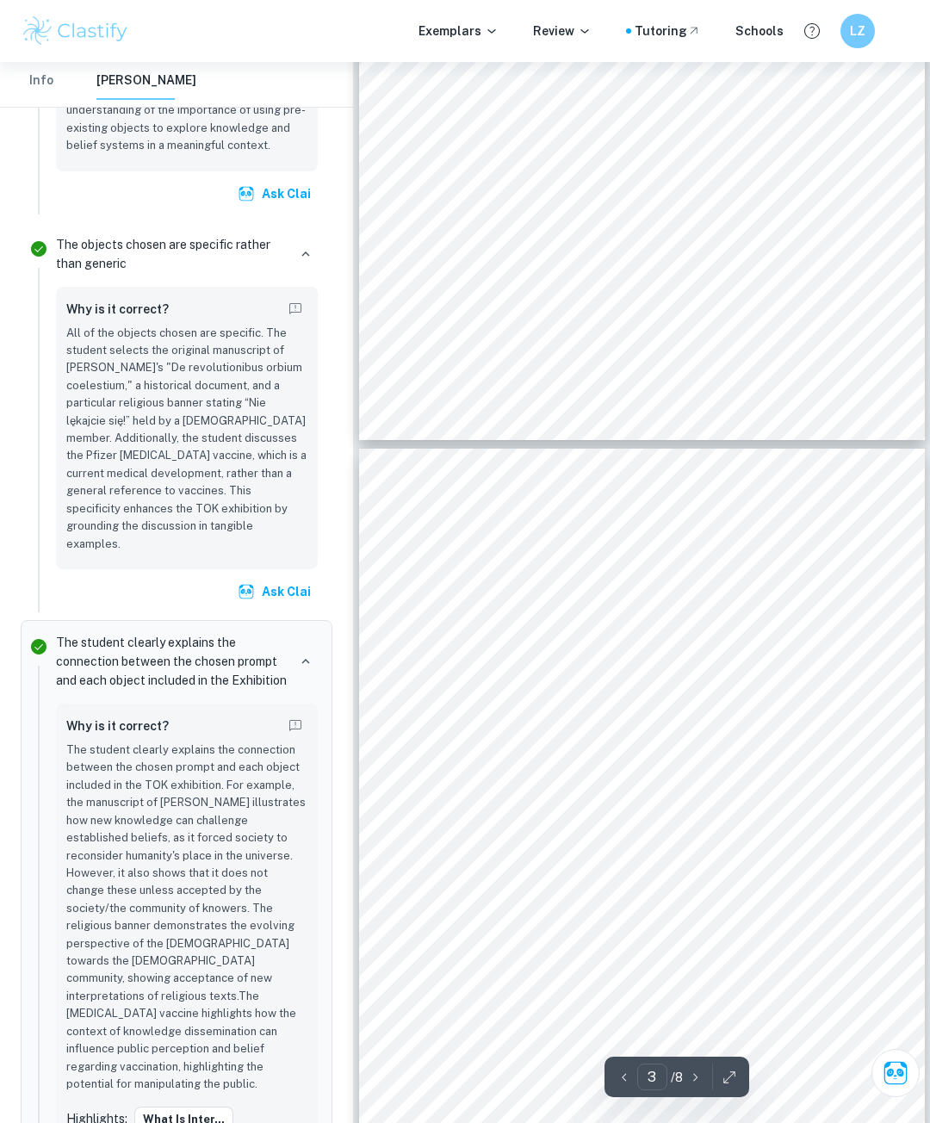
click at [579, 758] on span "had authority in guiding people’s perception of the world and confirming the re…" at bounding box center [642, 755] width 432 height 11
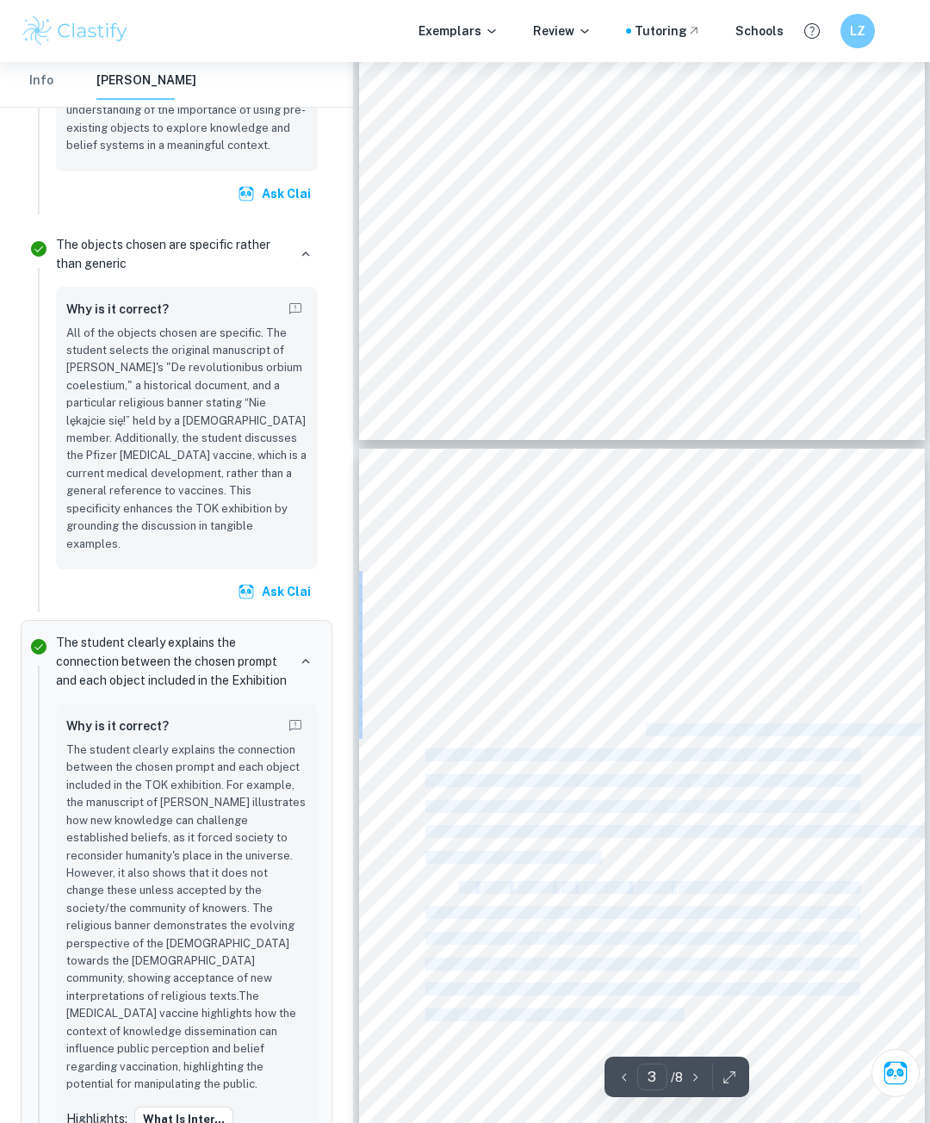
drag, startPoint x: 635, startPoint y: 738, endPoint x: 645, endPoint y: 731, distance: 12.9
click at [645, 731] on div "TOK Exhibition [DATE] The first object of my exhibition is the original of ‘De …" at bounding box center [642, 815] width 566 height 732
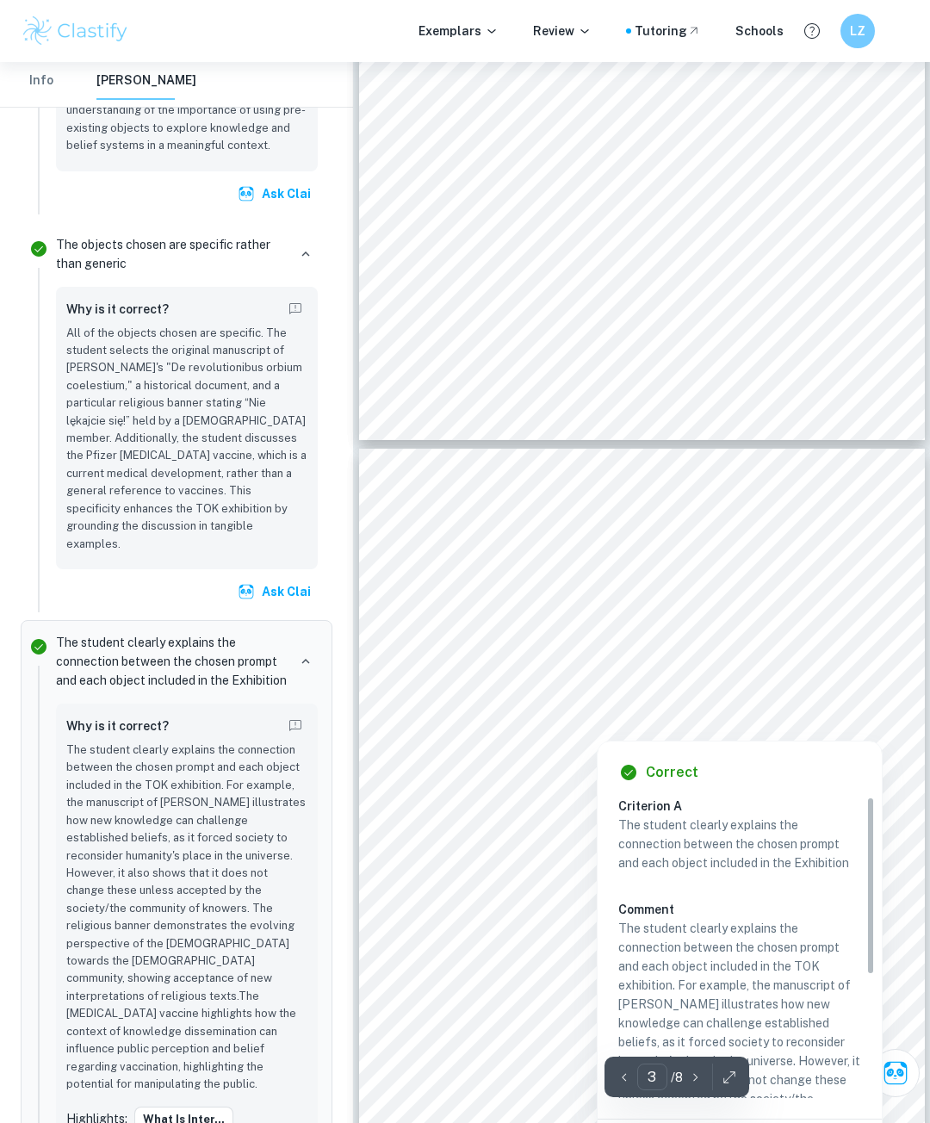
click at [620, 759] on div "Correct Criterion A The student clearly explains the connection between the cho…" at bounding box center [740, 960] width 284 height 437
drag, startPoint x: 598, startPoint y: 731, endPoint x: 584, endPoint y: 782, distance: 53.5
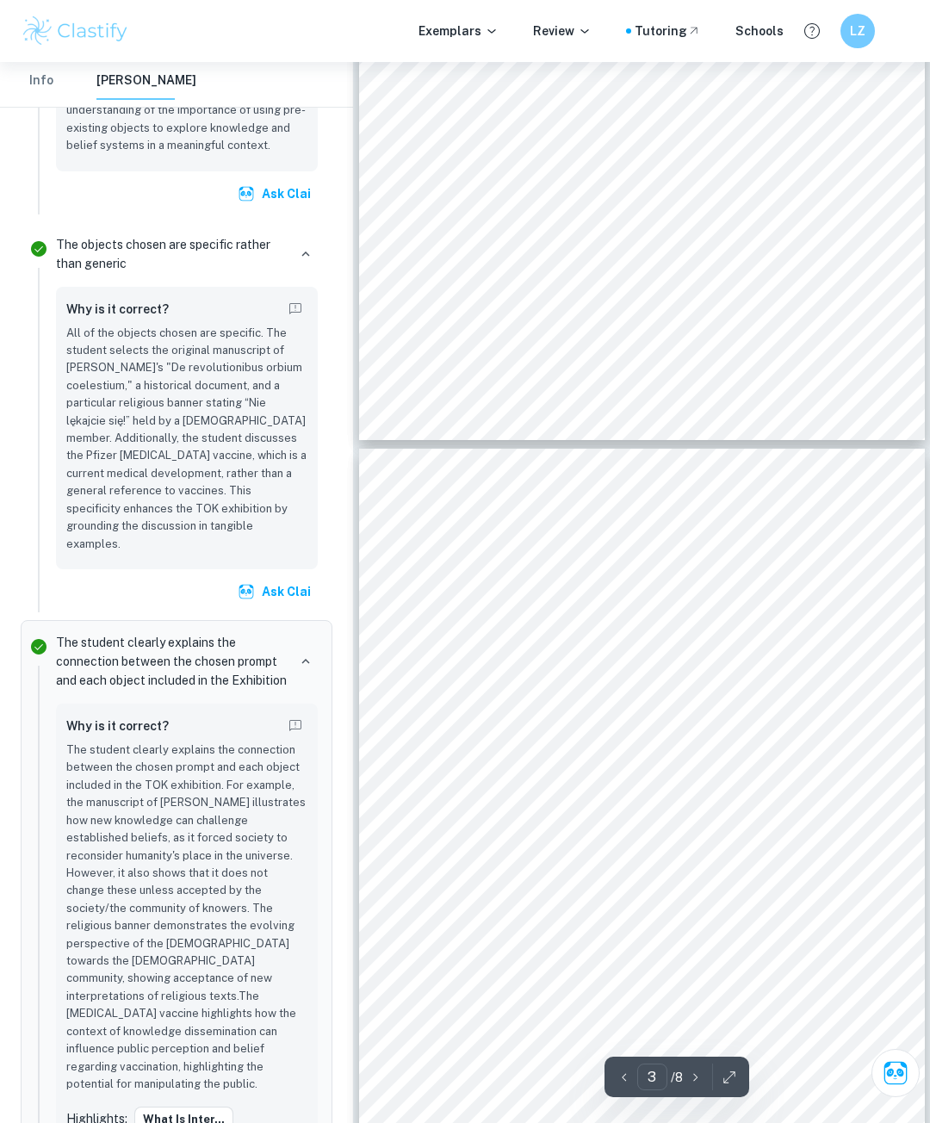
click at [581, 783] on span "knowledge, they had the power over introducing new knowledge. People did not ac…" at bounding box center [642, 781] width 432 height 11
drag, startPoint x: 641, startPoint y: 775, endPoint x: 591, endPoint y: 753, distance: 54.4
click at [591, 753] on div "TOK Exhibition [DATE] The first object of my exhibition is the original of ‘De …" at bounding box center [642, 815] width 566 height 732
click at [591, 755] on span "had authority in guiding people’s perception of the world and confirming the re…" at bounding box center [642, 755] width 432 height 11
drag, startPoint x: 560, startPoint y: 761, endPoint x: 715, endPoint y: 803, distance: 160.7
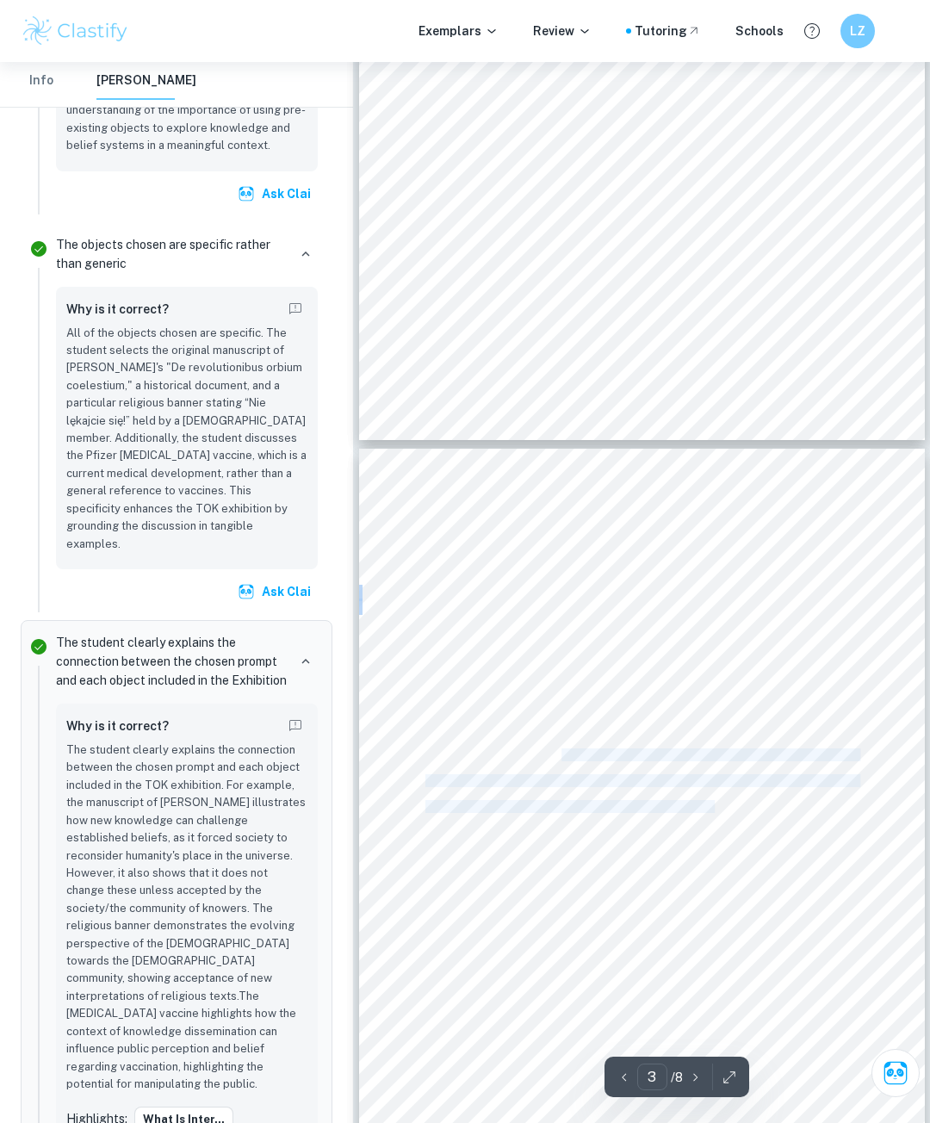
click at [715, 803] on div "TOK Exhibition [DATE] The first object of my exhibition is the original of ‘De …" at bounding box center [642, 815] width 566 height 732
click at [694, 806] on span "knowledge because of the framework they were brought up on. As a result, despit…" at bounding box center [642, 807] width 432 height 11
drag, startPoint x: 712, startPoint y: 808, endPoint x: 555, endPoint y: 750, distance: 168.2
click at [555, 750] on div "TOK Exhibition [DATE] The first object of my exhibition is the original of ‘De …" at bounding box center [642, 815] width 566 height 732
click at [555, 751] on span "had authority in guiding people’s perception of the world and confirming the re…" at bounding box center [642, 755] width 432 height 11
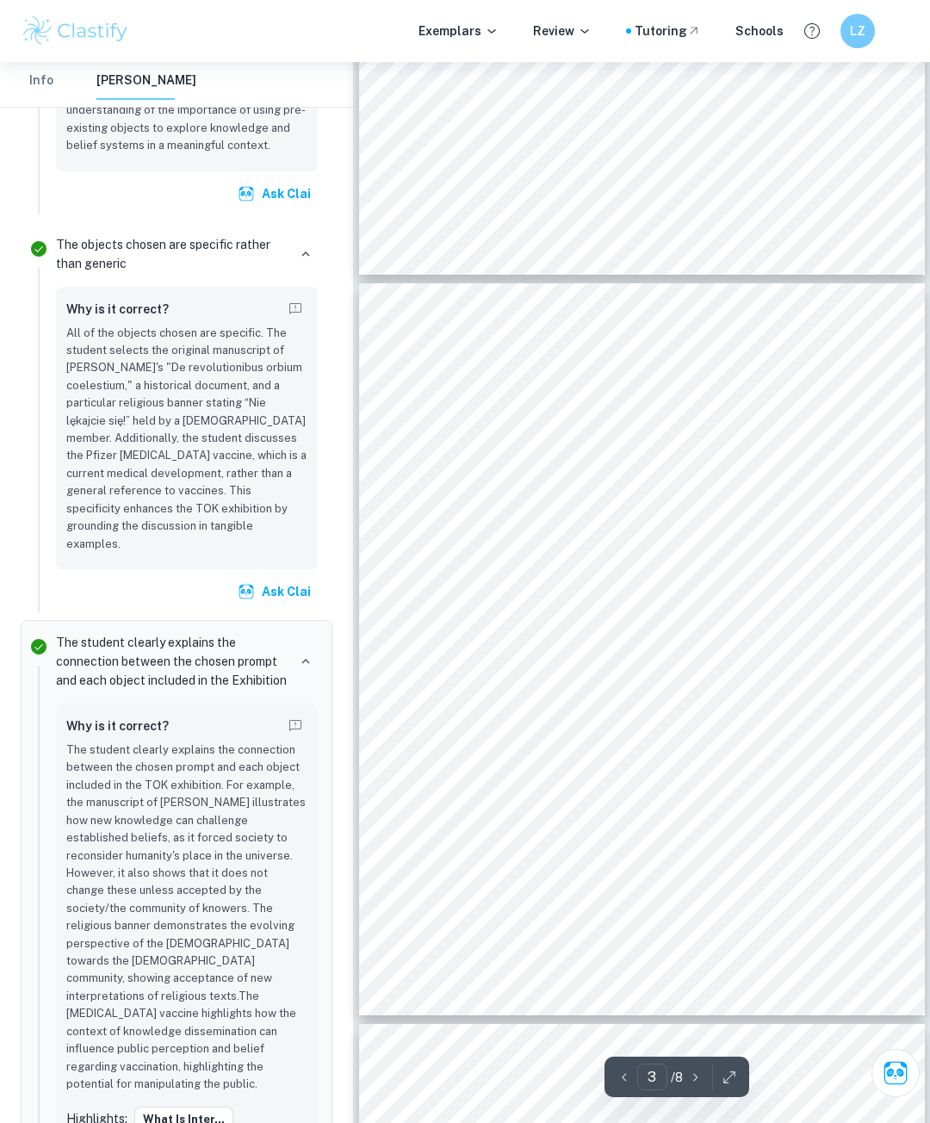
scroll to position [1378, 0]
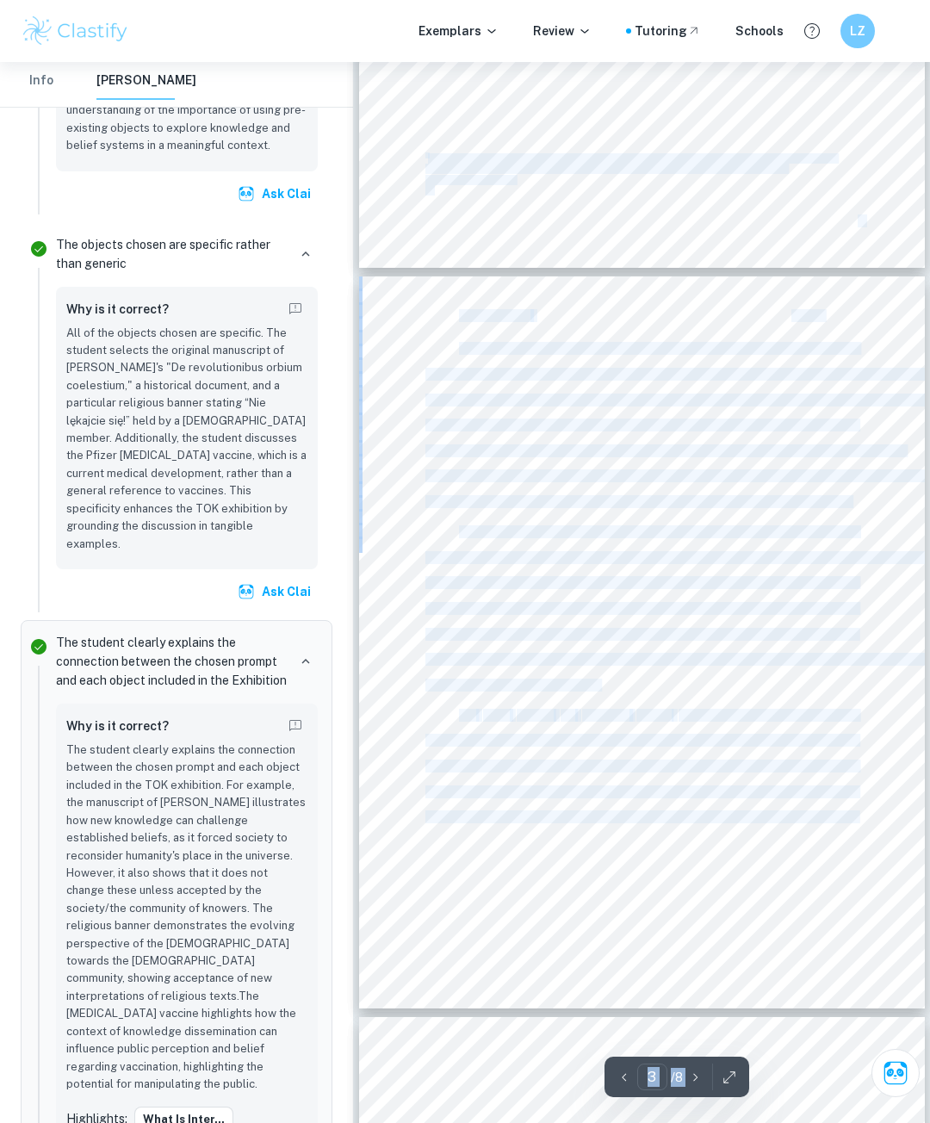
drag, startPoint x: 556, startPoint y: 745, endPoint x: 650, endPoint y: 799, distance: 108.0
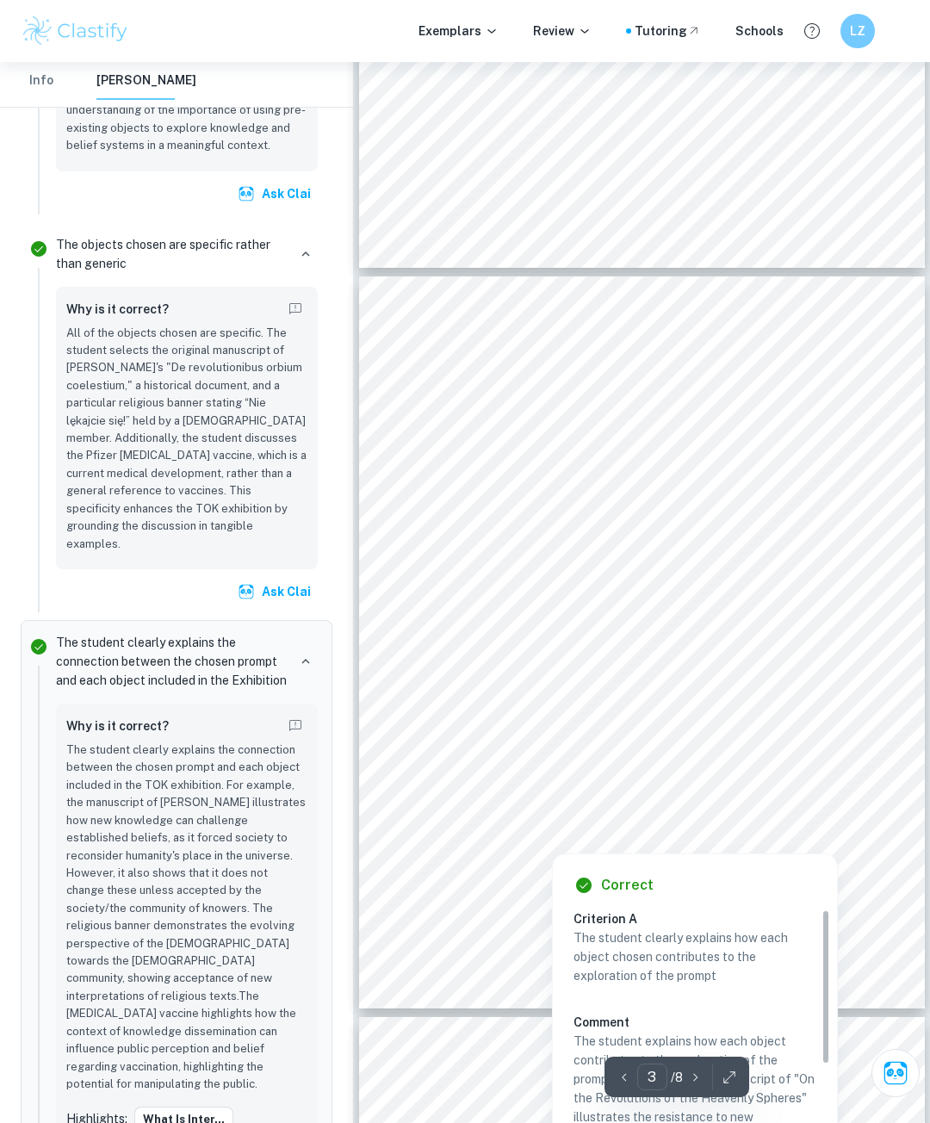
click at [650, 798] on div at bounding box center [642, 793] width 432 height 40
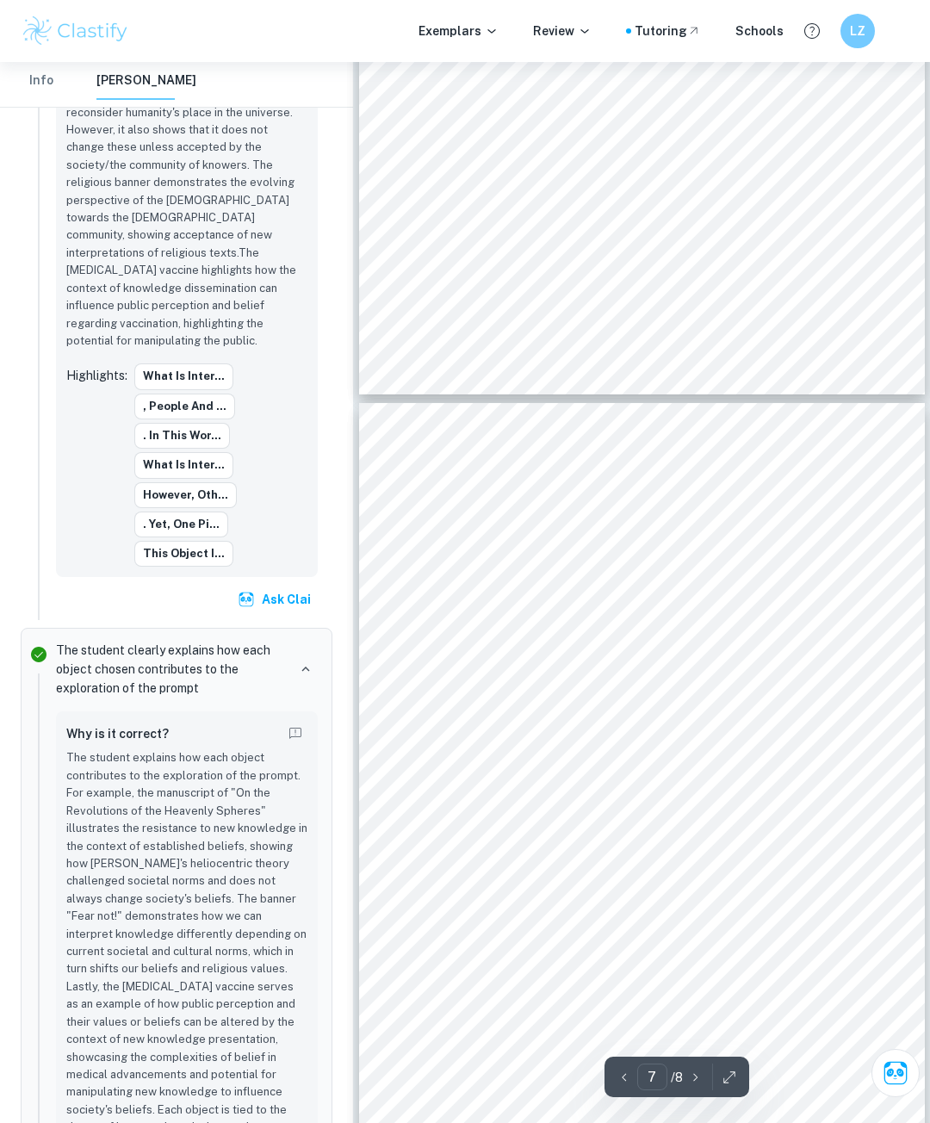
scroll to position [4308, 0]
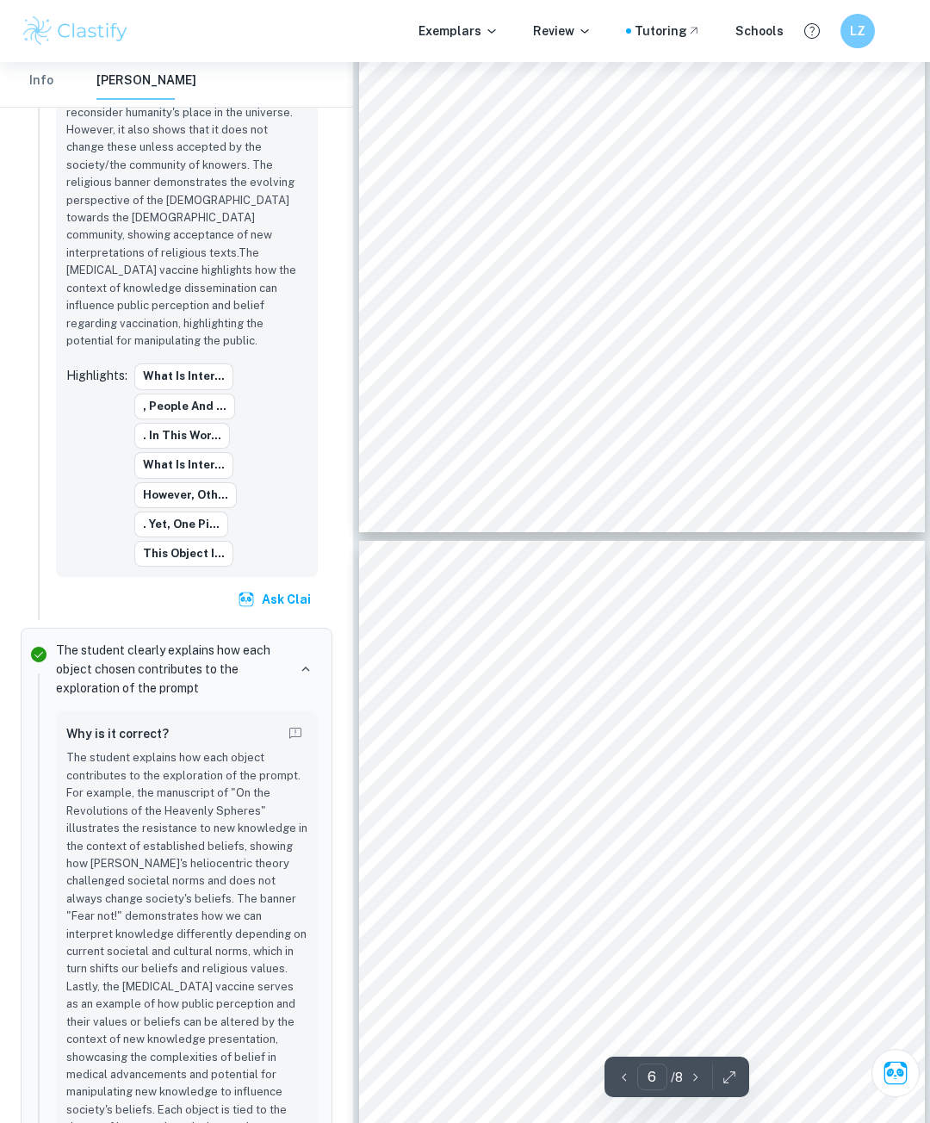
type input "5"
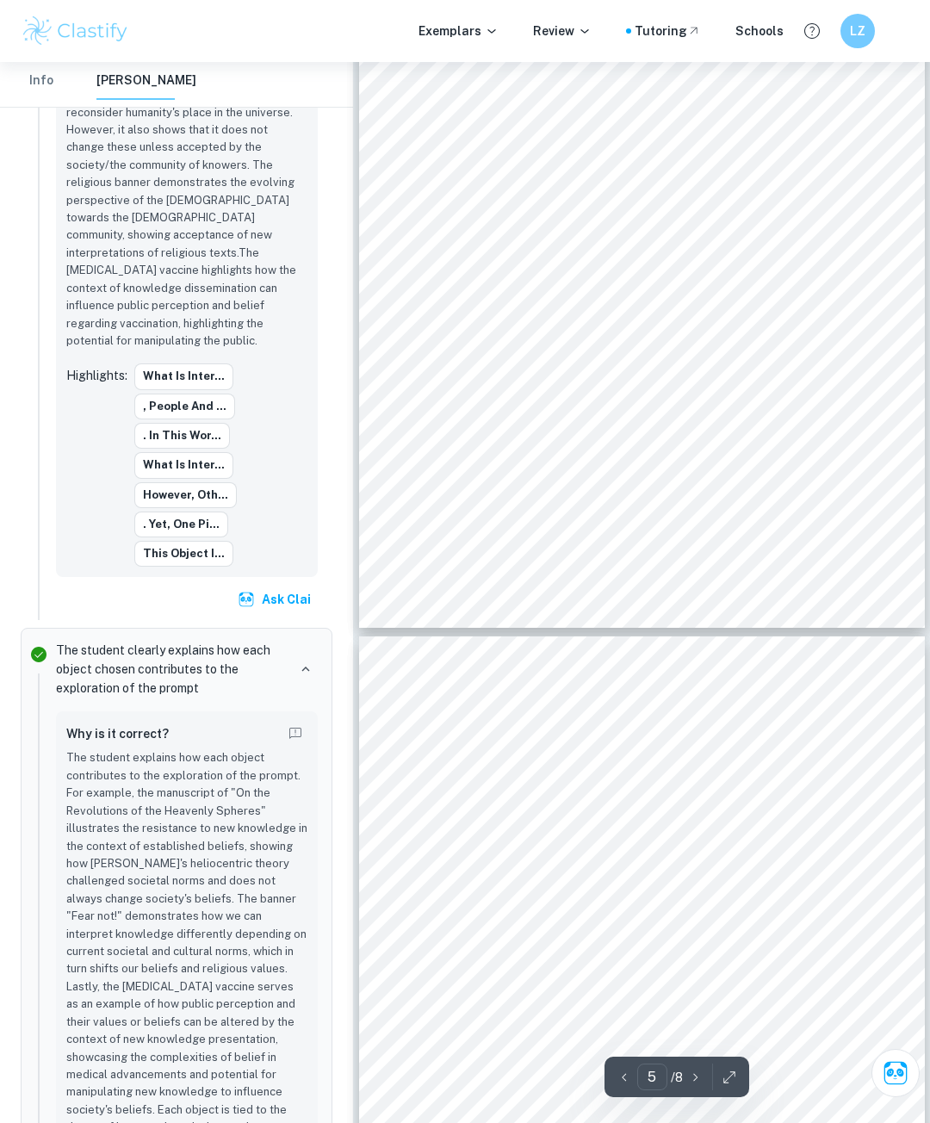
scroll to position [3101, 0]
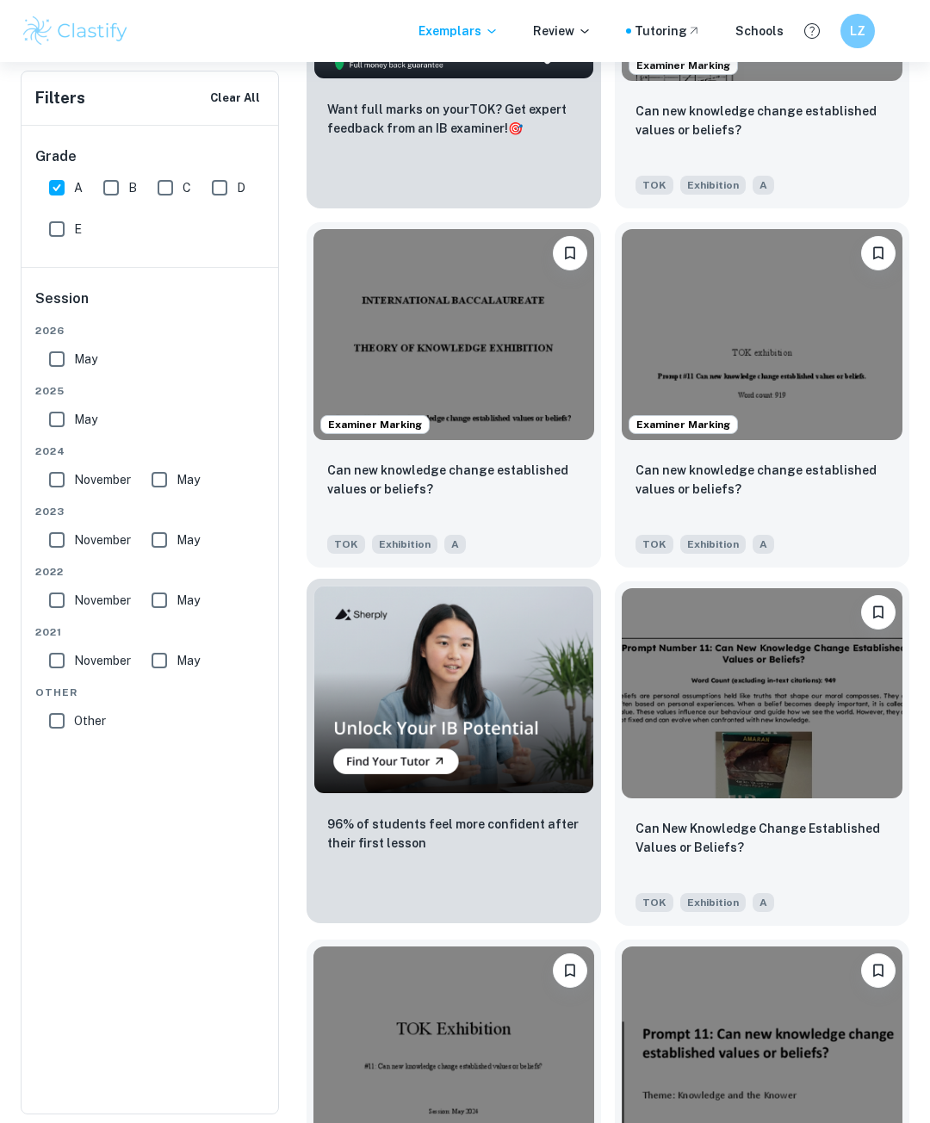
scroll to position [775, 0]
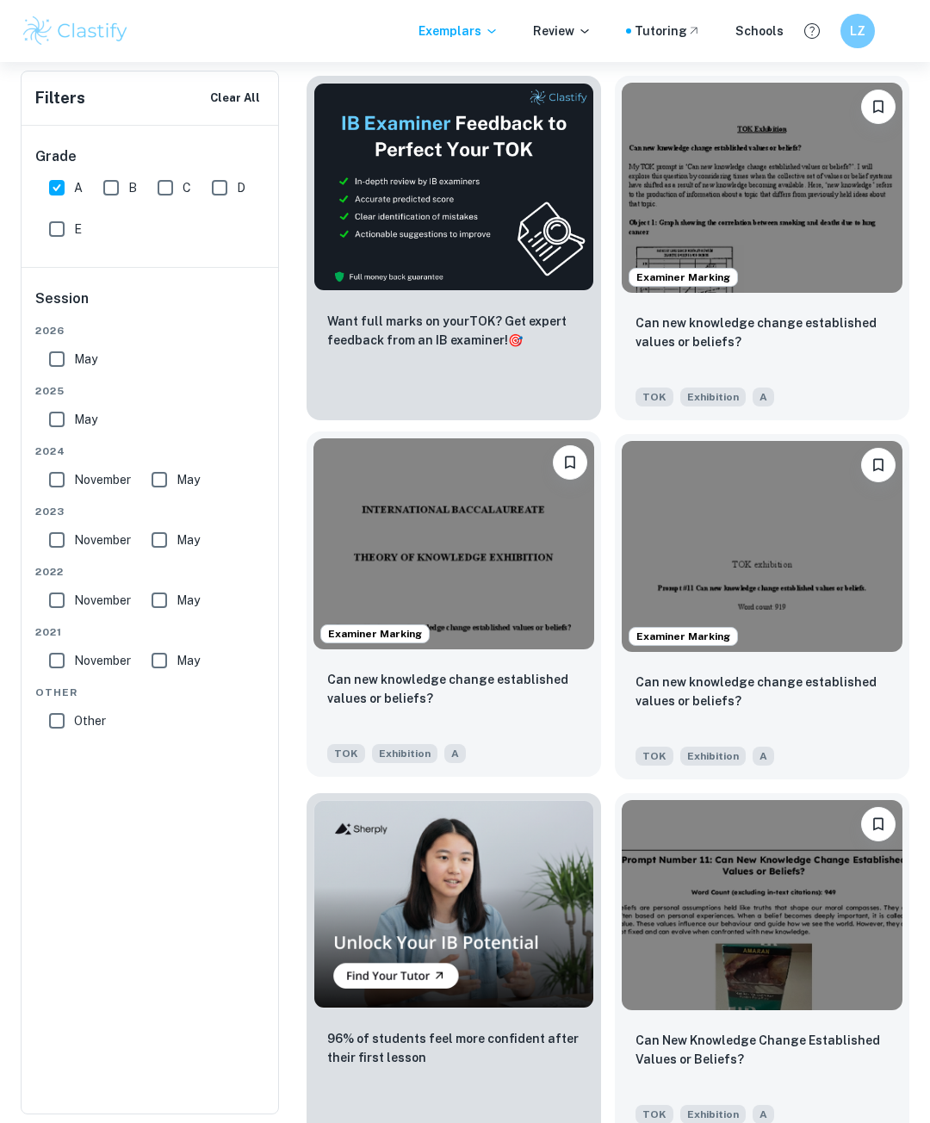
click at [481, 575] on img at bounding box center [454, 544] width 281 height 211
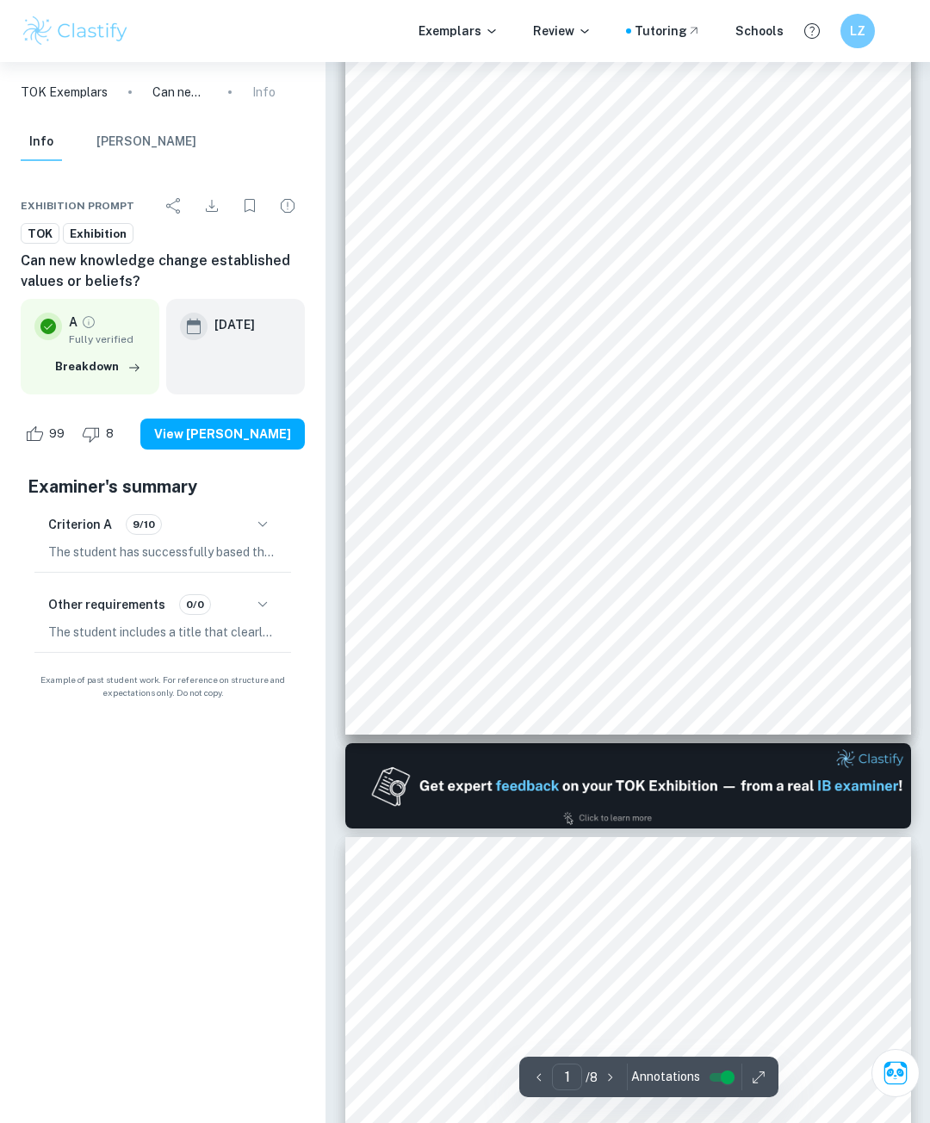
type input "2"
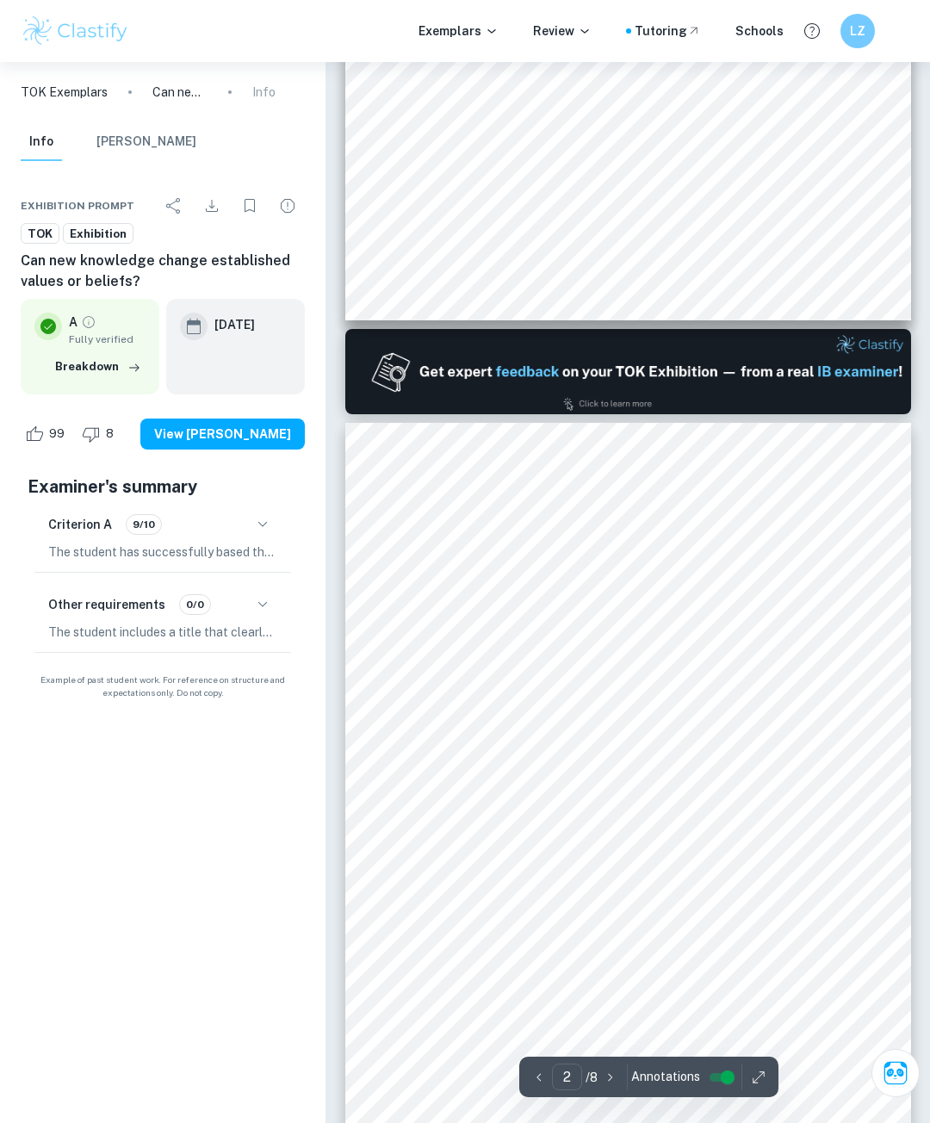
scroll to position [431, 0]
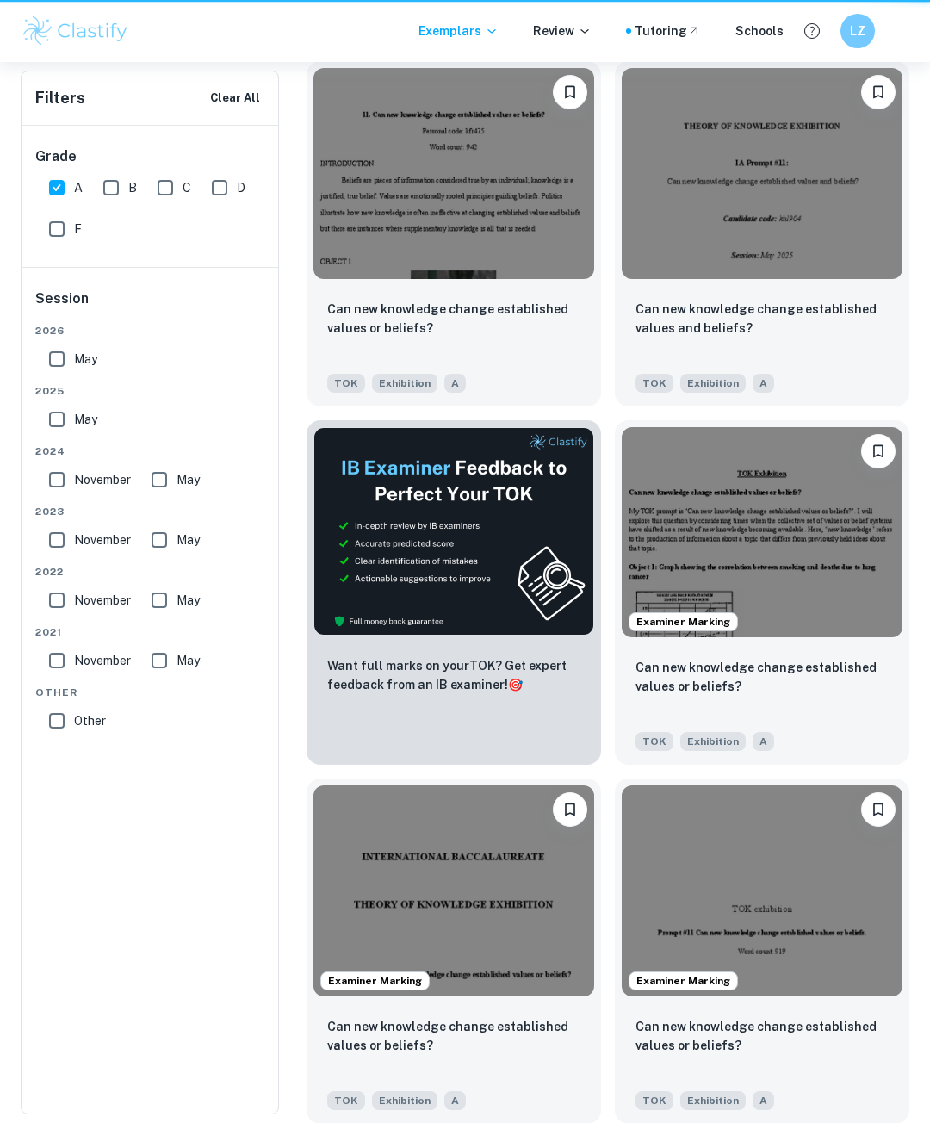
scroll to position [775, 0]
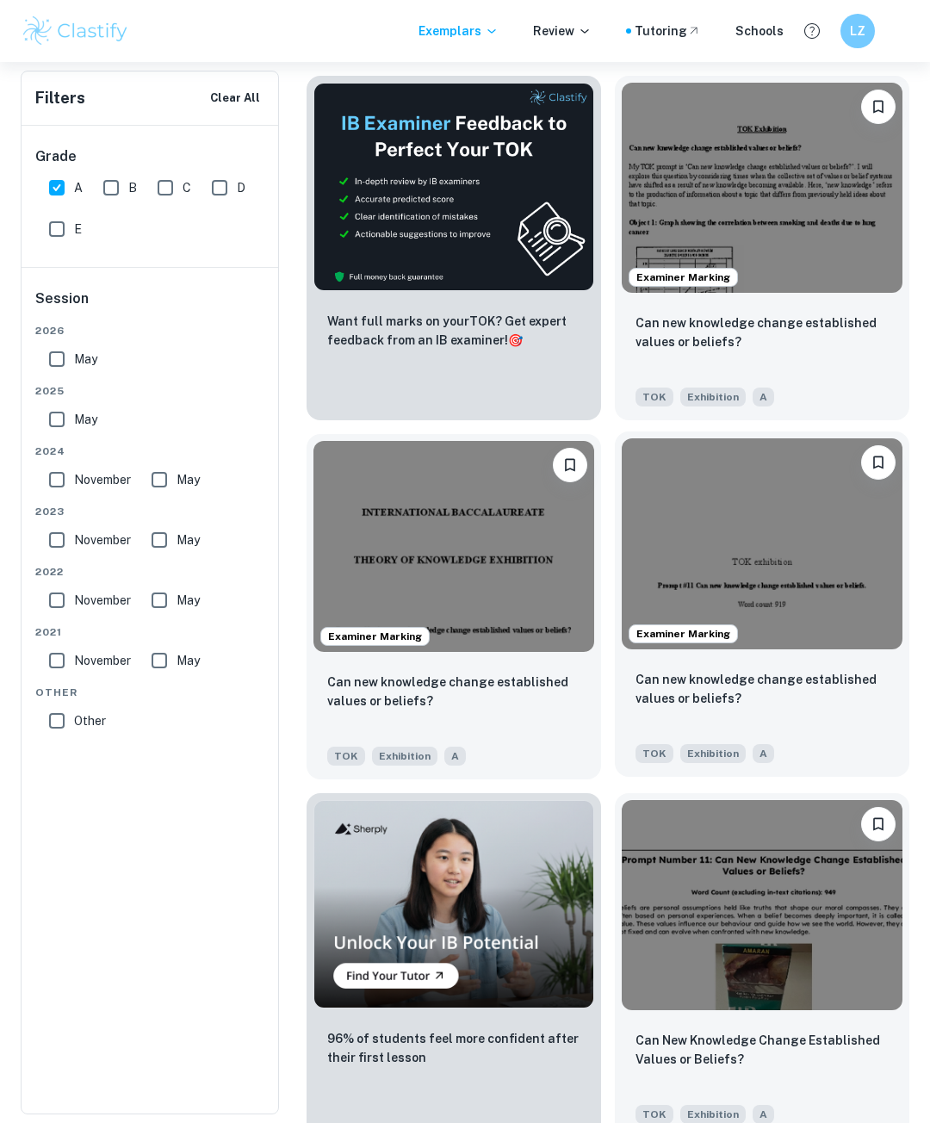
click at [799, 575] on img at bounding box center [762, 544] width 281 height 211
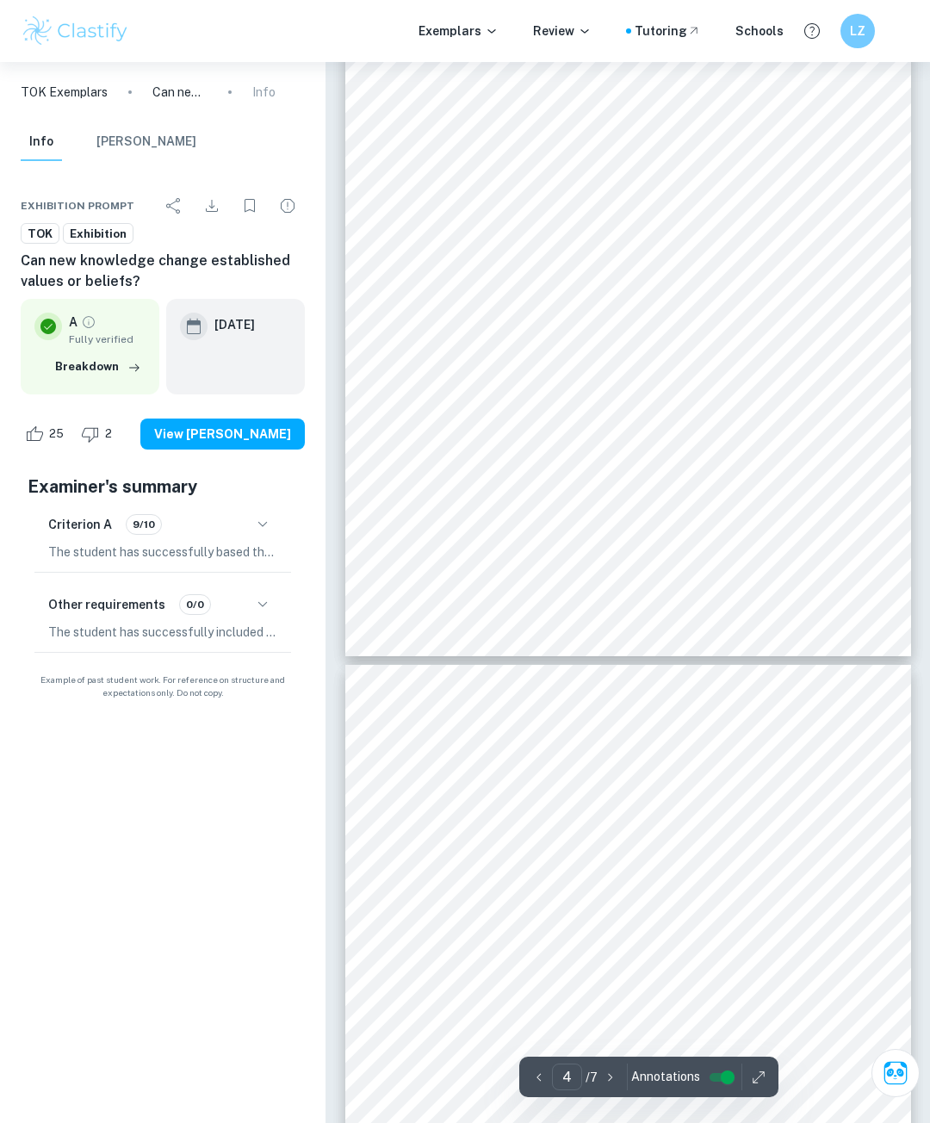
scroll to position [2757, 0]
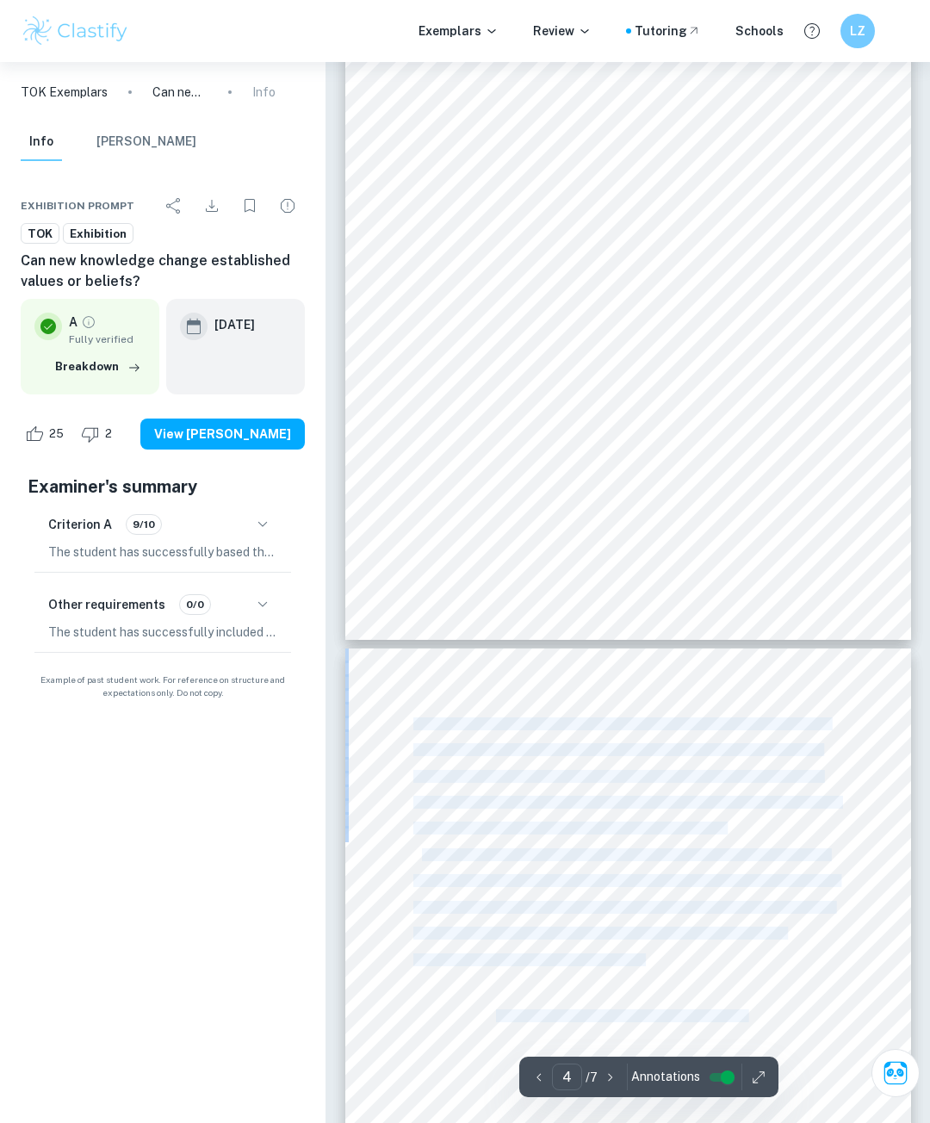
drag, startPoint x: 867, startPoint y: 496, endPoint x: 637, endPoint y: 952, distance: 510.5
click at [637, 952] on div "Ask Clai 4 ​ / 7 Annotations TOK exhibition Prompt #11 Can new knowledge change…" at bounding box center [628, 193] width 566 height 5776
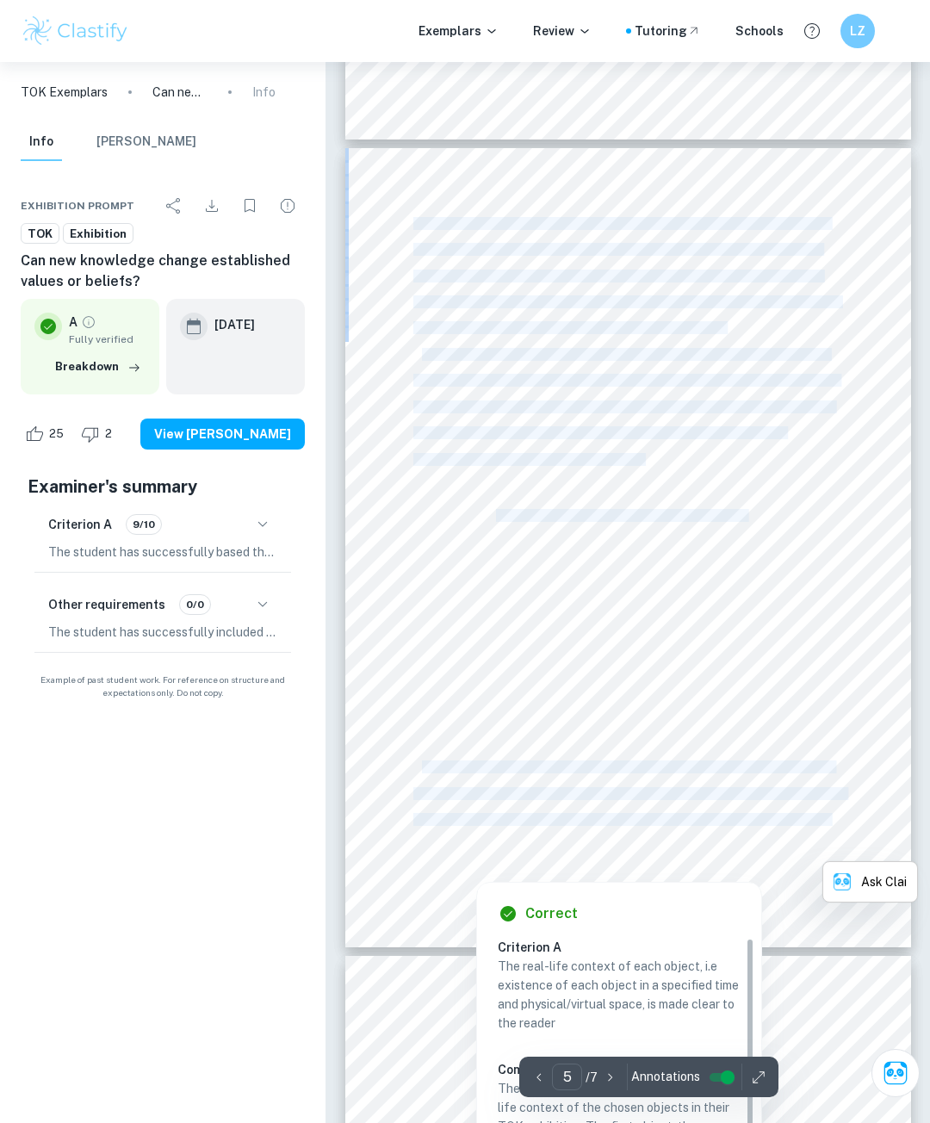
scroll to position [3446, 0]
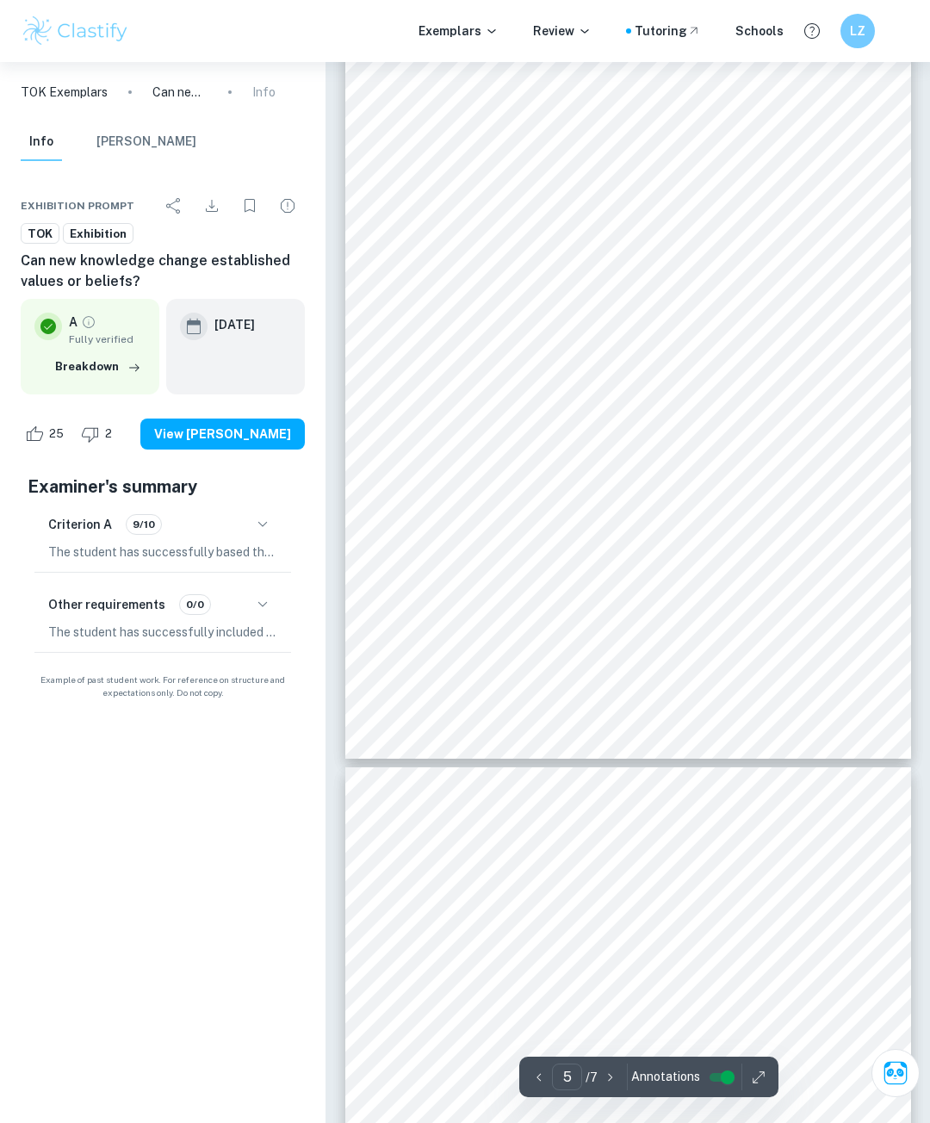
click at [778, 452] on div "is based on a previous idea and required new approaches and methods for develop…" at bounding box center [628, 360] width 566 height 800
drag, startPoint x: 667, startPoint y: 488, endPoint x: 778, endPoint y: 707, distance: 246.2
click at [778, 707] on div "is based on a previous idea and required new approaches and methods for develop…" at bounding box center [628, 360] width 566 height 800
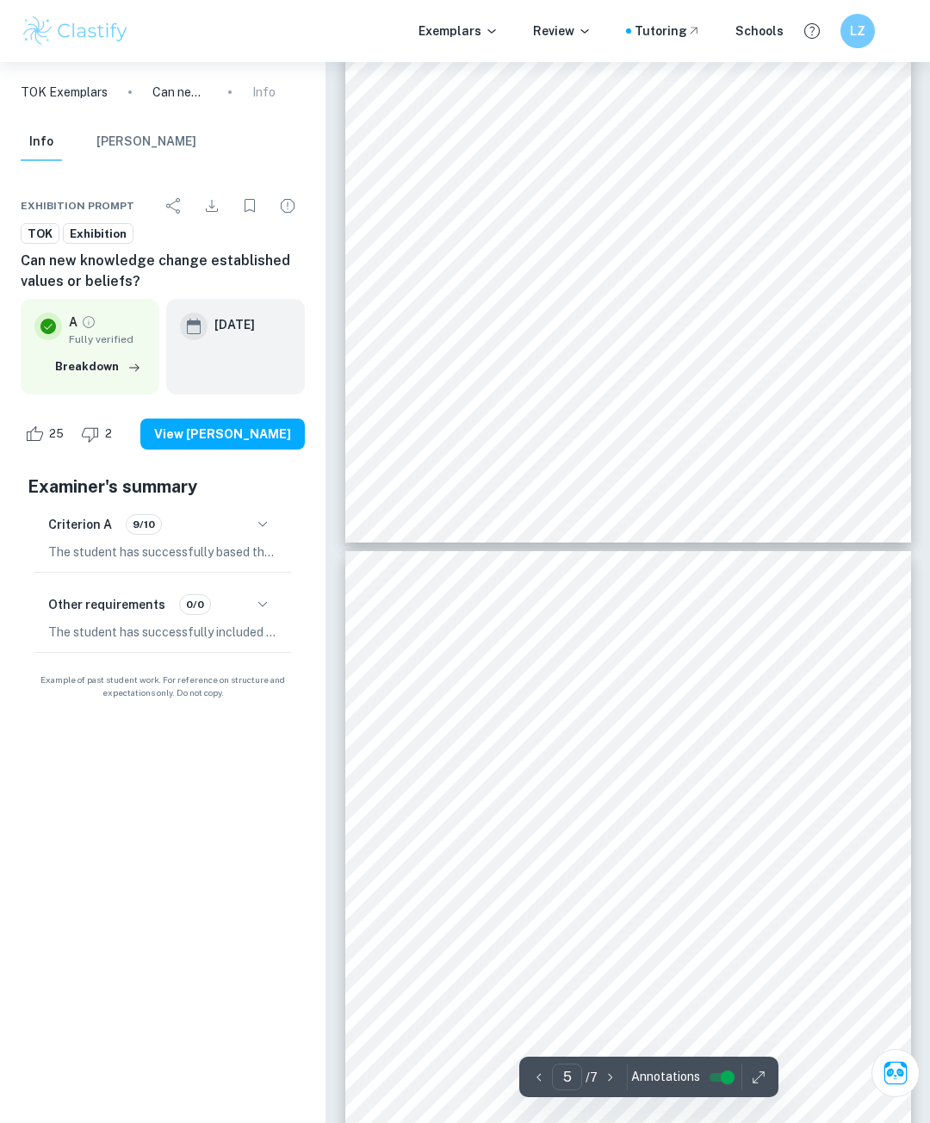
type input "6"
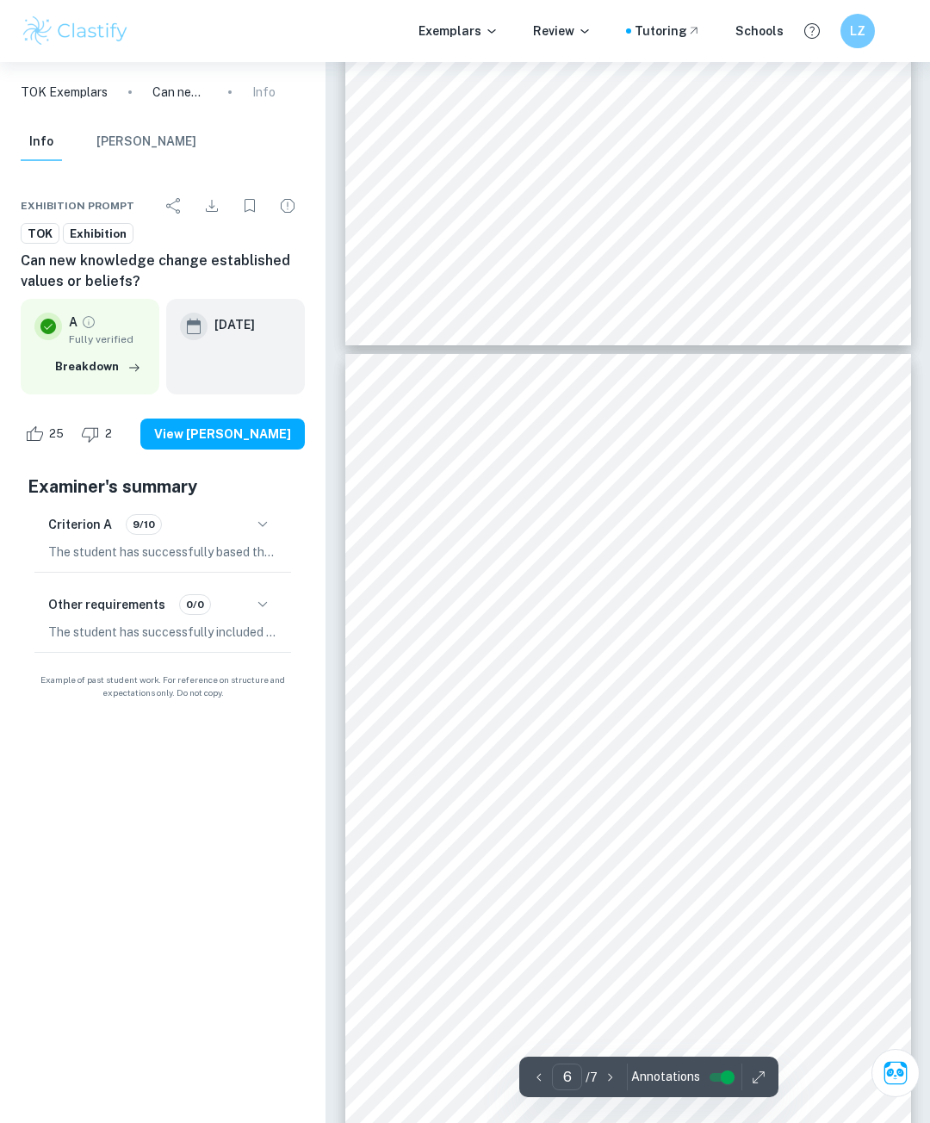
scroll to position [3877, 0]
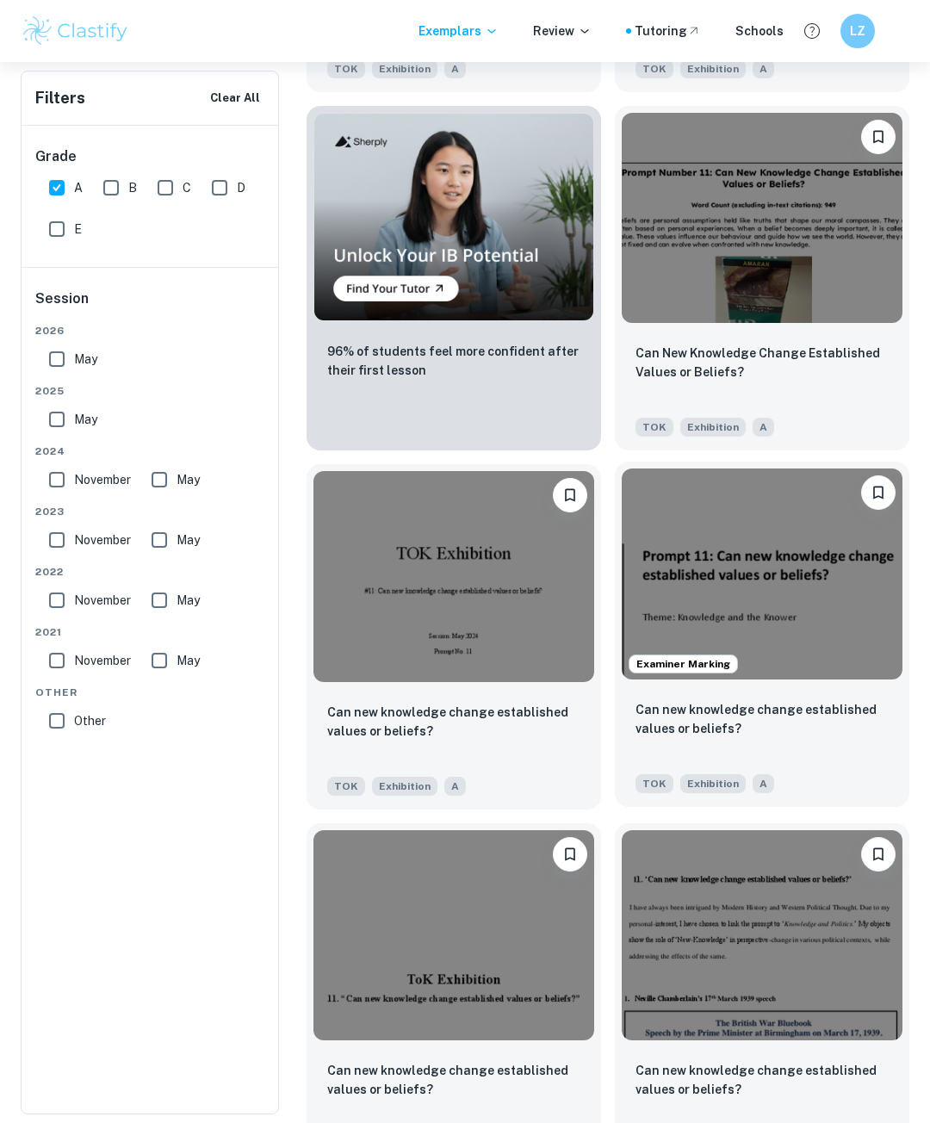
scroll to position [1465, 0]
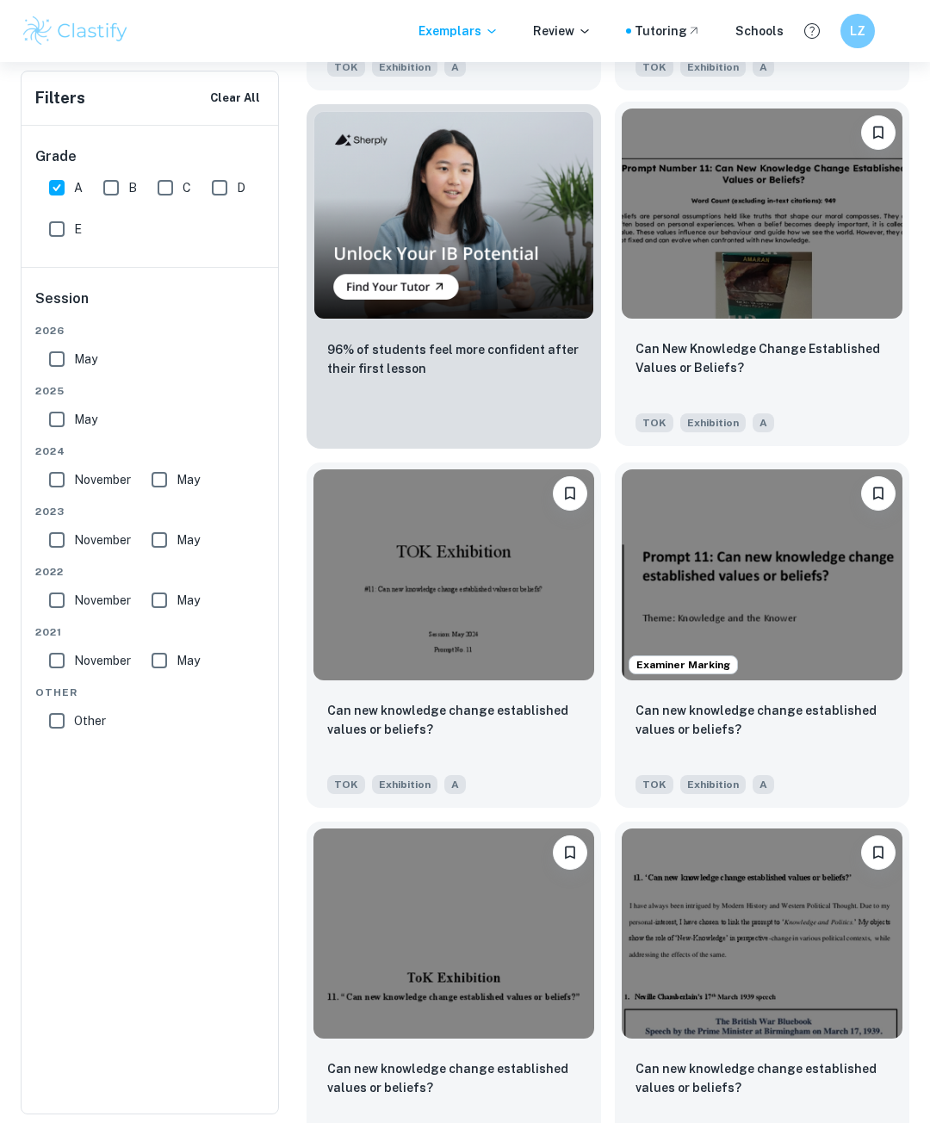
click at [829, 314] on img at bounding box center [762, 214] width 281 height 211
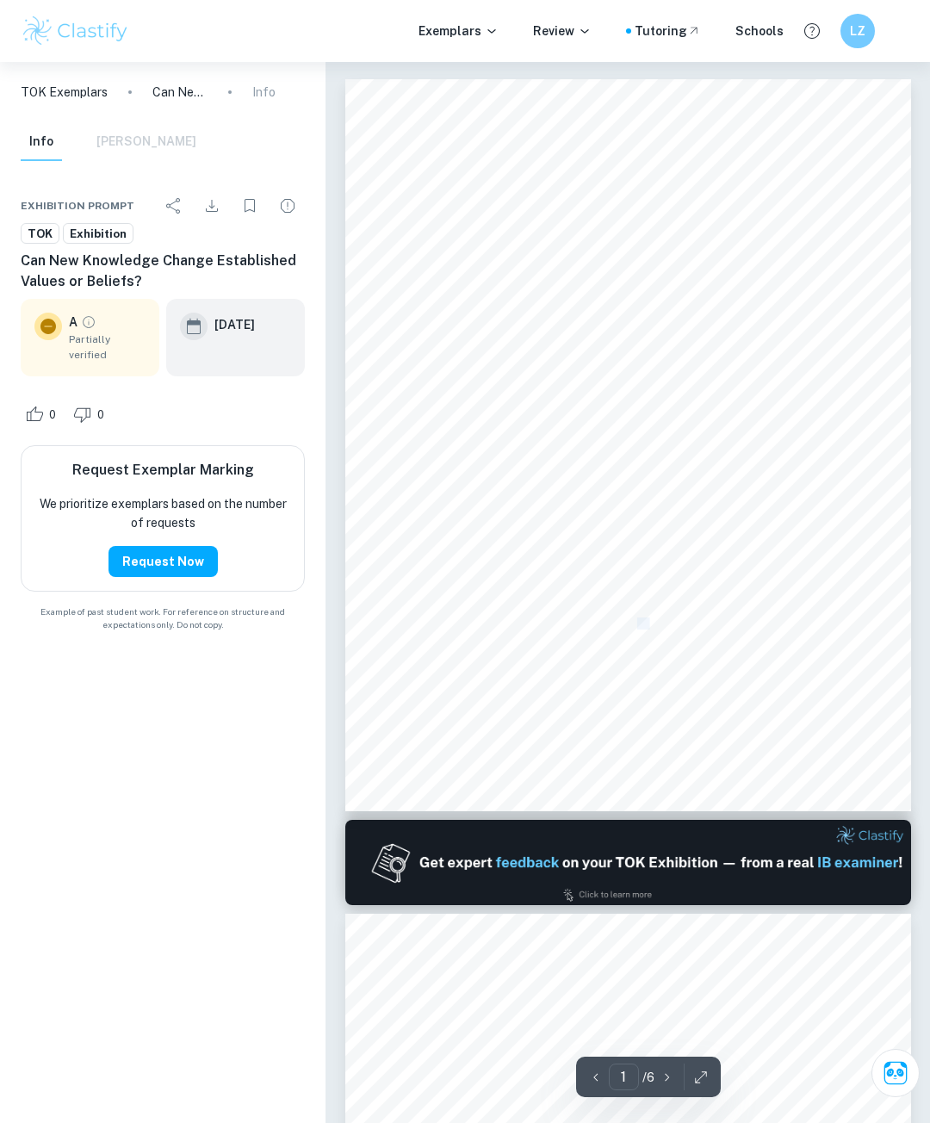
drag, startPoint x: 651, startPoint y: 625, endPoint x: 638, endPoint y: 622, distance: 13.4
click at [638, 622] on span "empirical data." at bounding box center [644, 624] width 74 height 10
click at [526, 596] on span "increased" at bounding box center [506, 599] width 48 height 10
drag, startPoint x: 606, startPoint y: 708, endPoint x: 632, endPoint y: 725, distance: 31.3
click at [623, 721] on div "Prompt Number 11: Can New Knowledge Change Established Values or Beliefs? Word …" at bounding box center [628, 445] width 566 height 732
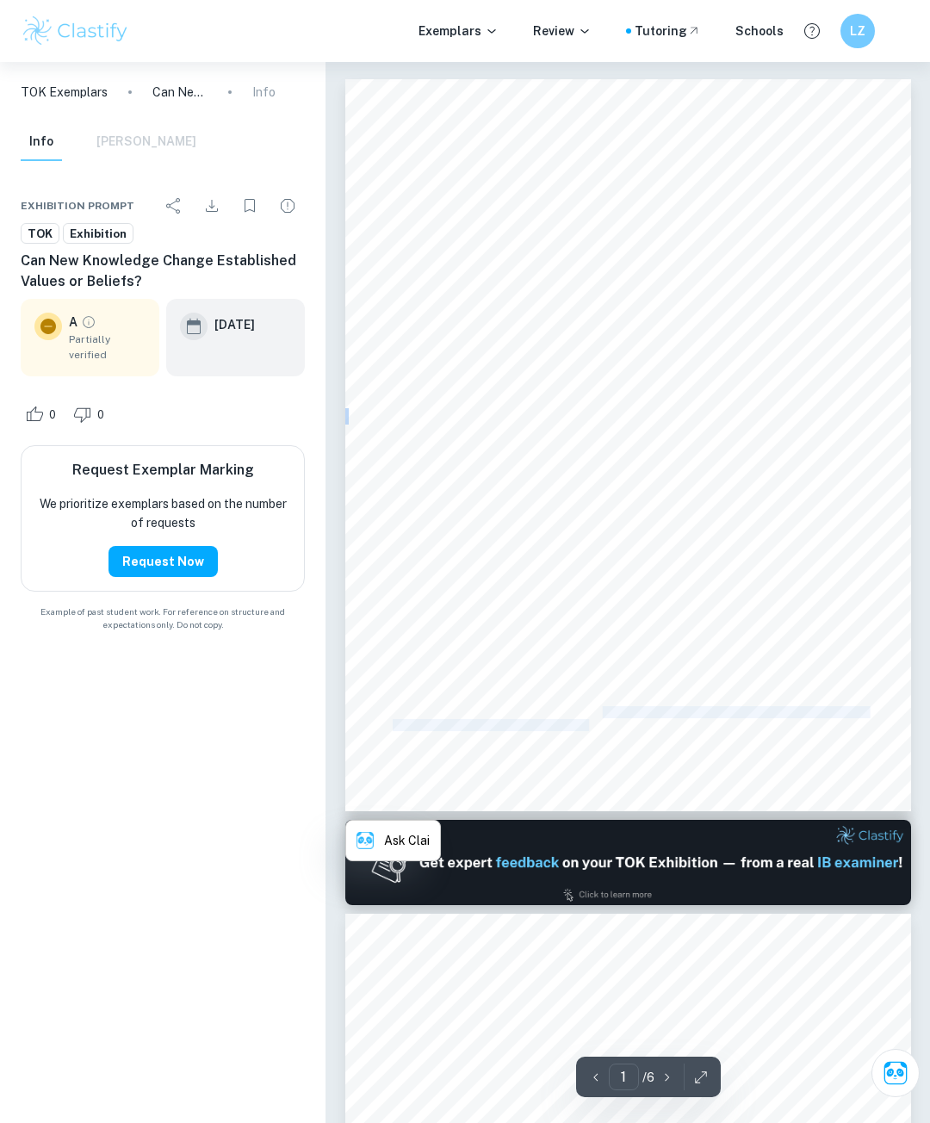
click at [633, 727] on div "Prompt Number 11: Can New Knowledge Change Established Values or Beliefs? Word …" at bounding box center [628, 445] width 566 height 732
drag, startPoint x: 641, startPoint y: 723, endPoint x: 388, endPoint y: 249, distance: 537.3
click at [388, 249] on div "Prompt Number 11: Can New Knowledge Change Established Values or Beliefs? Word …" at bounding box center [628, 445] width 566 height 732
click at [398, 256] on span "Beliefs are personal assumptions held like truths that shape our moral compasse…" at bounding box center [631, 254] width 476 height 10
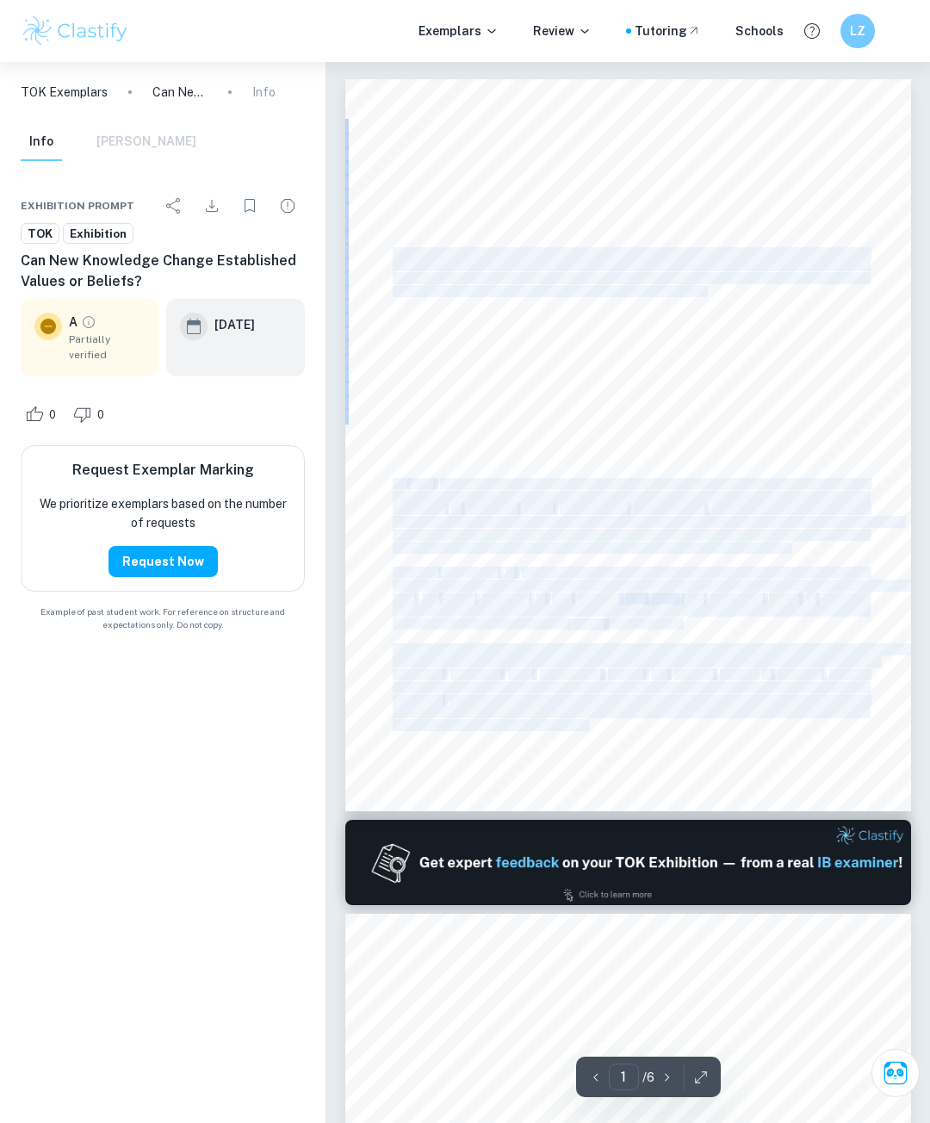
click at [395, 249] on div "Prompt Number 11: Can New Knowledge Change Established Values or Beliefs? Word …" at bounding box center [628, 445] width 566 height 732
click at [364, 314] on div "Prompt Number 11: Can New Knowledge Change Established Values or Beliefs? Word …" at bounding box center [628, 445] width 566 height 732
